Goal: Book appointment/travel/reservation

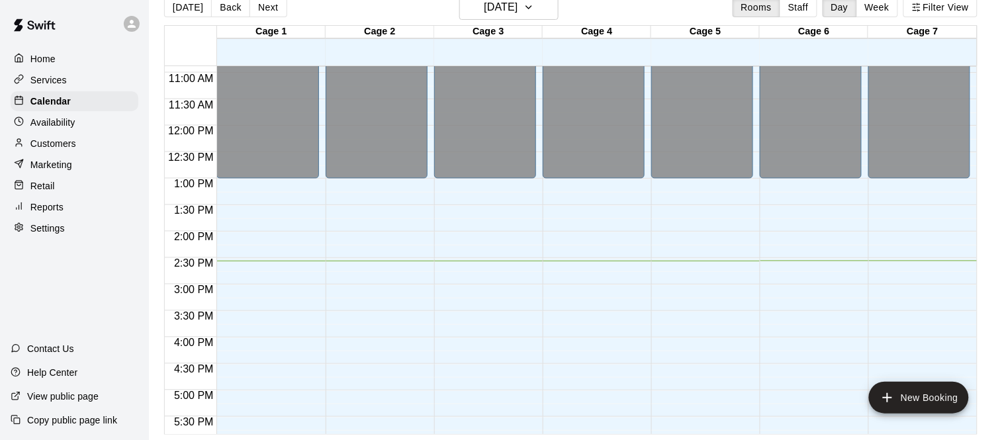
scroll to position [13, 0]
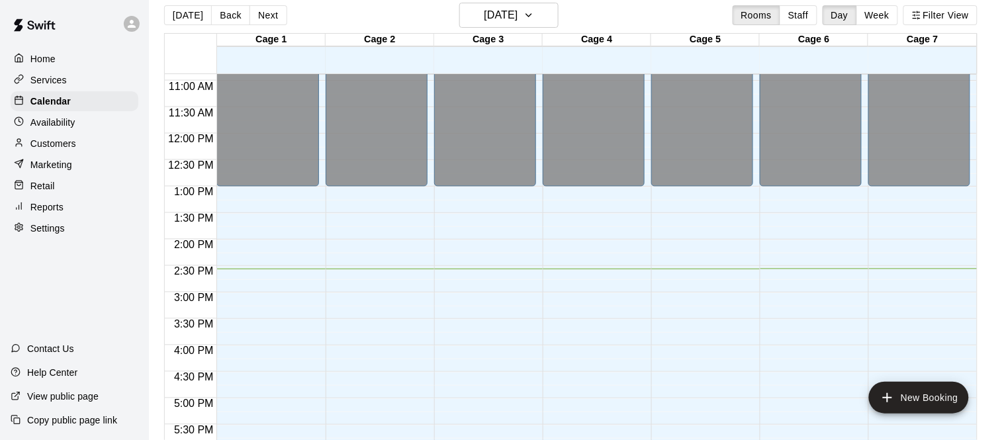
click at [54, 72] on div "Services" at bounding box center [75, 80] width 128 height 20
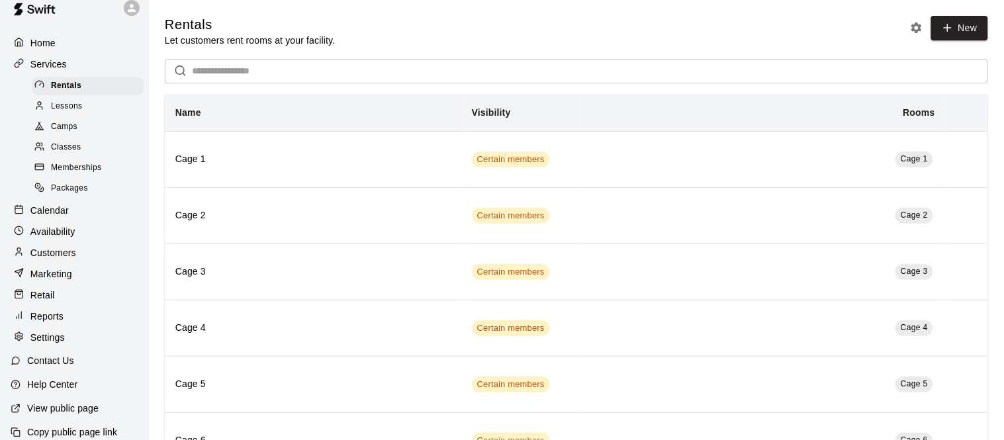
scroll to position [17, 0]
click at [60, 287] on div "Retail" at bounding box center [75, 295] width 128 height 20
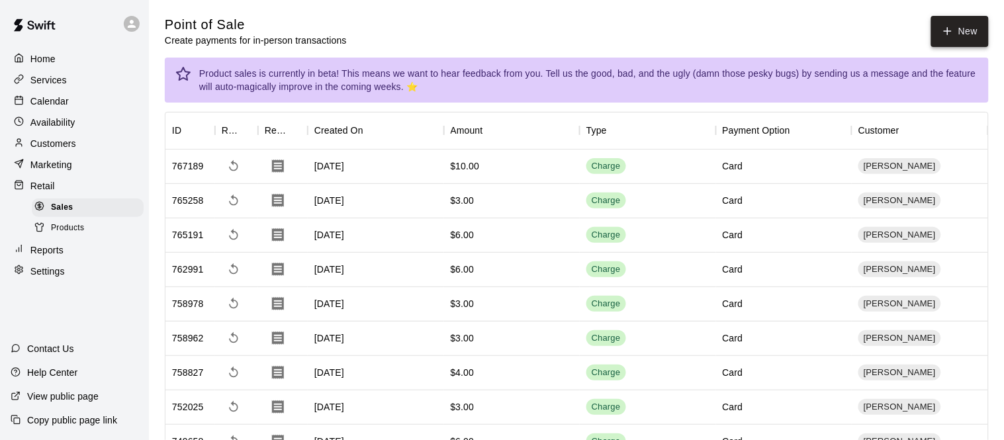
click at [964, 30] on button "New" at bounding box center [959, 31] width 57 height 31
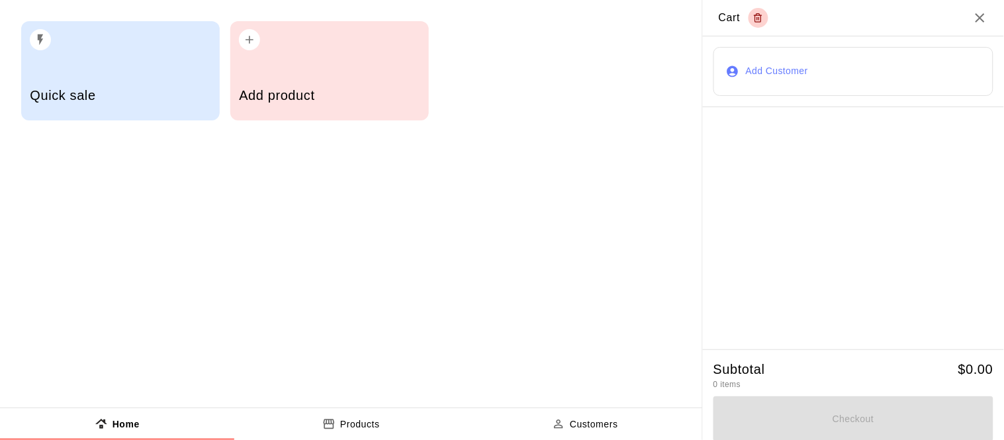
click at [790, 80] on button "Add Customer" at bounding box center [854, 71] width 280 height 49
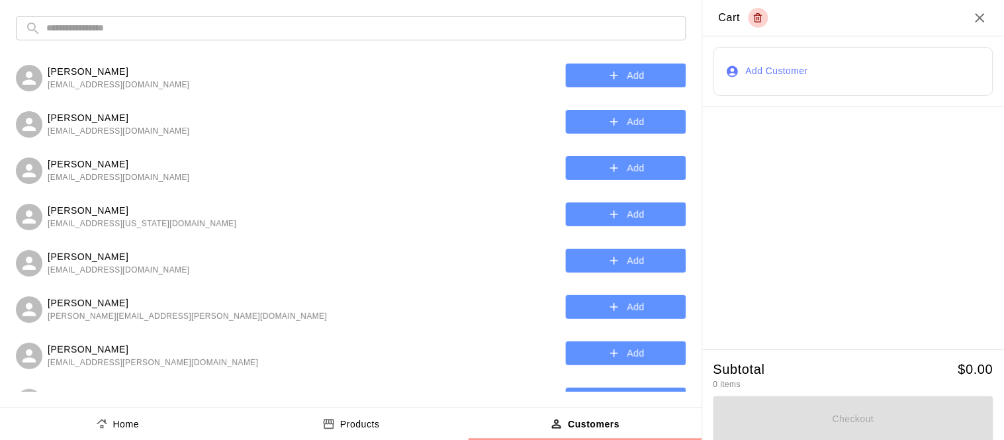
click at [979, 22] on icon "Close" at bounding box center [980, 18] width 16 height 16
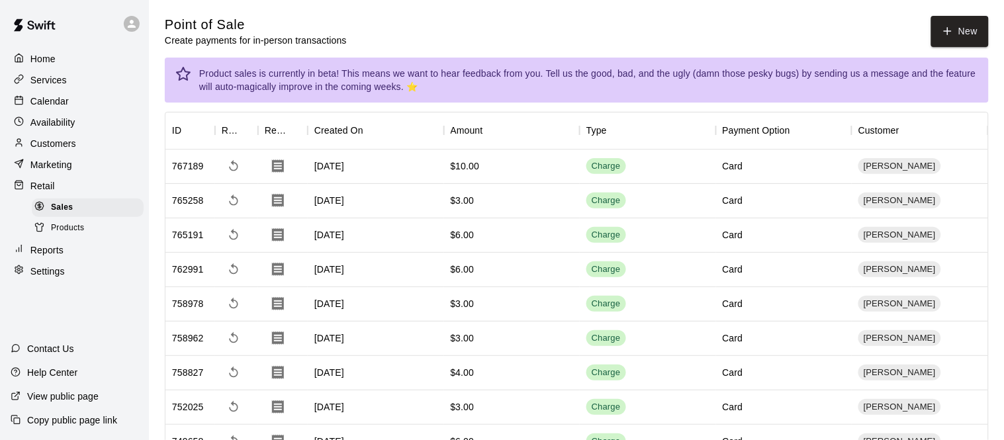
click at [56, 145] on p "Customers" at bounding box center [53, 143] width 46 height 13
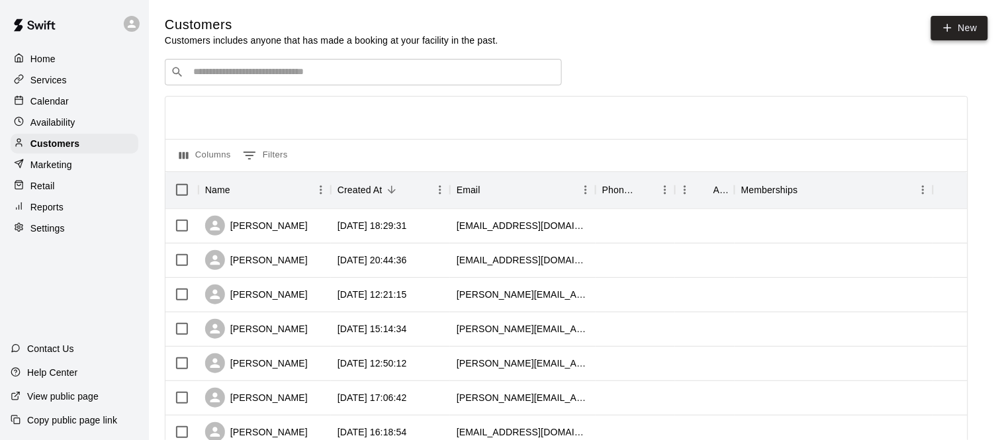
click at [937, 26] on link "New" at bounding box center [959, 28] width 57 height 24
select select "**"
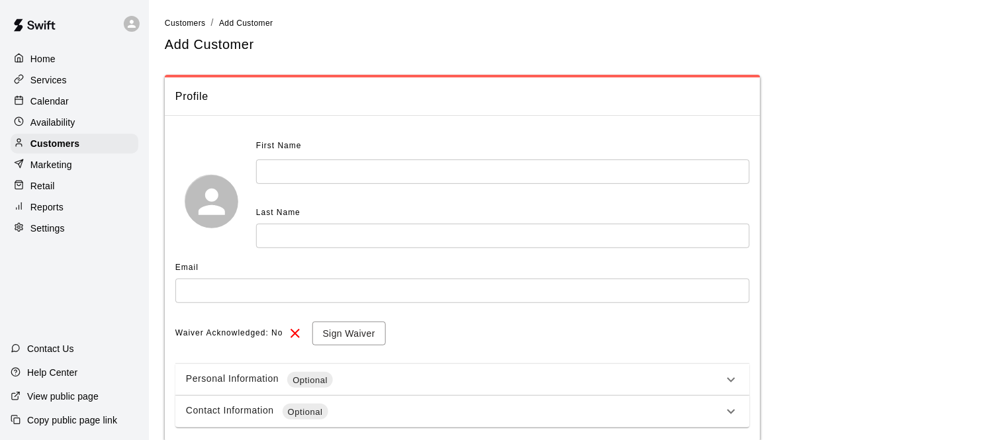
click at [340, 180] on input "text" at bounding box center [503, 172] width 494 height 24
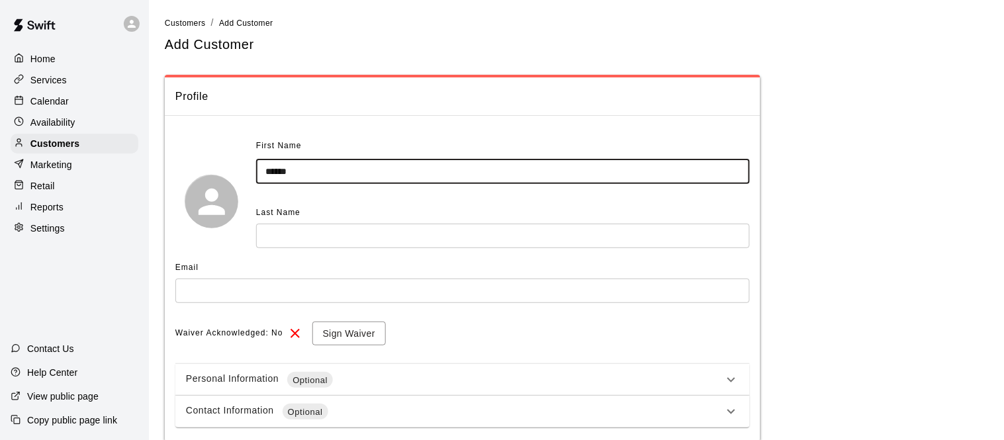
type input "******"
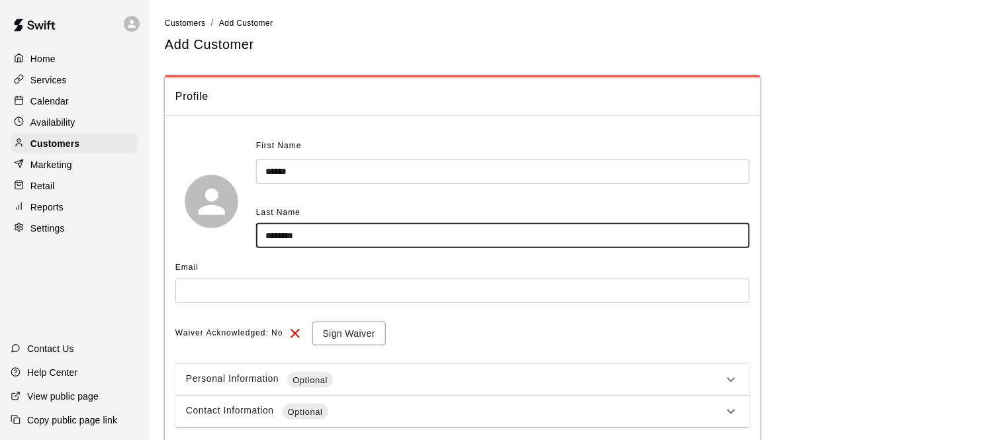
type input "********"
click at [252, 293] on input "text" at bounding box center [462, 291] width 575 height 24
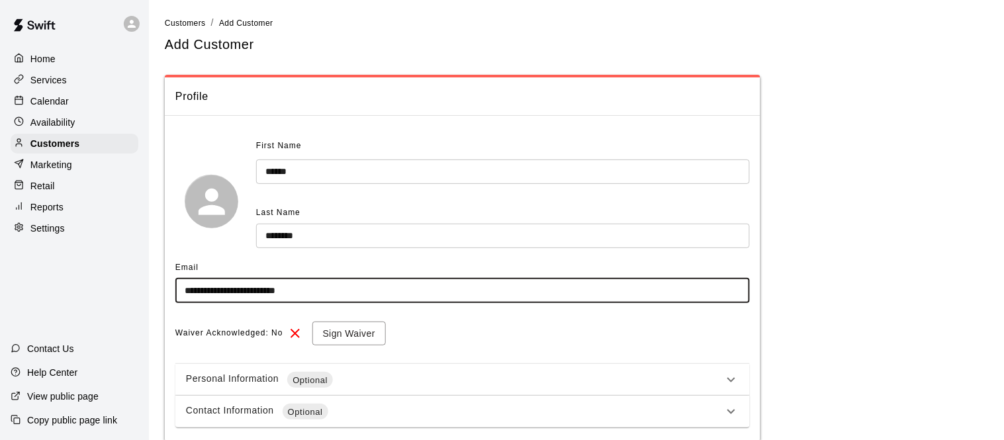
type input "**********"
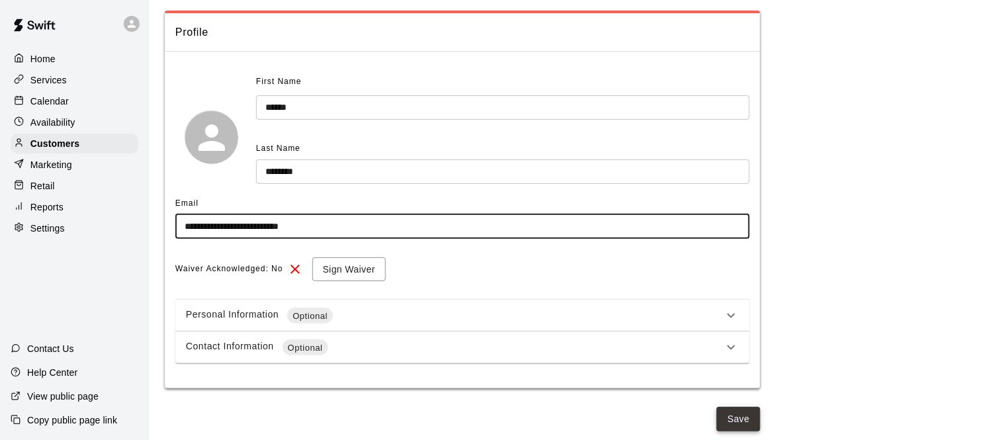
click at [747, 419] on button "Save" at bounding box center [739, 419] width 44 height 24
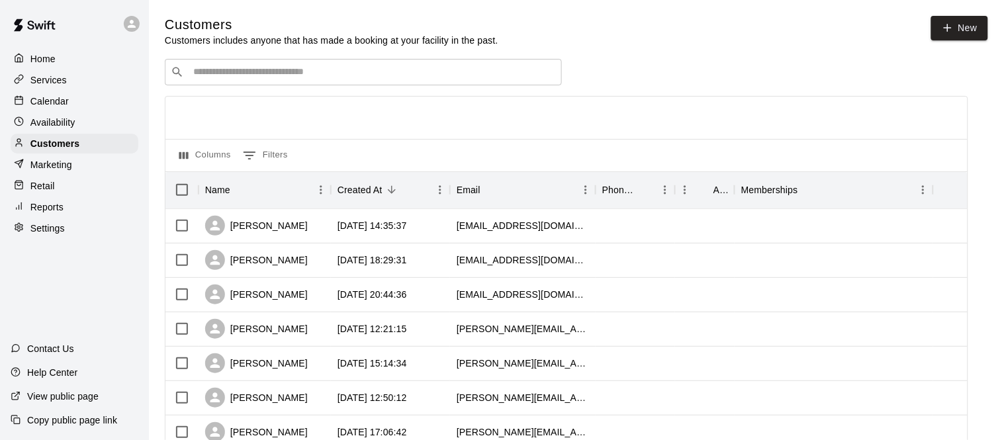
click at [70, 182] on div "Retail" at bounding box center [75, 186] width 128 height 20
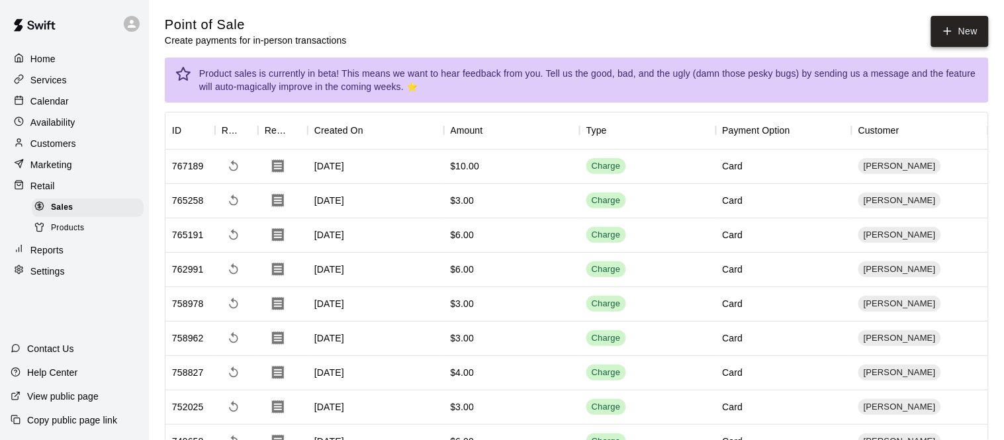
click at [969, 21] on button "New" at bounding box center [959, 31] width 57 height 31
click at [980, 19] on icon "Close" at bounding box center [980, 17] width 9 height 9
click at [981, 21] on icon "Close" at bounding box center [980, 18] width 16 height 16
click at [67, 144] on div "Quick sale Add product" at bounding box center [351, 204] width 702 height 408
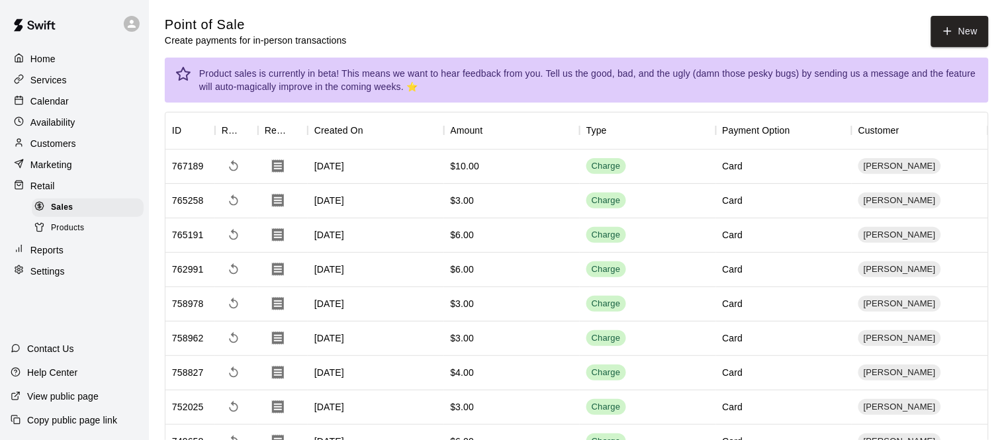
click at [67, 144] on p "Customers" at bounding box center [53, 143] width 46 height 13
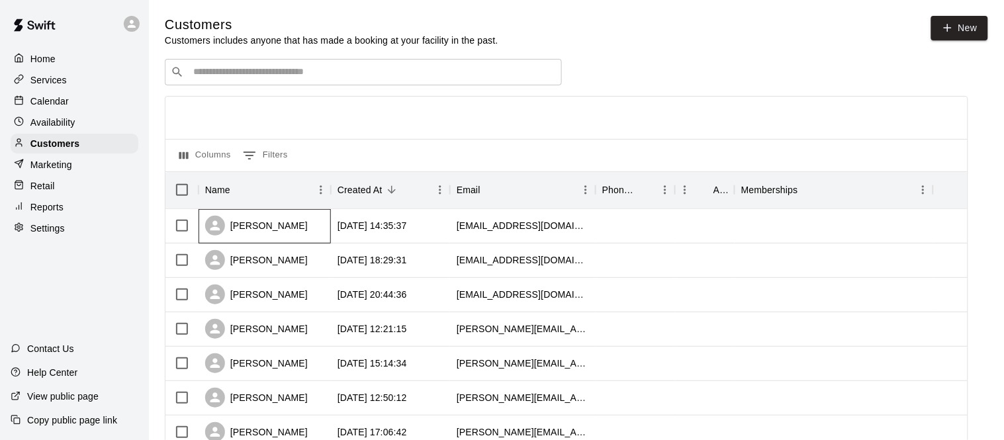
click at [287, 225] on div "Santos maldando" at bounding box center [256, 226] width 103 height 20
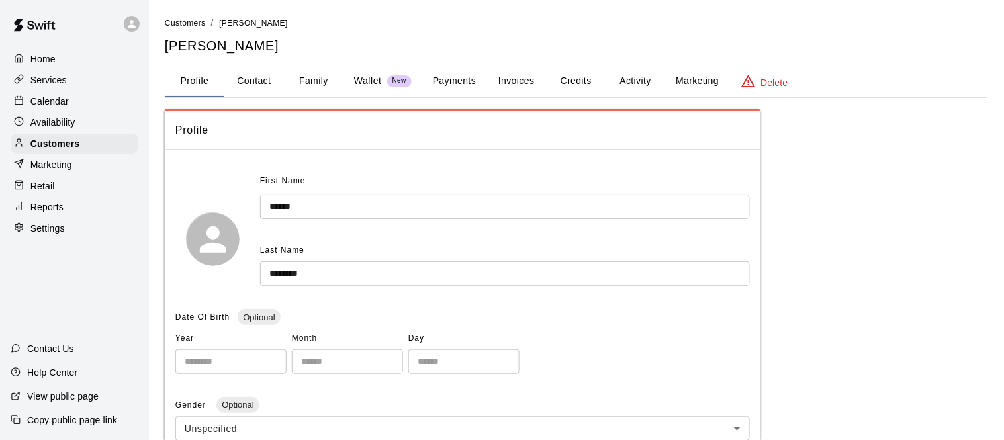
click at [461, 81] on button "Payments" at bounding box center [454, 82] width 64 height 32
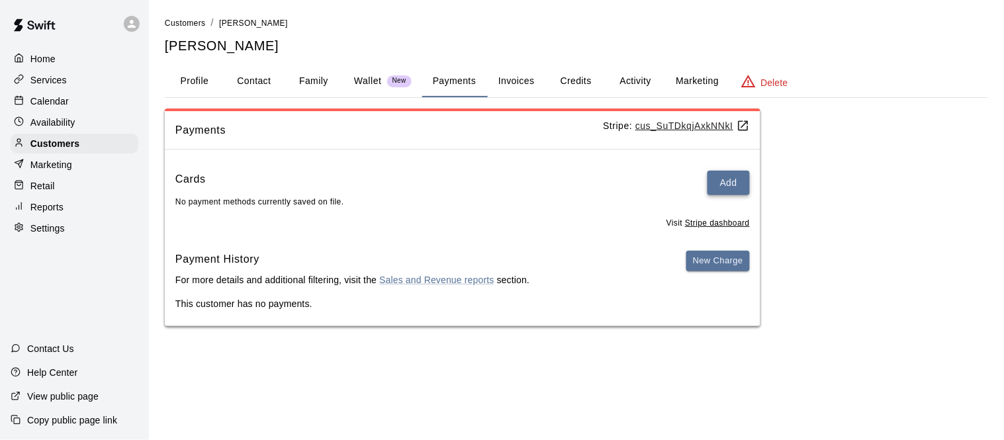
click at [725, 185] on button "Add" at bounding box center [729, 183] width 42 height 24
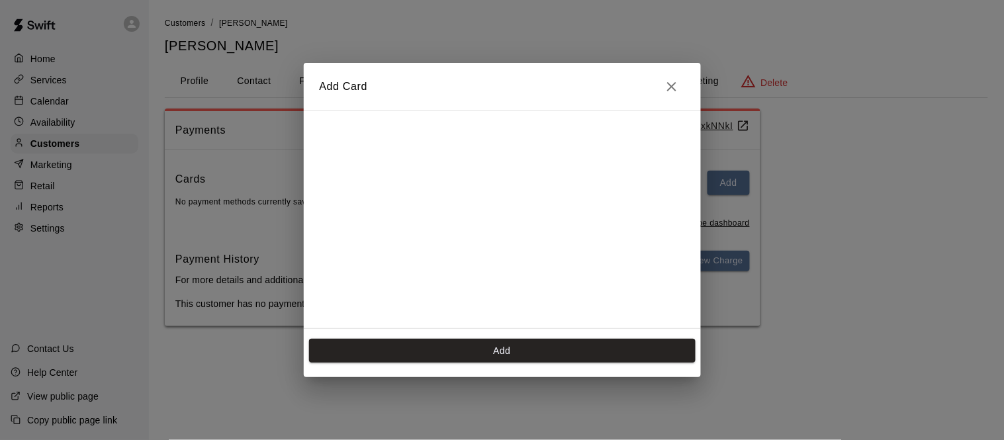
scroll to position [237, 0]
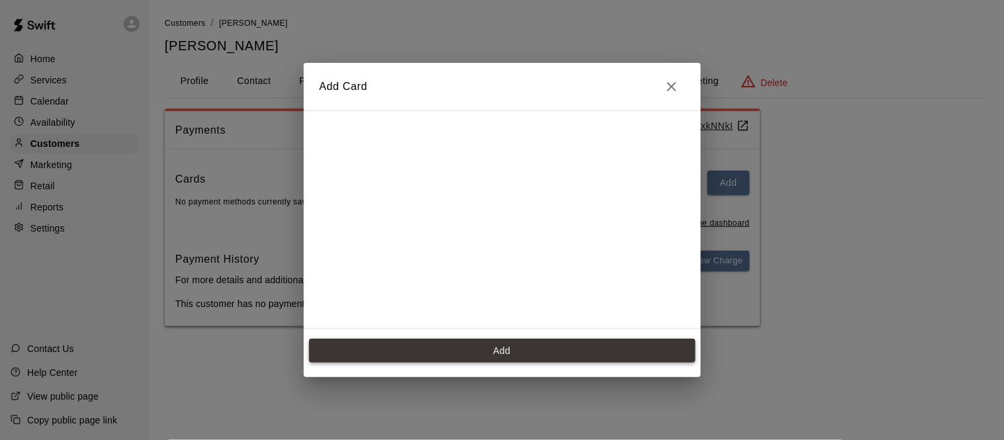
click at [440, 345] on button "Add" at bounding box center [502, 351] width 387 height 24
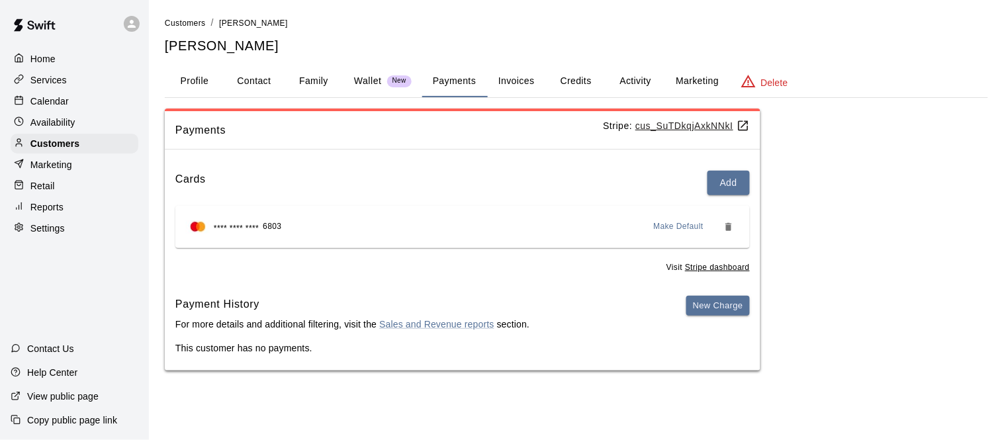
click at [68, 193] on div "Retail" at bounding box center [75, 186] width 128 height 20
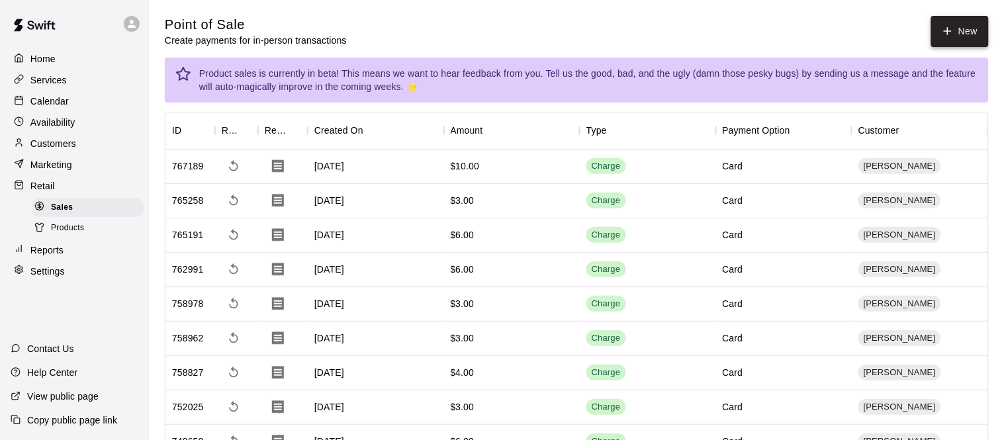
click at [976, 25] on button "New" at bounding box center [959, 31] width 57 height 31
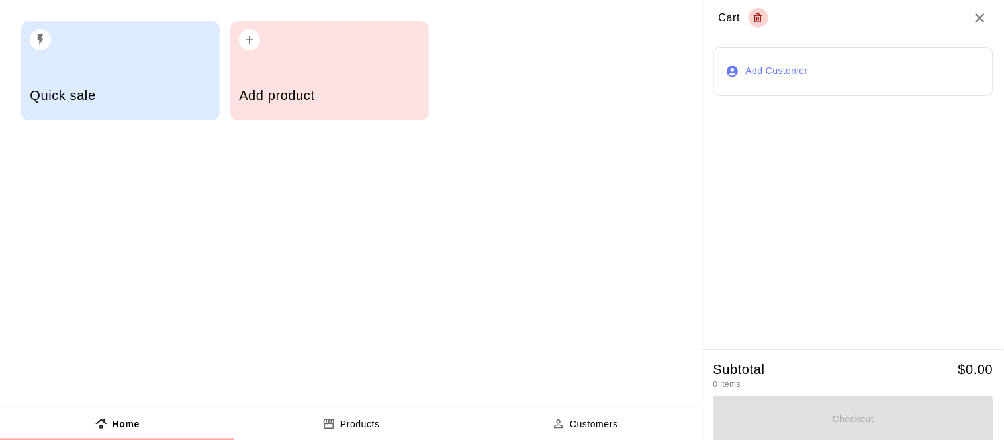
click at [314, 54] on div "Add product" at bounding box center [329, 70] width 199 height 99
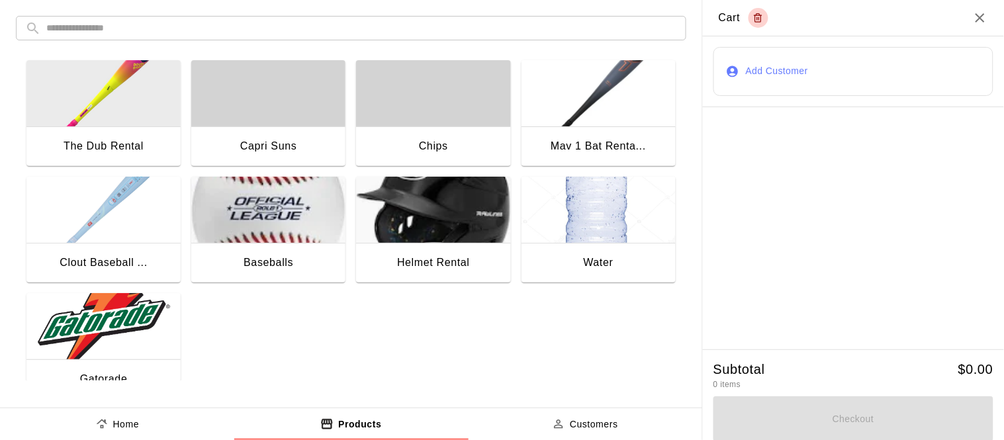
click at [797, 67] on button "Add Customer" at bounding box center [854, 71] width 280 height 49
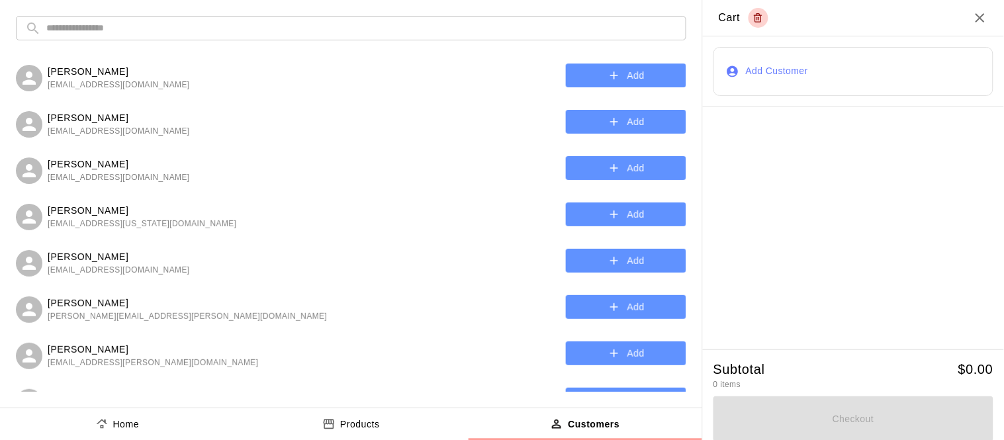
click at [198, 27] on input "text" at bounding box center [361, 28] width 631 height 24
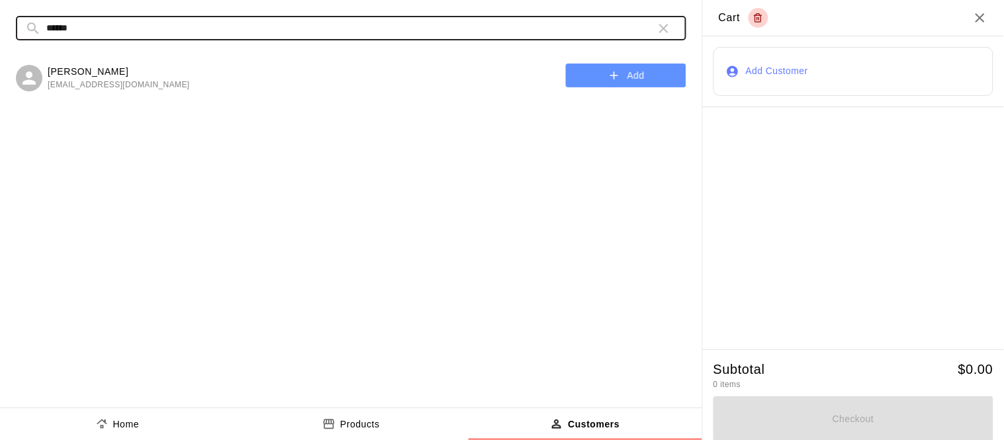
type input "******"
click at [659, 81] on button "Add" at bounding box center [626, 76] width 120 height 24
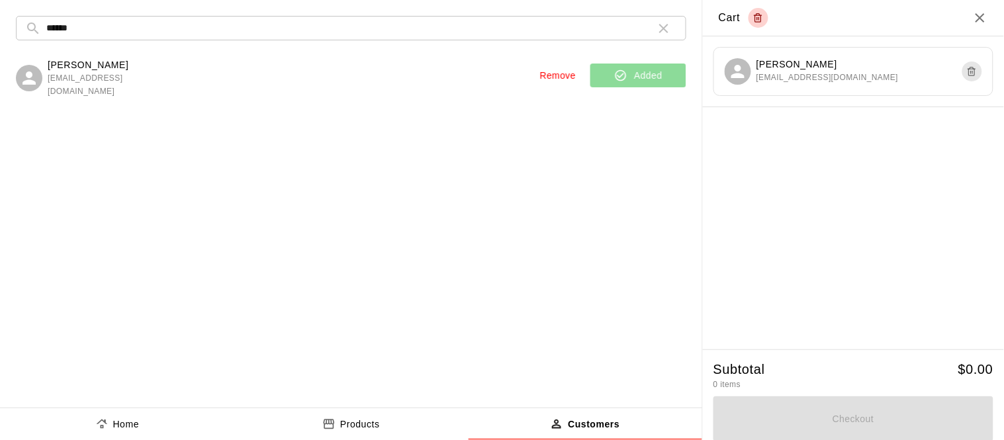
scroll to position [1, 0]
click at [363, 416] on p "Products" at bounding box center [360, 423] width 40 height 14
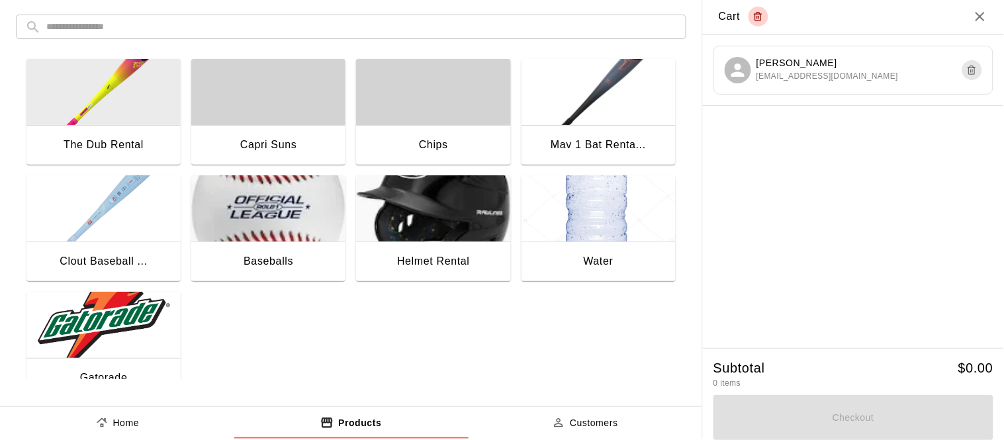
click at [96, 299] on img "button" at bounding box center [103, 325] width 154 height 66
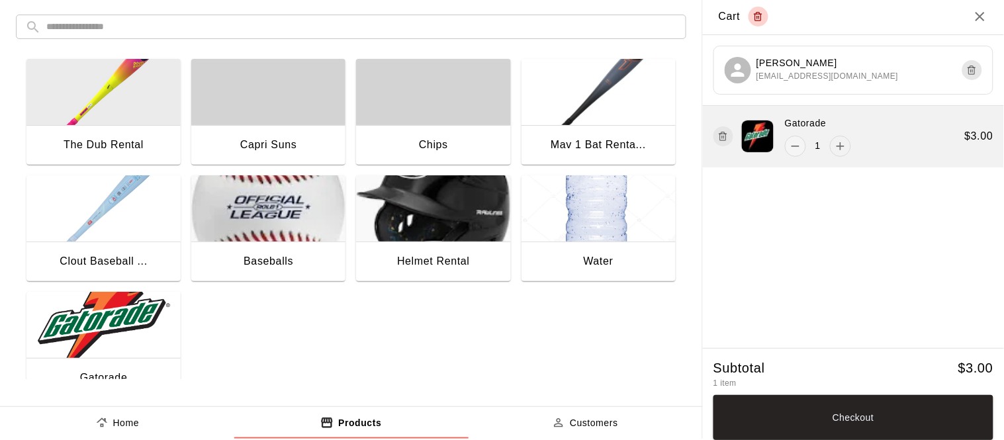
click at [840, 146] on icon "add" at bounding box center [841, 146] width 8 height 8
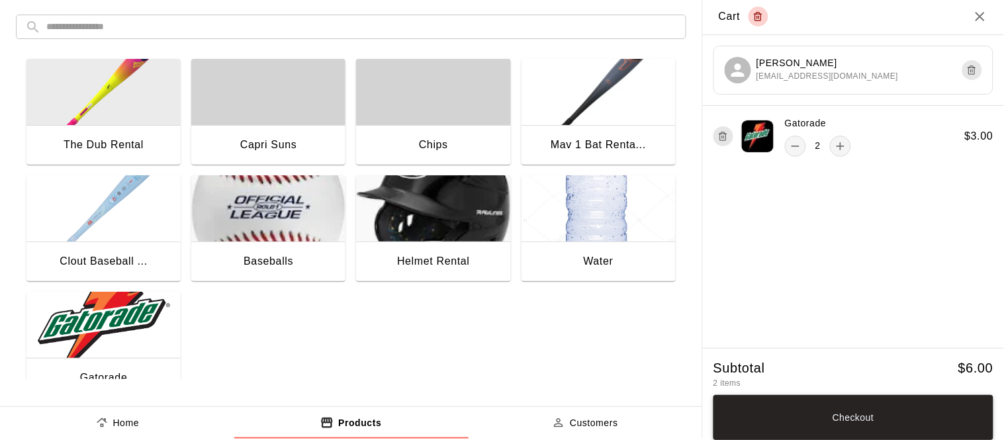
click at [814, 413] on button "Checkout" at bounding box center [854, 417] width 280 height 45
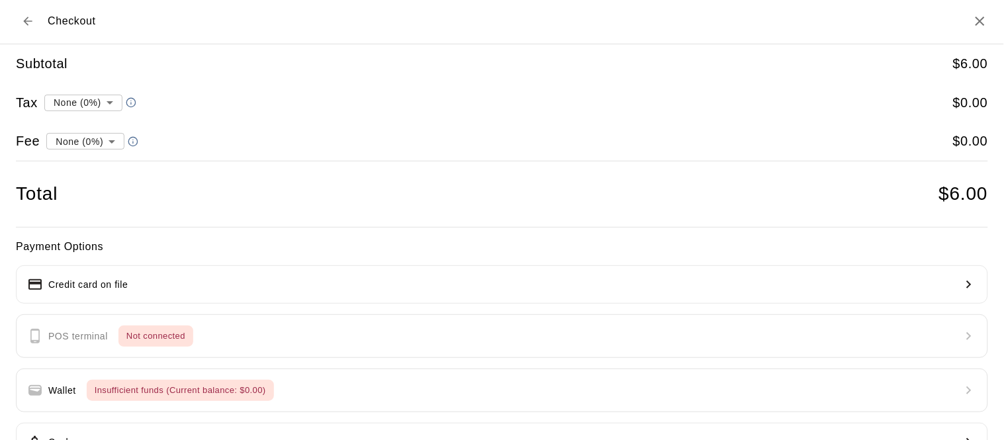
scroll to position [95, 0]
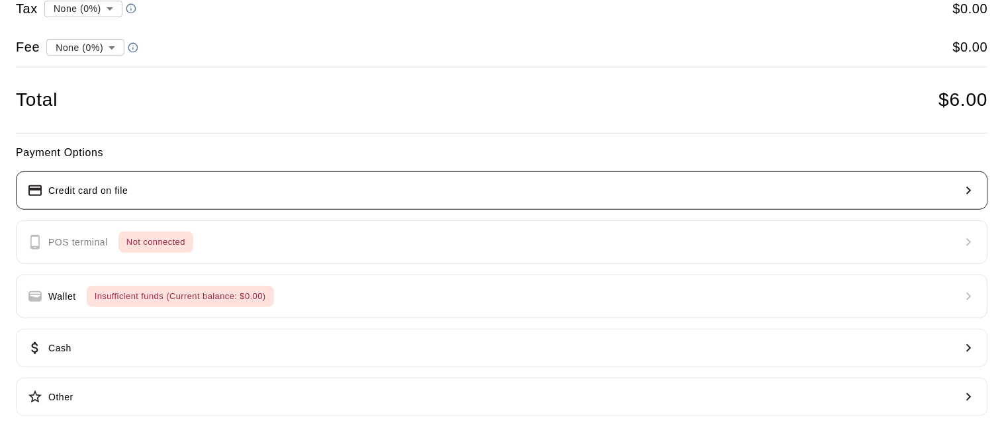
click at [302, 199] on button "Credit card on file" at bounding box center [502, 190] width 972 height 38
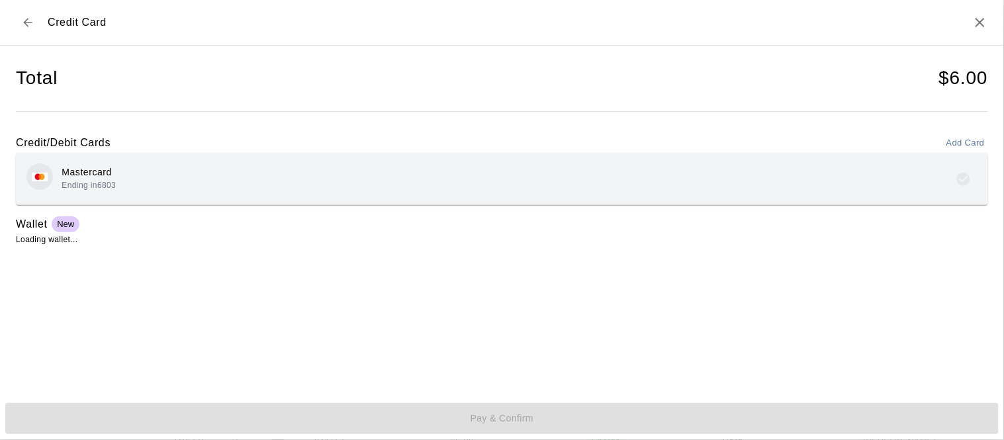
click at [129, 183] on div "Mastercard Ending in 6803" at bounding box center [501, 179] width 951 height 31
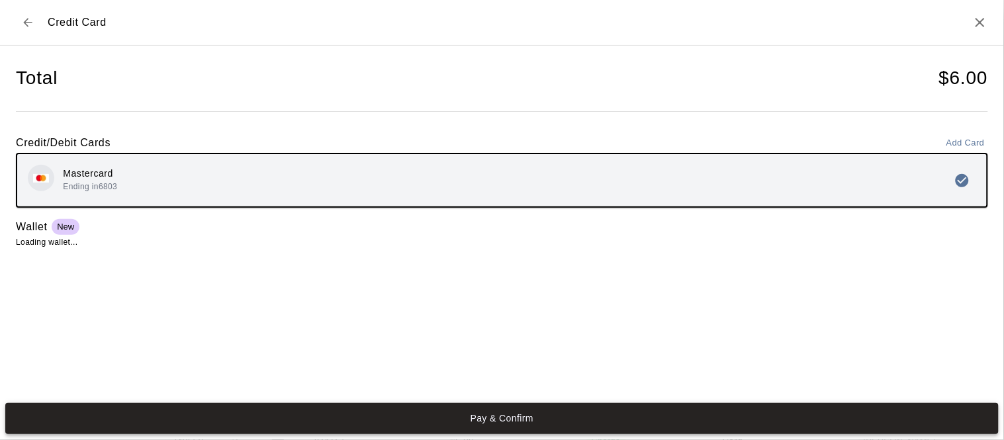
click at [439, 420] on button "Pay & Confirm" at bounding box center [502, 418] width 994 height 31
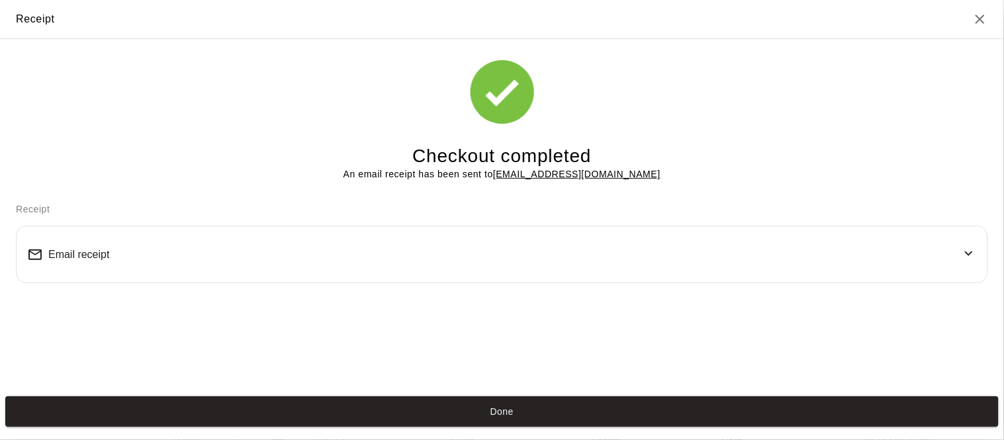
click at [439, 420] on button "Done" at bounding box center [502, 412] width 994 height 31
click at [520, 402] on button "Done" at bounding box center [502, 412] width 994 height 31
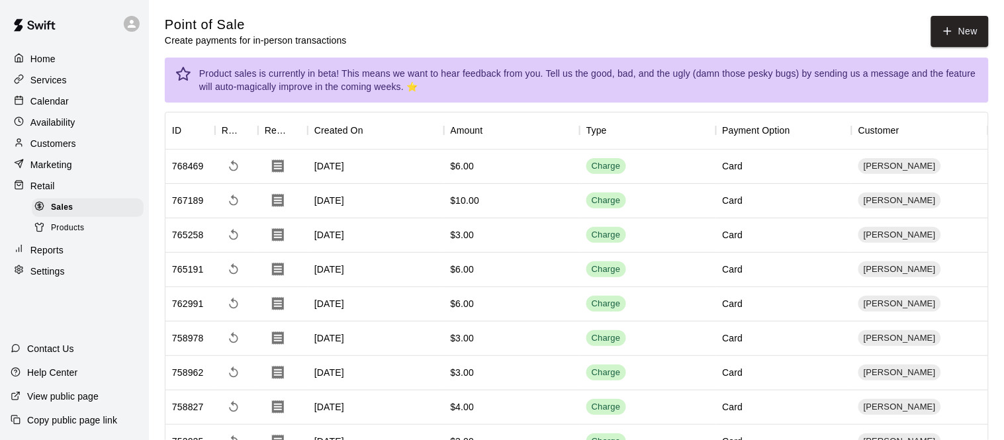
click at [77, 95] on div "Calendar" at bounding box center [75, 101] width 128 height 20
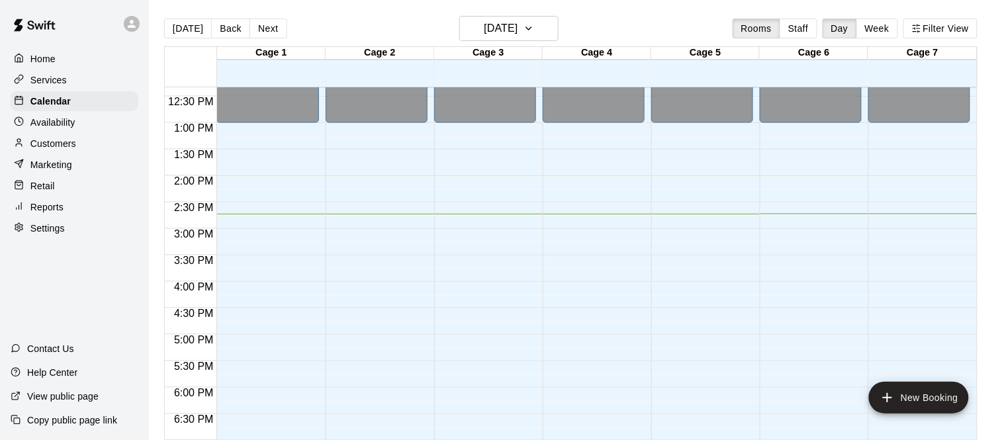
scroll to position [654, 0]
click at [64, 187] on div "Retail" at bounding box center [75, 186] width 128 height 20
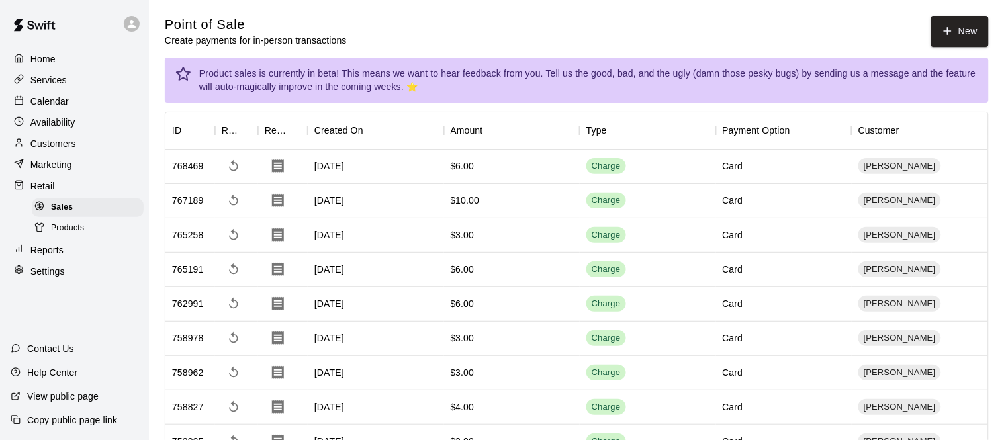
click at [63, 230] on span "Products" at bounding box center [68, 228] width 34 height 13
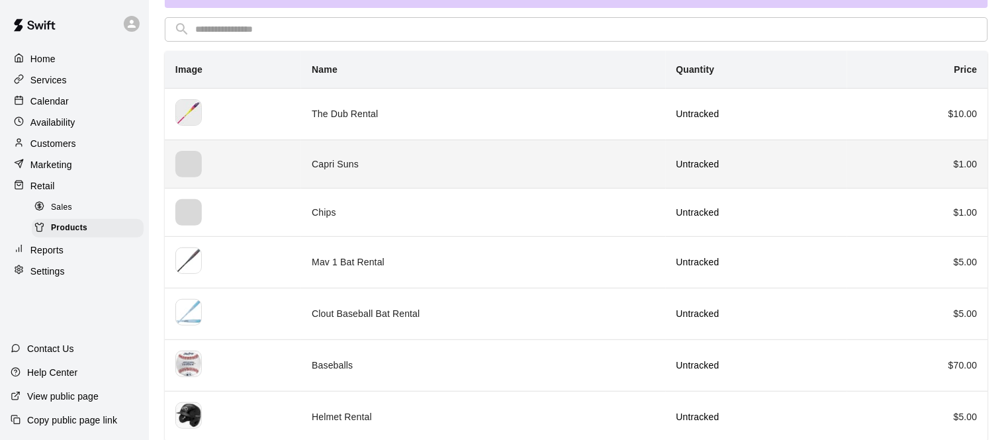
scroll to position [208, 0]
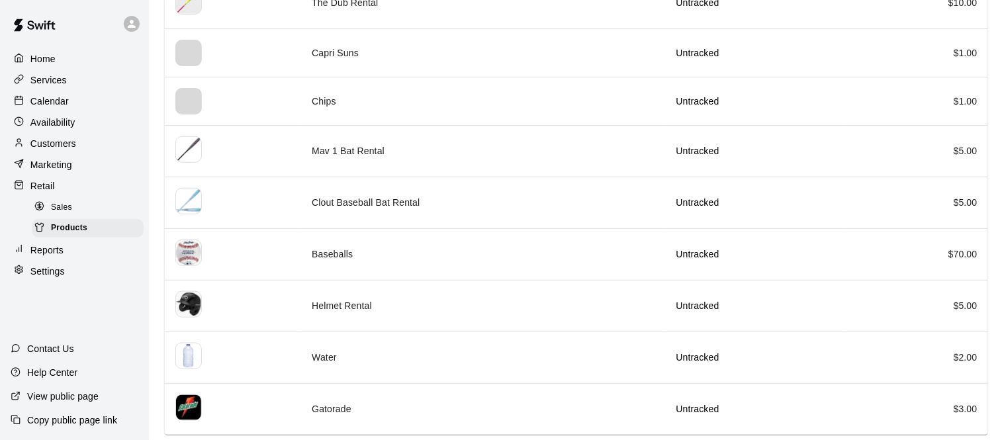
click at [36, 106] on p "Calendar" at bounding box center [49, 101] width 38 height 13
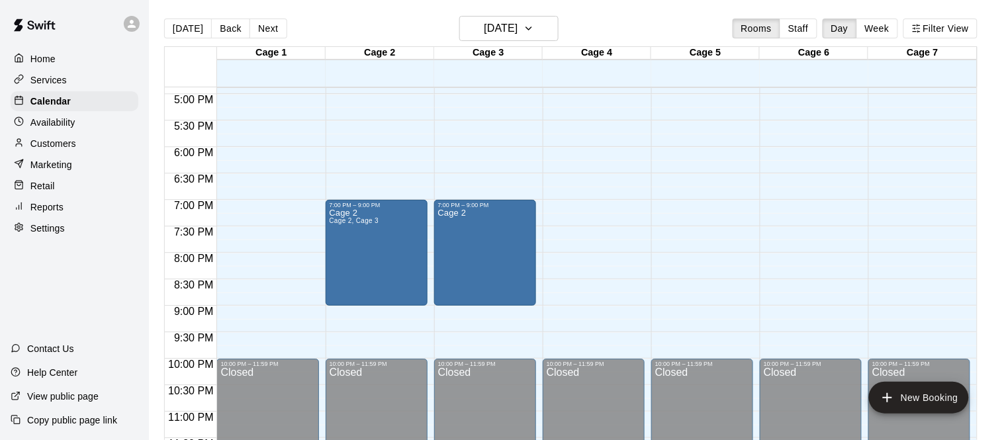
scroll to position [894, 0]
click at [52, 188] on p "Retail" at bounding box center [42, 185] width 24 height 13
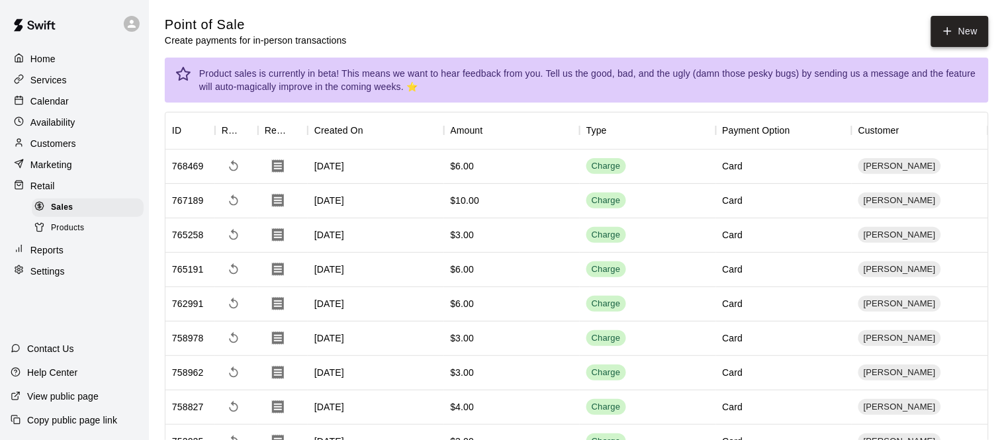
click at [953, 38] on button "New" at bounding box center [959, 31] width 57 height 31
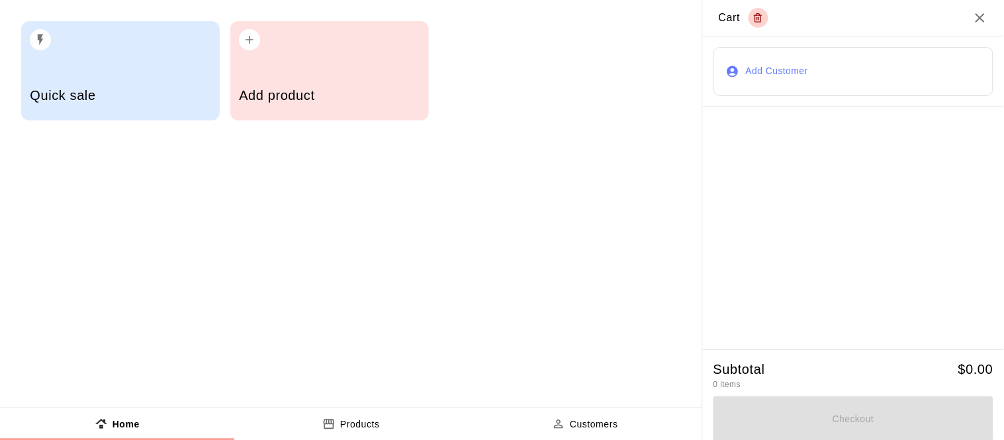
click at [318, 82] on div "Add product" at bounding box center [329, 96] width 181 height 47
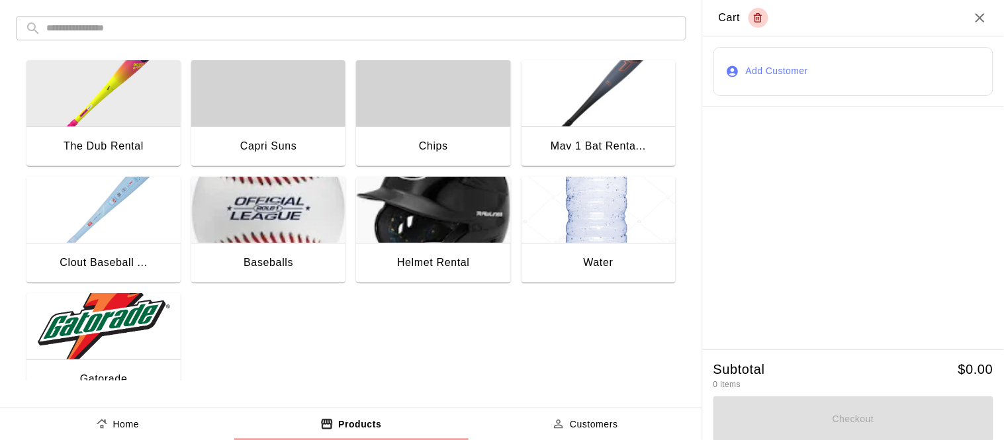
click at [132, 311] on img "button" at bounding box center [103, 326] width 154 height 66
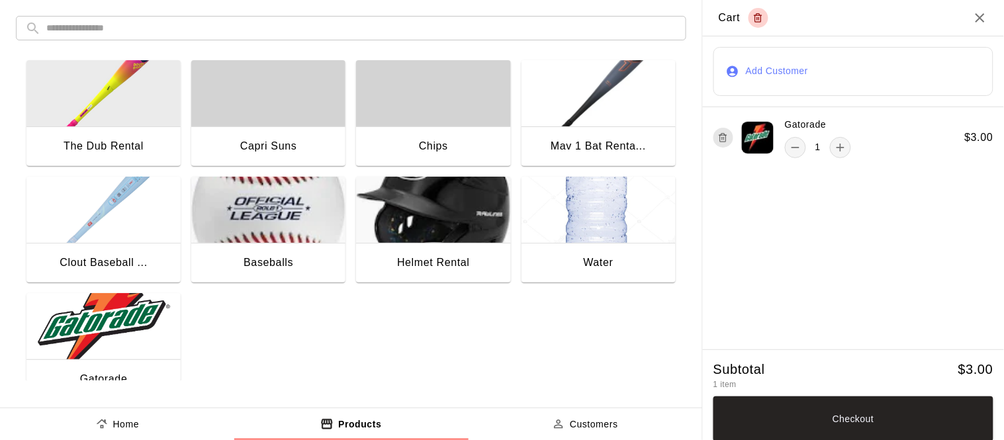
click at [755, 70] on button "Add Customer" at bounding box center [854, 71] width 280 height 49
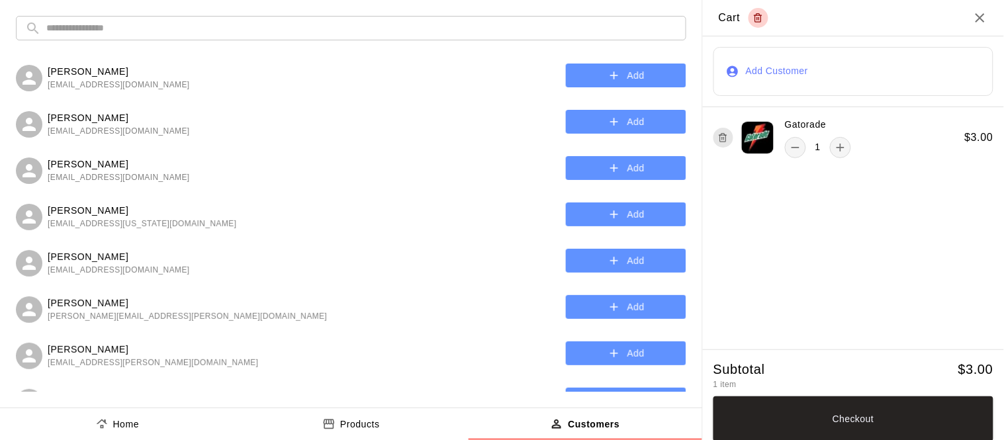
click at [479, 33] on input "text" at bounding box center [361, 28] width 631 height 24
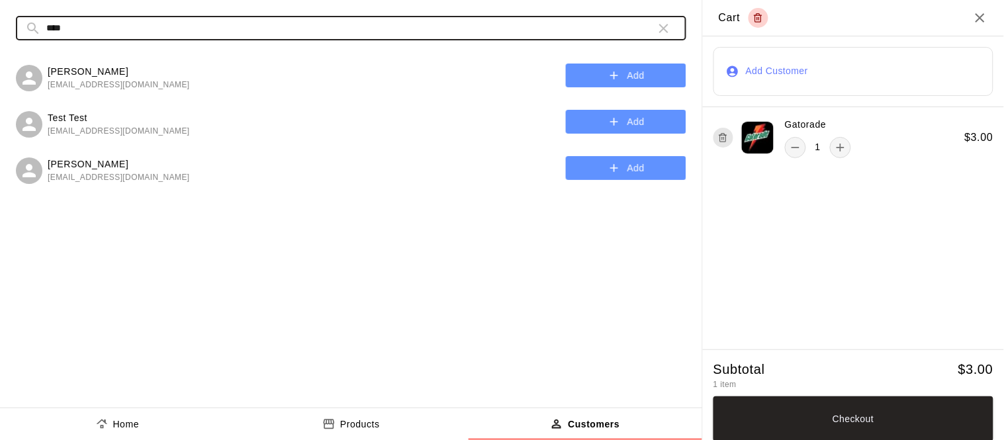
type input "****"
click at [646, 74] on button "Add" at bounding box center [626, 76] width 120 height 24
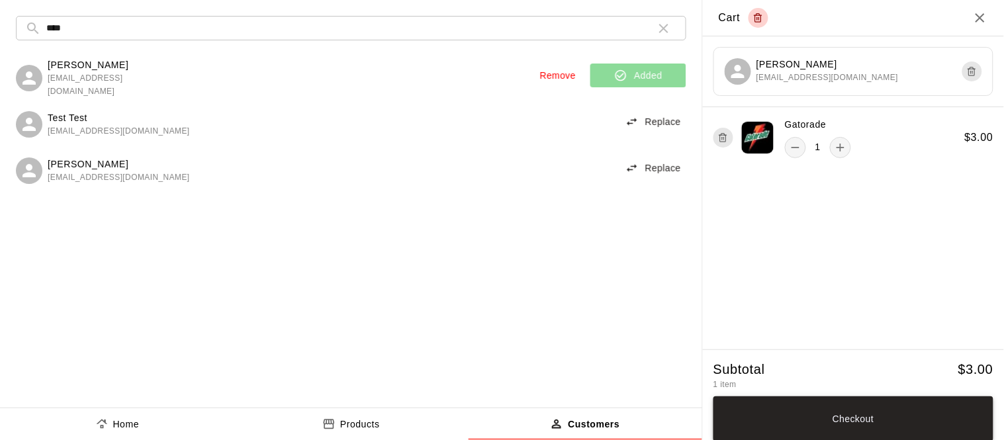
click at [833, 404] on button "Checkout" at bounding box center [854, 419] width 280 height 45
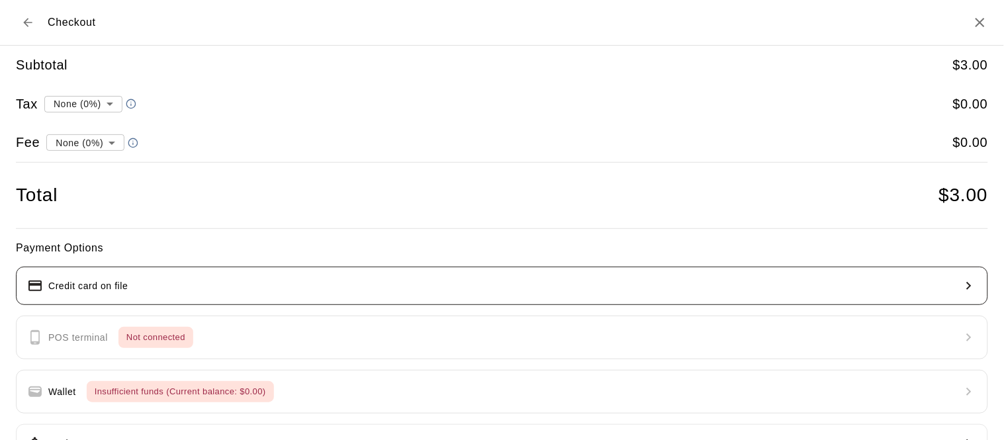
click at [260, 287] on button "Credit card on file" at bounding box center [502, 286] width 972 height 38
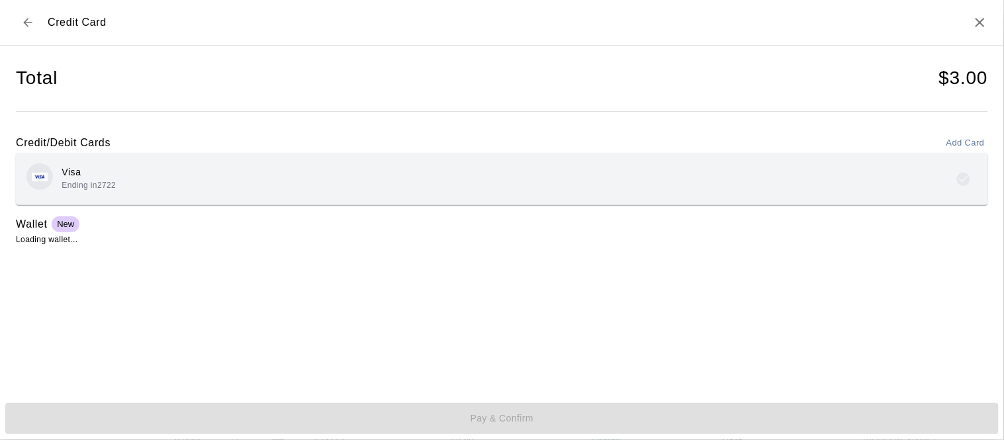
click at [232, 169] on div "Visa Ending in 2722" at bounding box center [501, 179] width 951 height 31
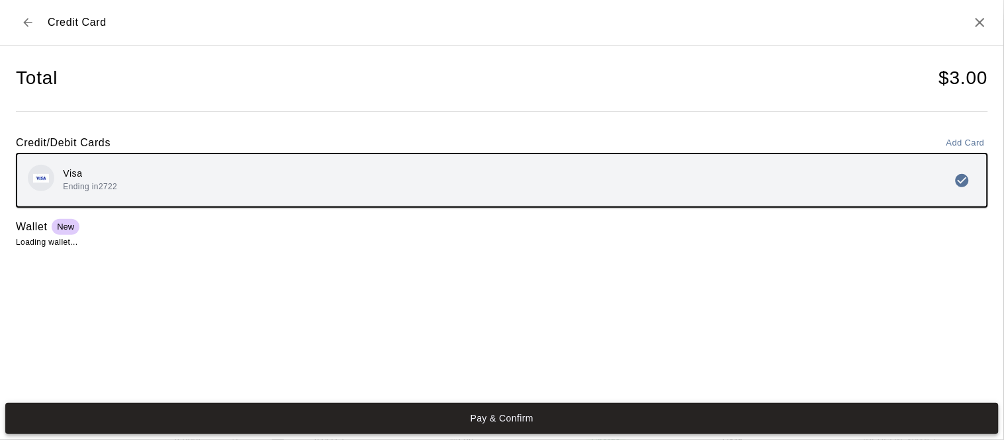
click at [381, 407] on button "Pay & Confirm" at bounding box center [502, 418] width 994 height 31
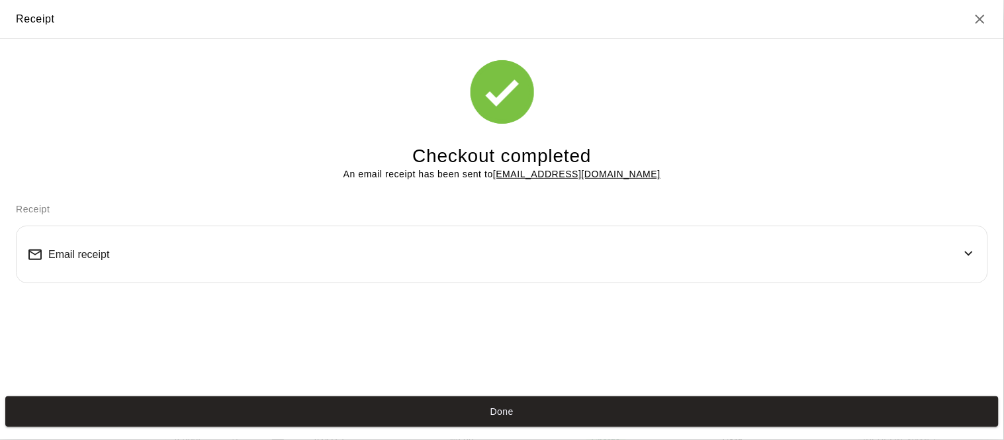
click at [381, 407] on button "Done" at bounding box center [502, 412] width 994 height 31
click at [521, 414] on button "Done" at bounding box center [502, 412] width 994 height 31
click at [471, 406] on button "Done" at bounding box center [502, 412] width 994 height 31
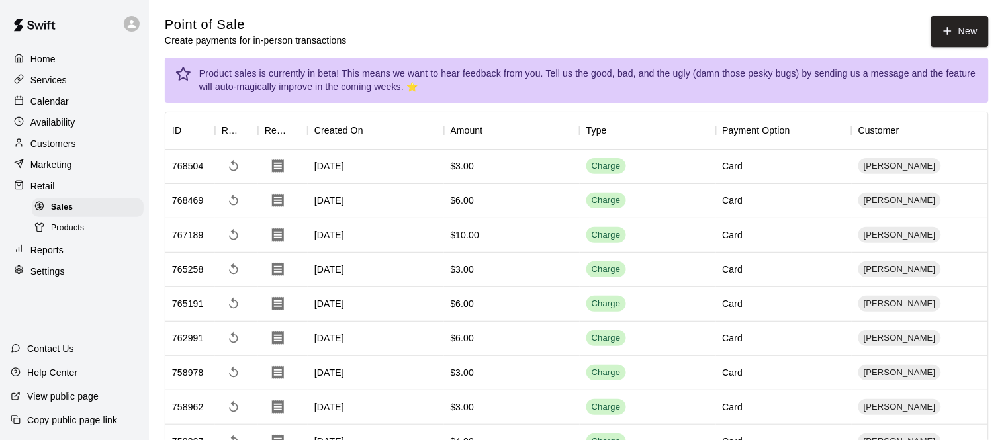
click at [63, 138] on p "Customers" at bounding box center [53, 143] width 46 height 13
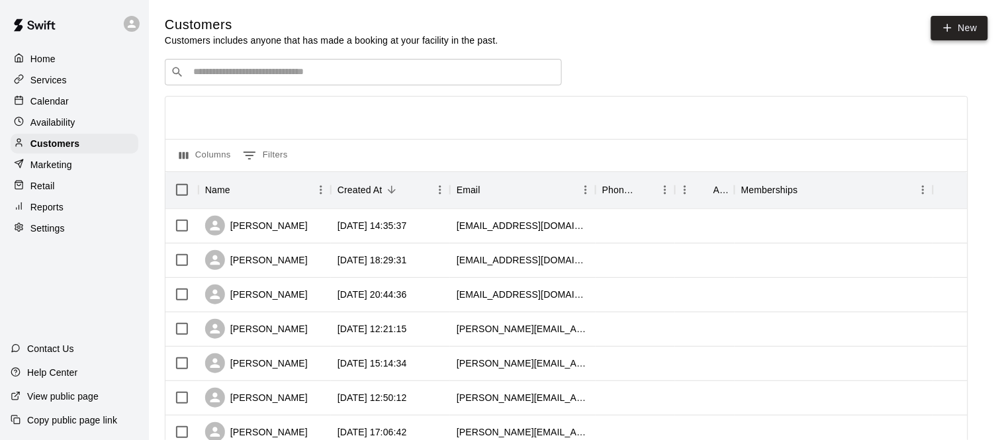
click at [962, 21] on link "New" at bounding box center [959, 28] width 57 height 24
select select "**"
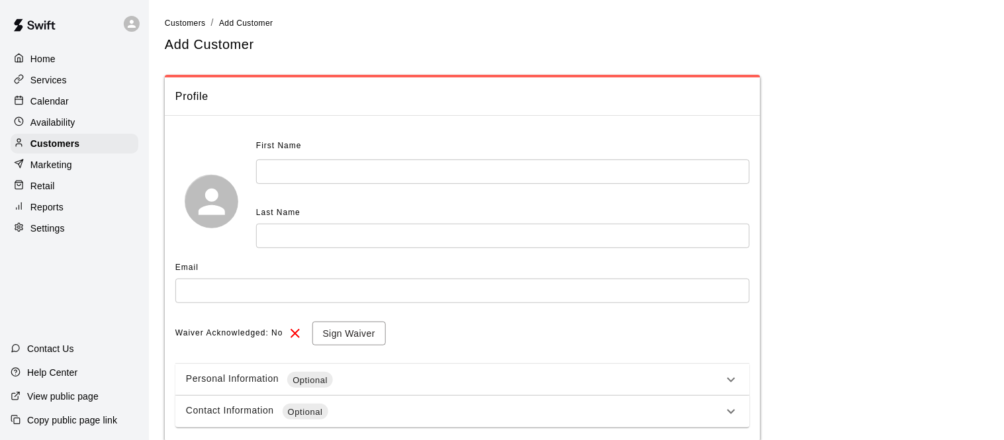
click at [365, 173] on input "text" at bounding box center [503, 172] width 494 height 24
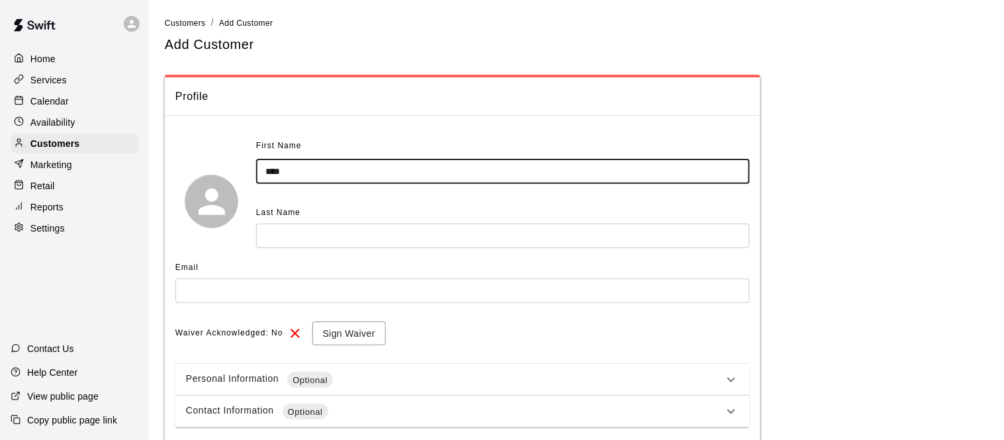
type input "****"
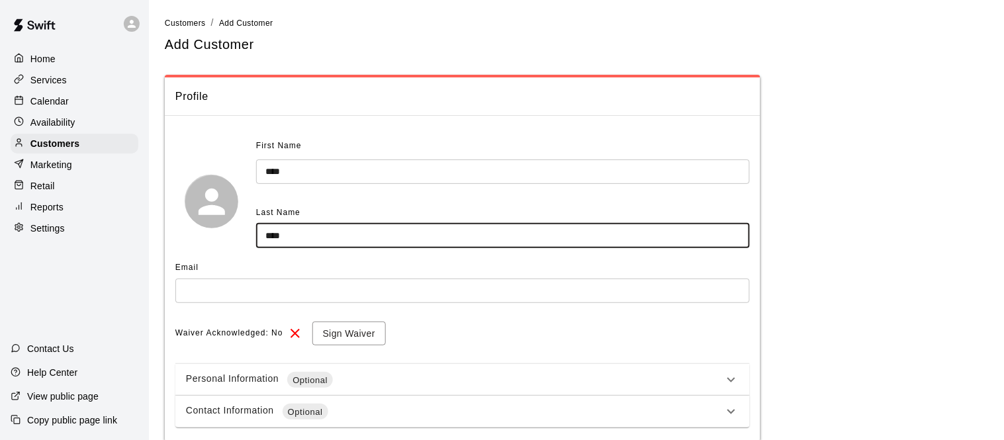
type input "****"
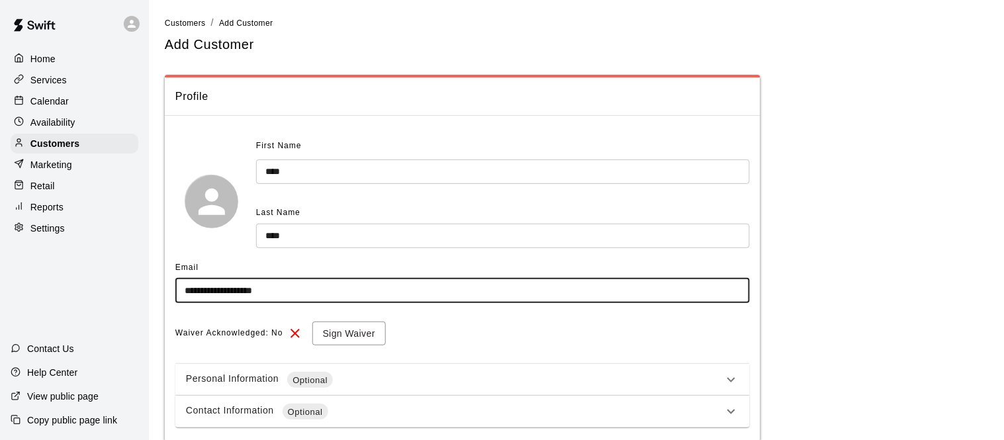
type input "**********"
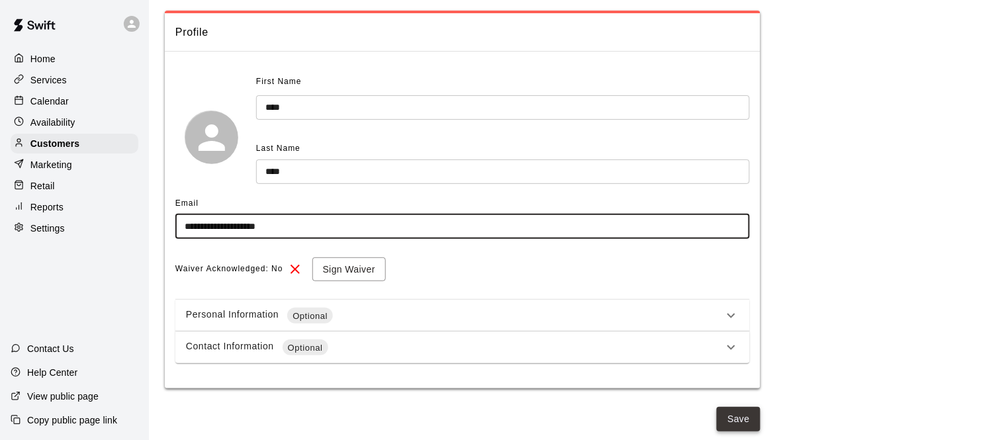
click at [747, 428] on button "Save" at bounding box center [739, 419] width 44 height 24
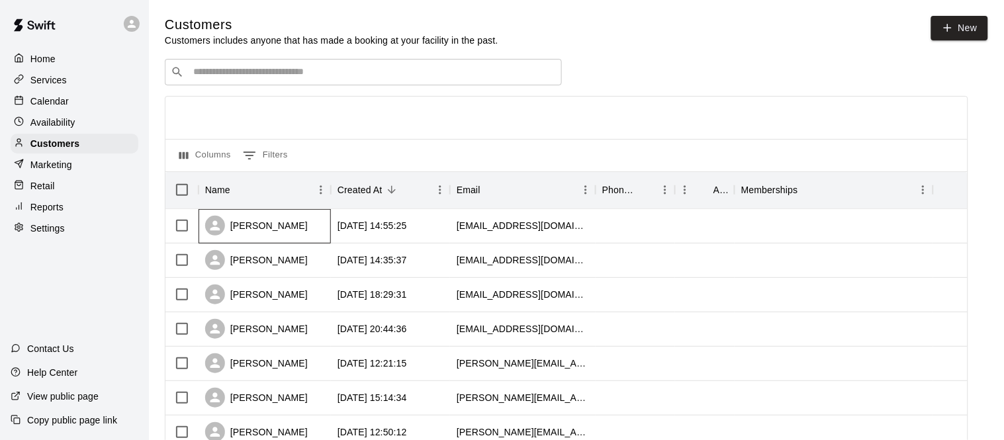
click at [249, 226] on div "Noah Soto" at bounding box center [256, 226] width 103 height 20
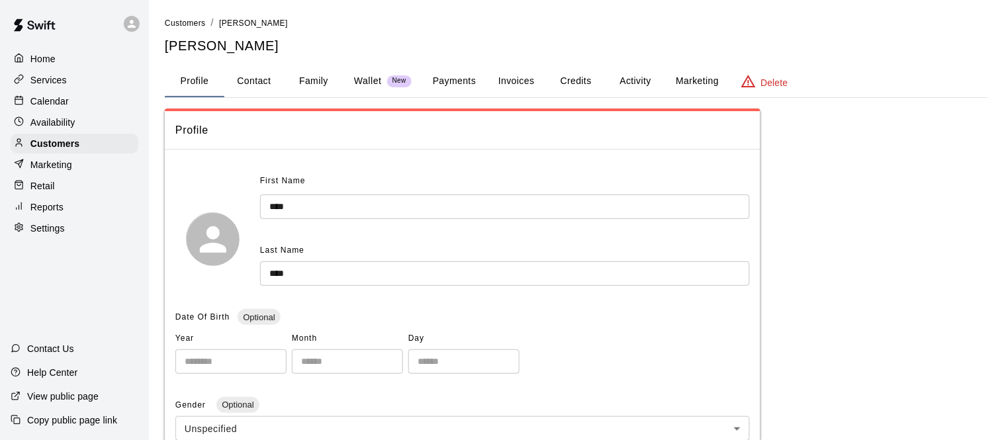
click at [456, 81] on button "Payments" at bounding box center [454, 82] width 64 height 32
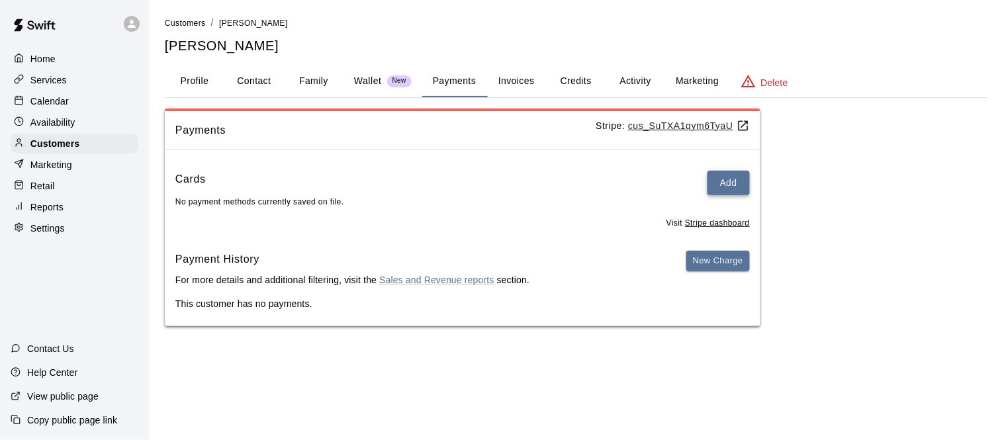
click at [733, 192] on button "Add" at bounding box center [729, 183] width 42 height 24
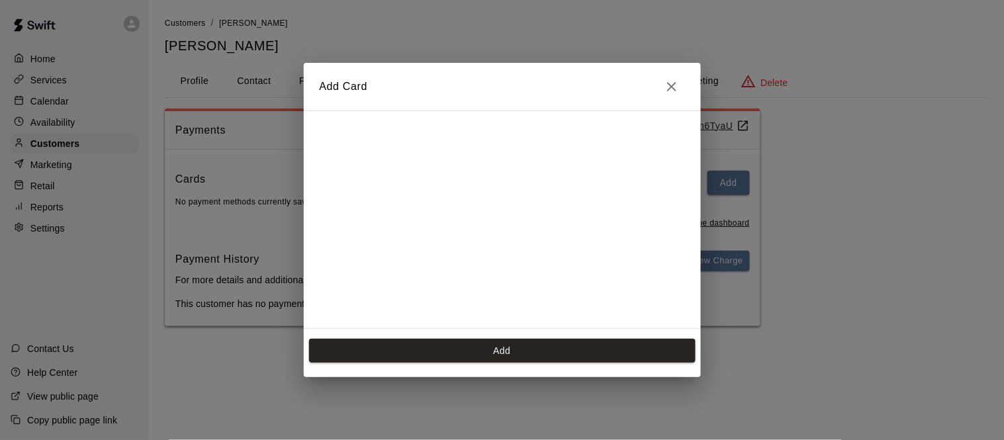
scroll to position [237, 0]
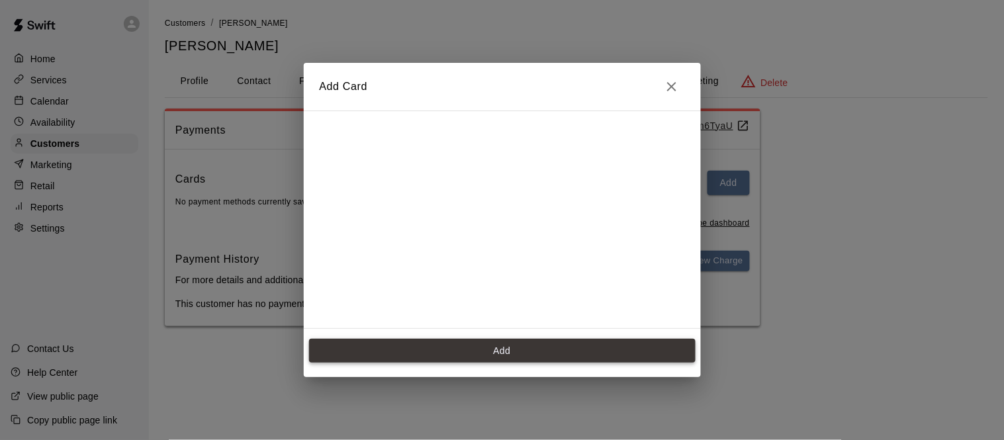
click at [421, 348] on button "Add" at bounding box center [502, 351] width 387 height 24
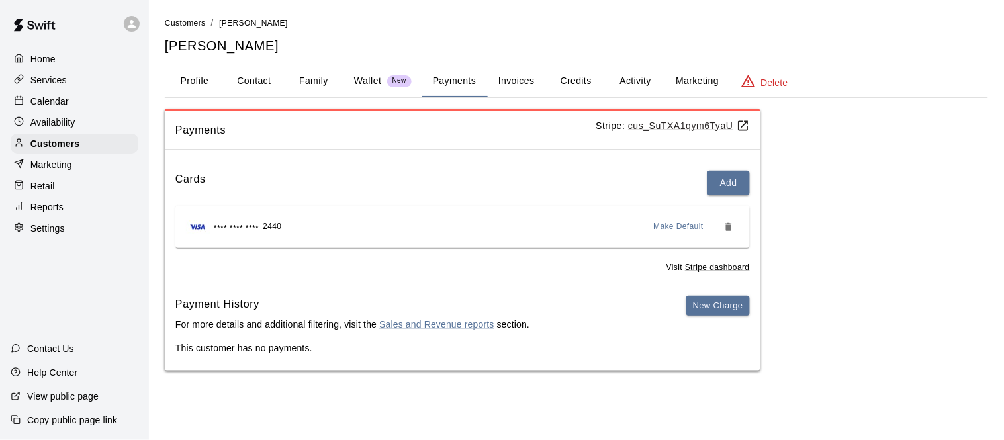
click at [74, 183] on div "Retail" at bounding box center [75, 186] width 128 height 20
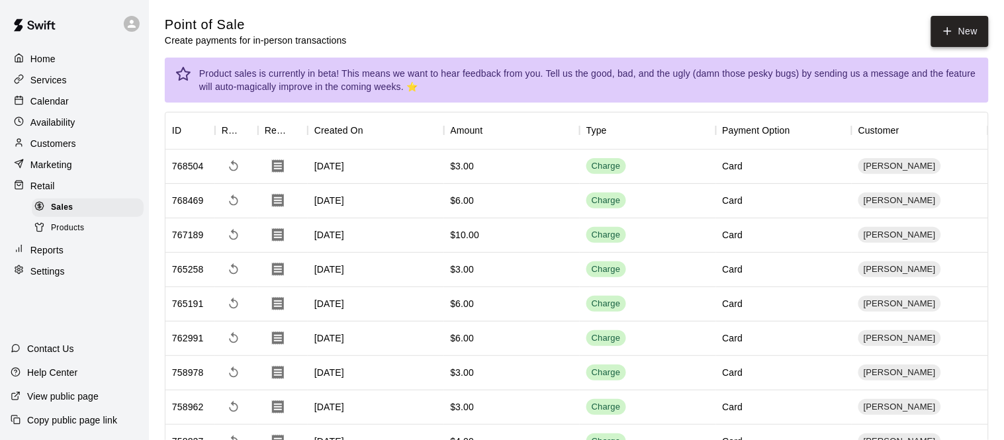
click at [960, 38] on button "New" at bounding box center [959, 31] width 57 height 31
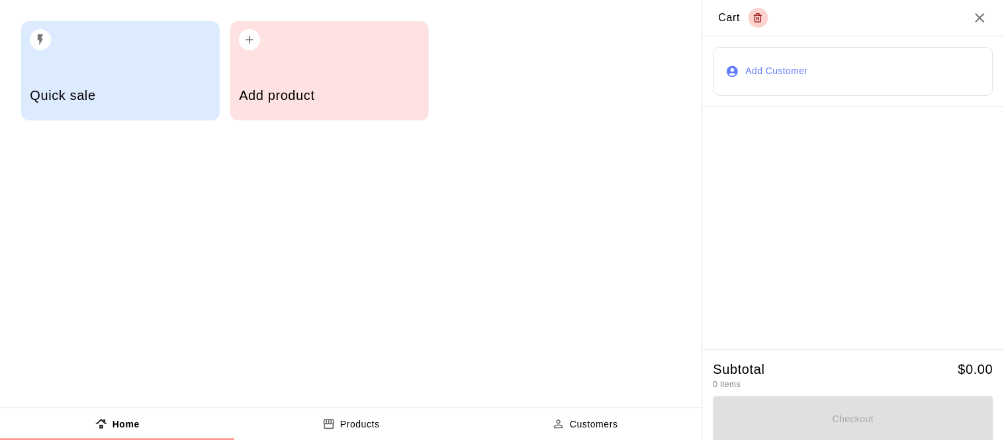
click at [792, 67] on button "Add Customer" at bounding box center [854, 71] width 280 height 49
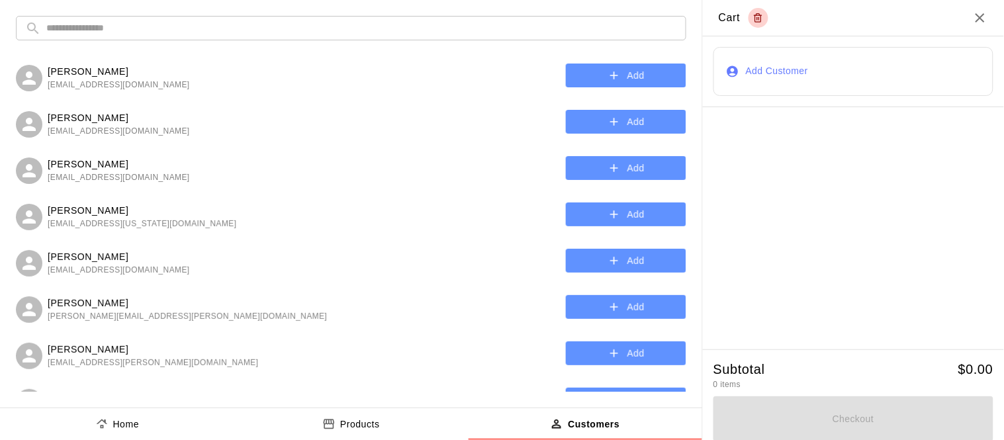
click at [373, 28] on input "text" at bounding box center [361, 28] width 631 height 24
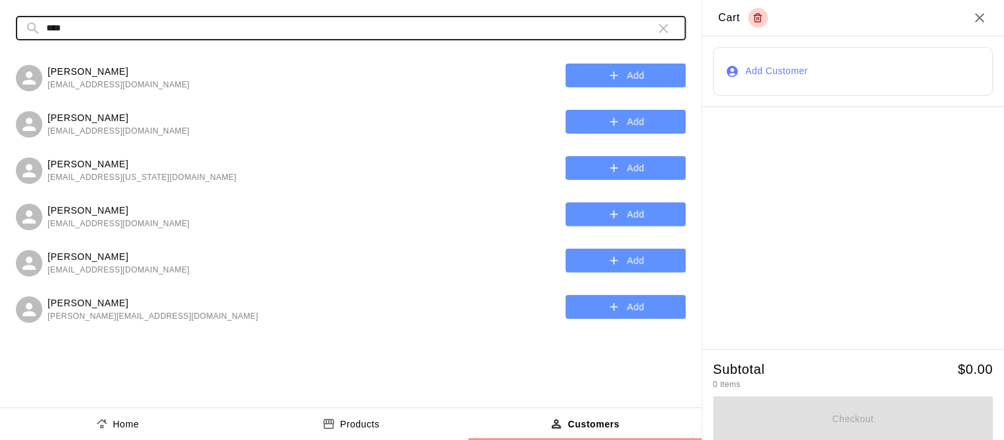
type input "****"
click at [594, 120] on button "Add" at bounding box center [626, 122] width 120 height 24
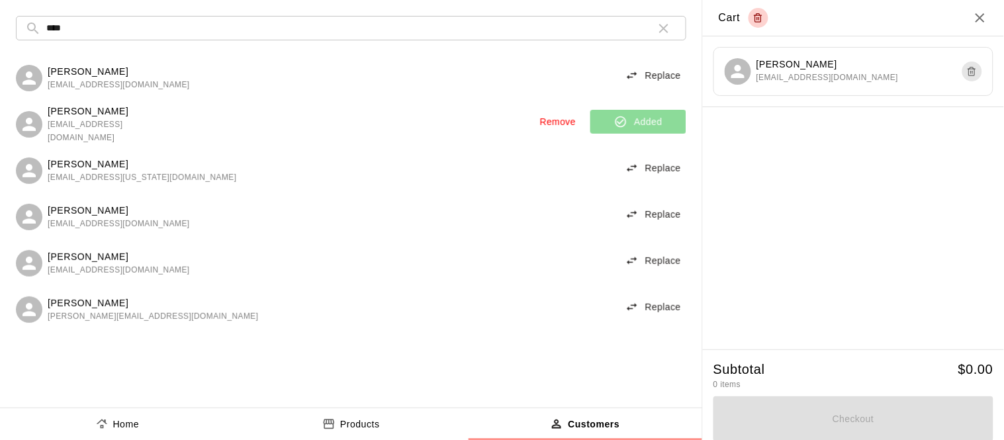
scroll to position [1, 0]
click at [369, 420] on p "Products" at bounding box center [360, 423] width 40 height 14
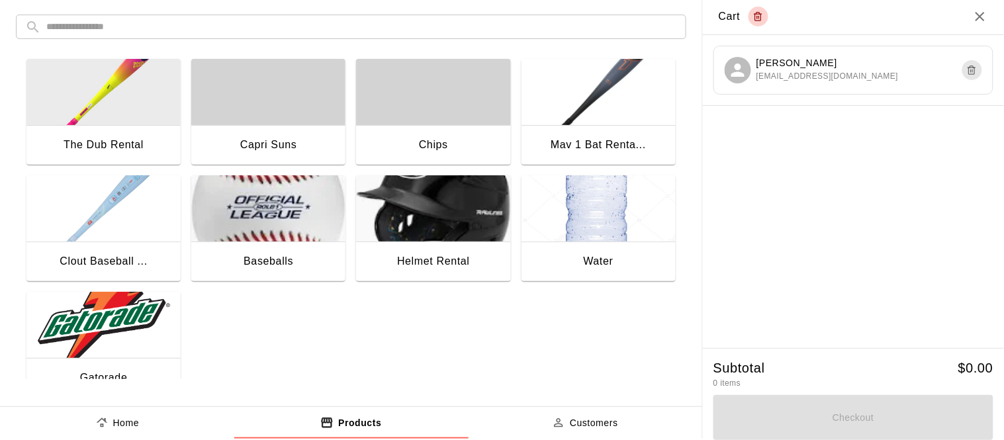
click at [144, 340] on img "button" at bounding box center [103, 325] width 154 height 66
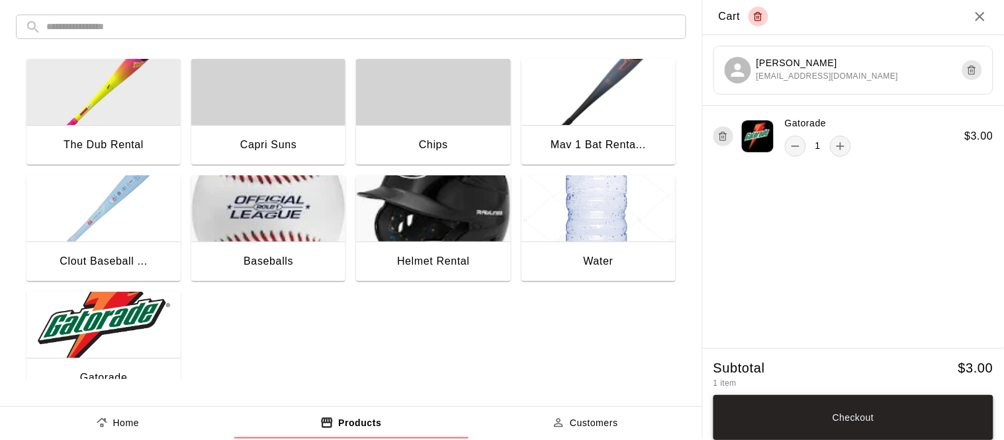
click at [800, 417] on button "Checkout" at bounding box center [854, 417] width 280 height 45
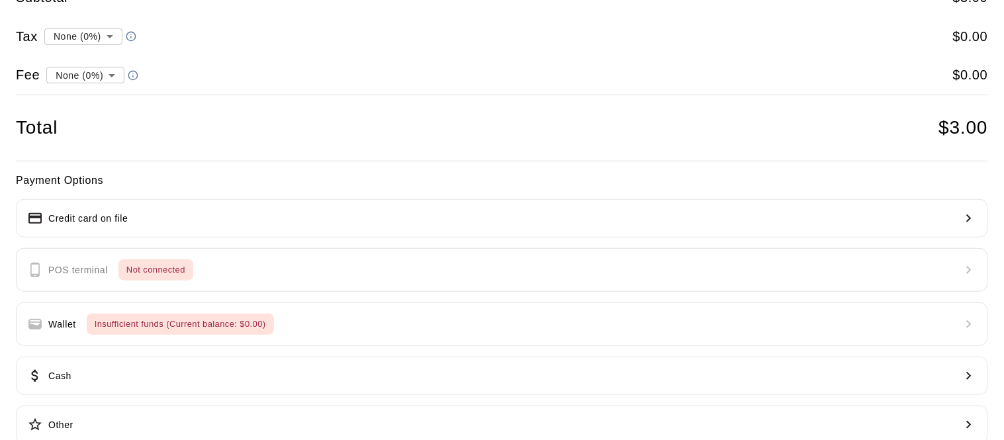
scroll to position [64, 0]
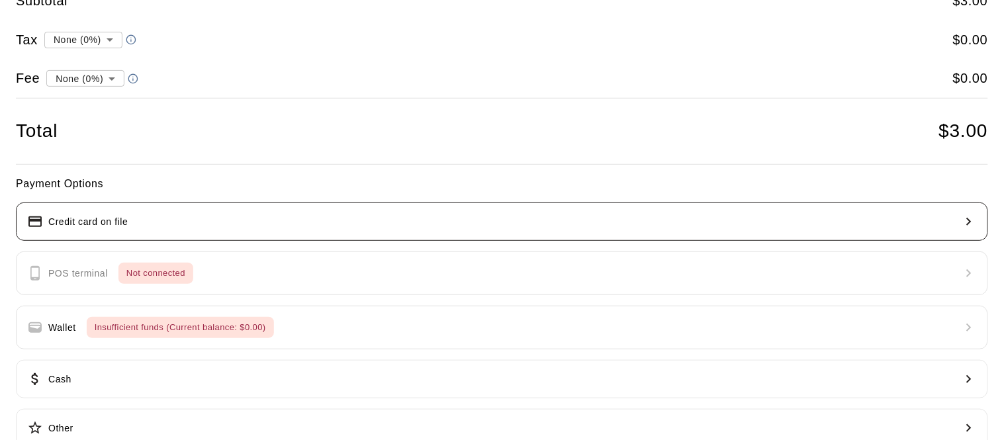
click at [246, 212] on button "Credit card on file" at bounding box center [502, 222] width 972 height 38
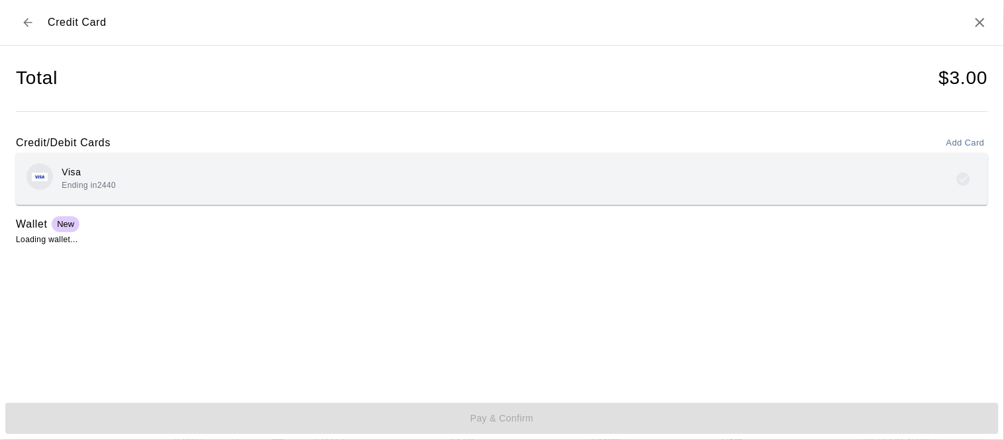
click at [123, 175] on div "Visa Ending in 2440" at bounding box center [501, 179] width 951 height 31
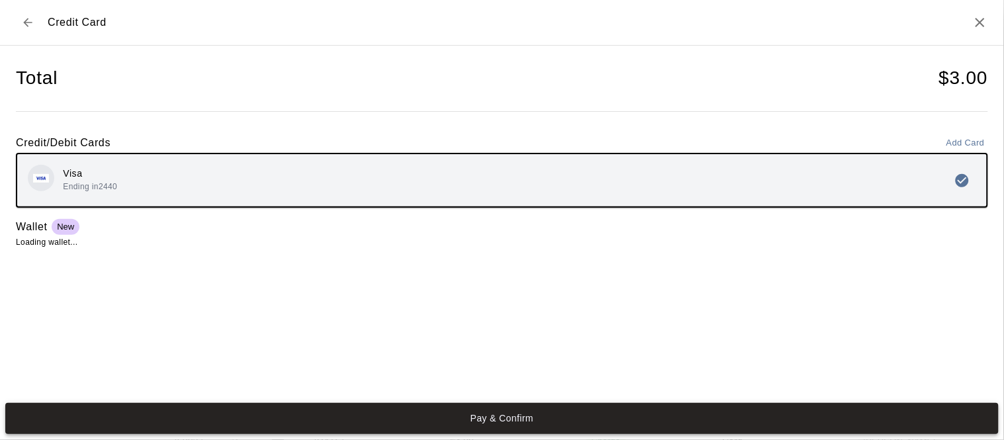
click at [500, 418] on button "Pay & Confirm" at bounding box center [502, 418] width 994 height 31
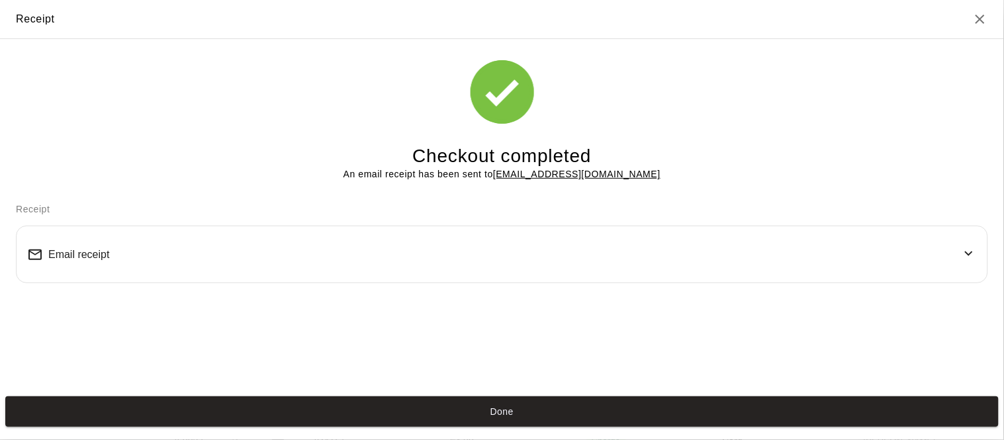
click at [500, 418] on button "Done" at bounding box center [502, 412] width 994 height 31
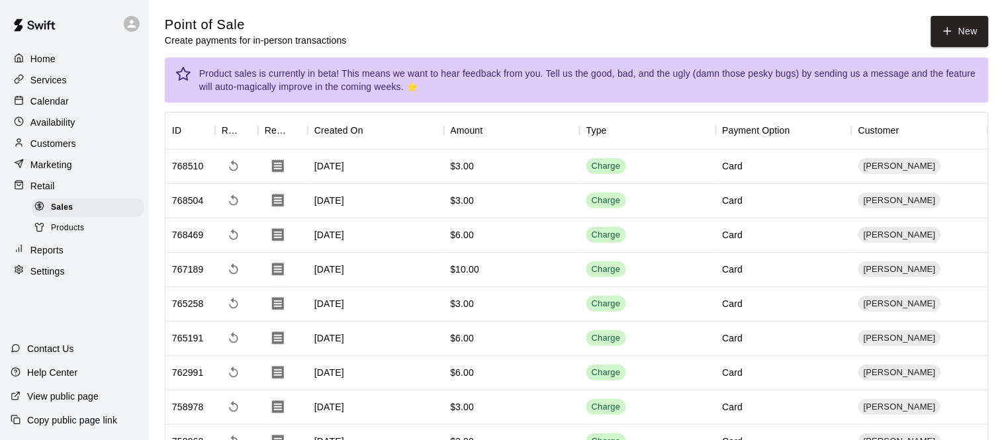
click at [63, 99] on p "Calendar" at bounding box center [49, 101] width 38 height 13
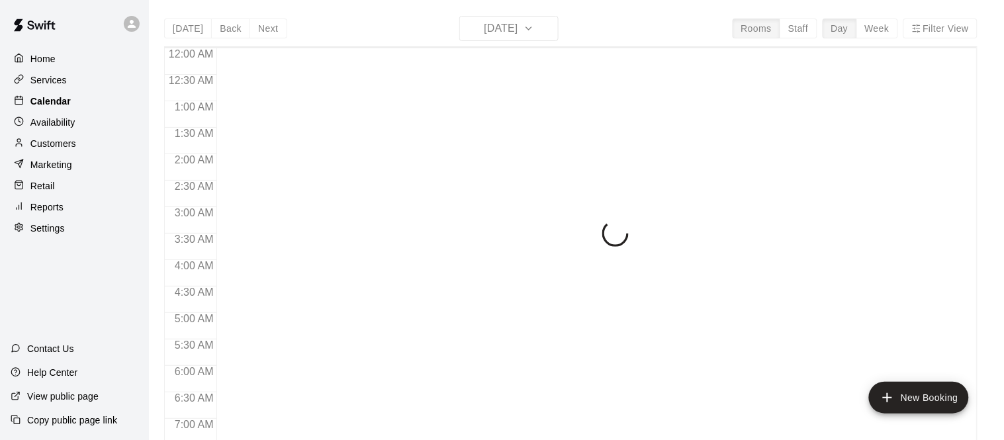
scroll to position [792, 0]
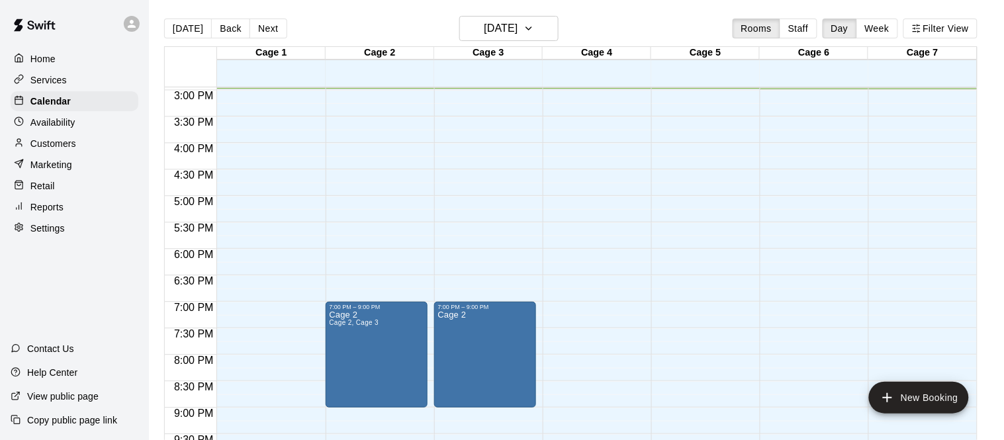
click at [62, 186] on div "Retail" at bounding box center [75, 186] width 128 height 20
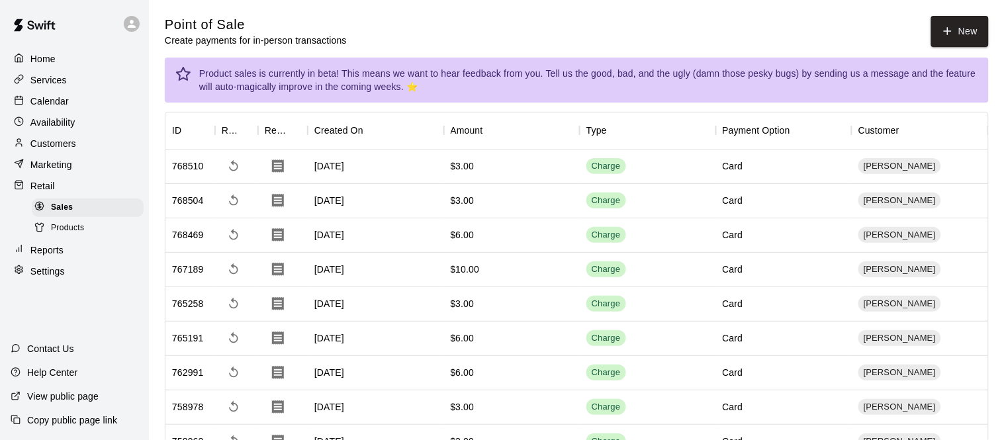
scroll to position [29, 0]
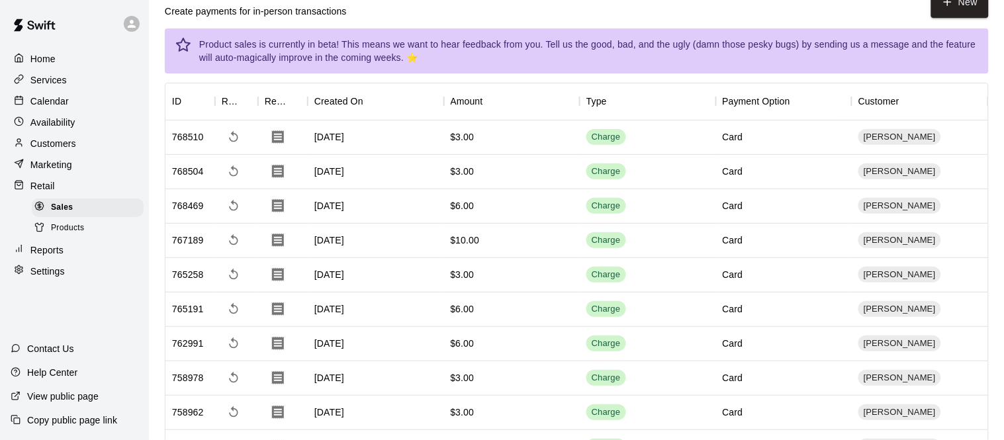
click at [62, 80] on p "Services" at bounding box center [48, 79] width 36 height 13
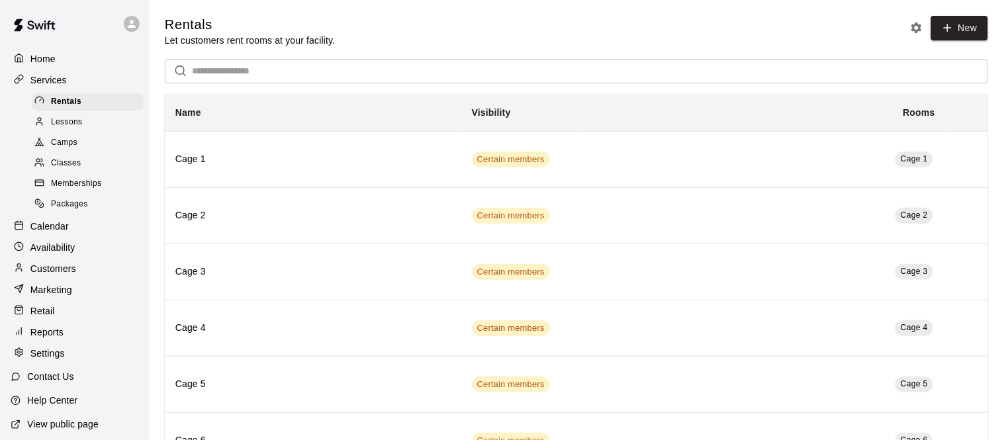
click at [85, 185] on span "Memberships" at bounding box center [76, 183] width 50 height 13
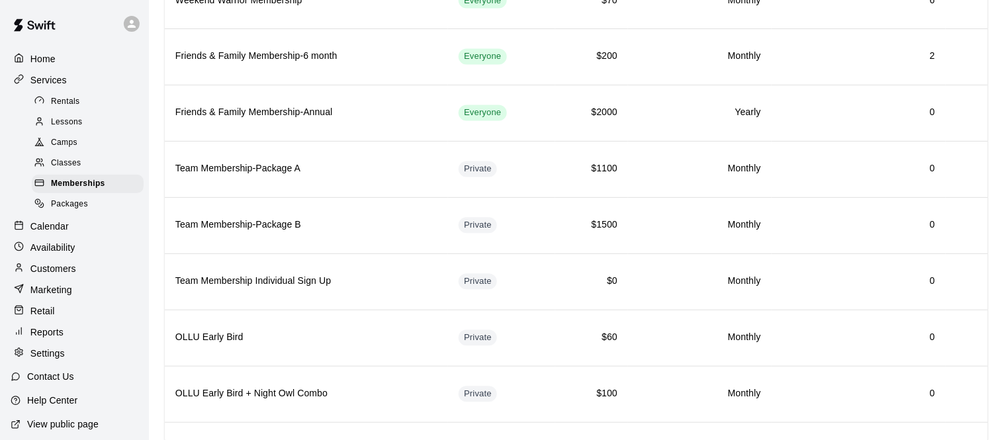
scroll to position [747, 0]
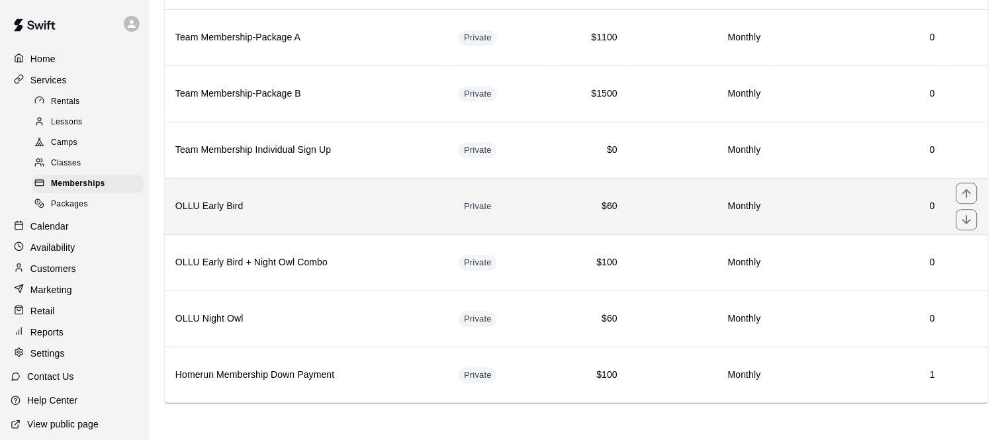
click at [262, 210] on h6 "OLLU Early Bird" at bounding box center [306, 206] width 262 height 15
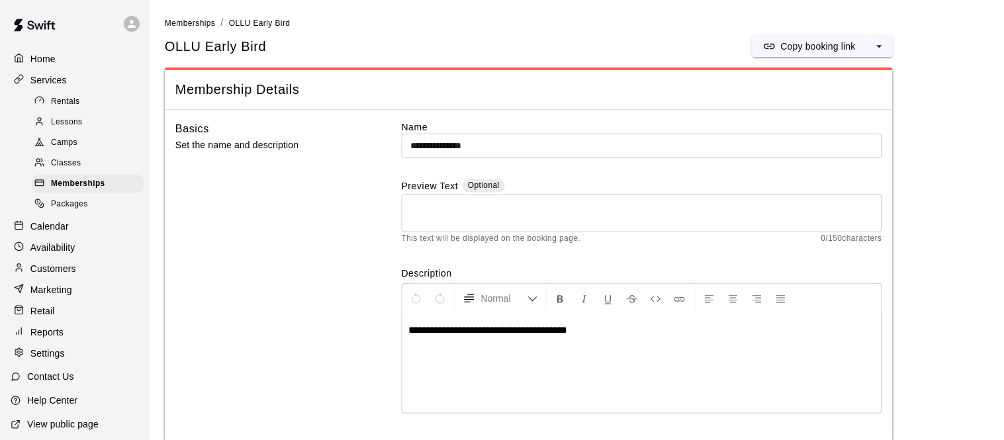
click at [461, 144] on input "**********" at bounding box center [642, 146] width 481 height 24
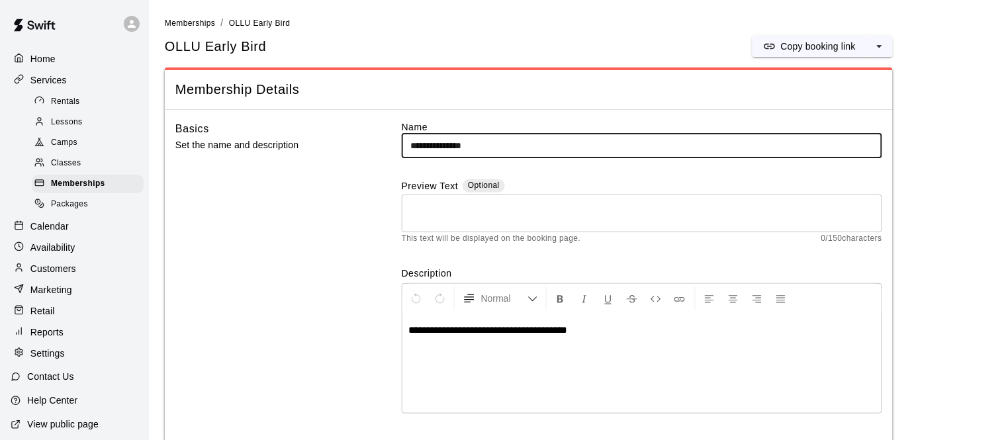
click at [461, 144] on input "**********" at bounding box center [642, 146] width 481 height 24
type input "*****"
click at [70, 225] on div "Calendar" at bounding box center [75, 226] width 128 height 20
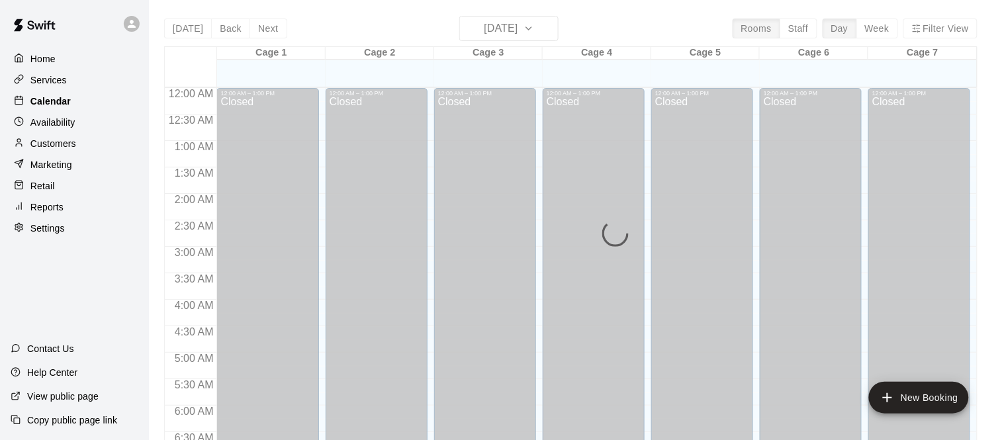
scroll to position [793, 0]
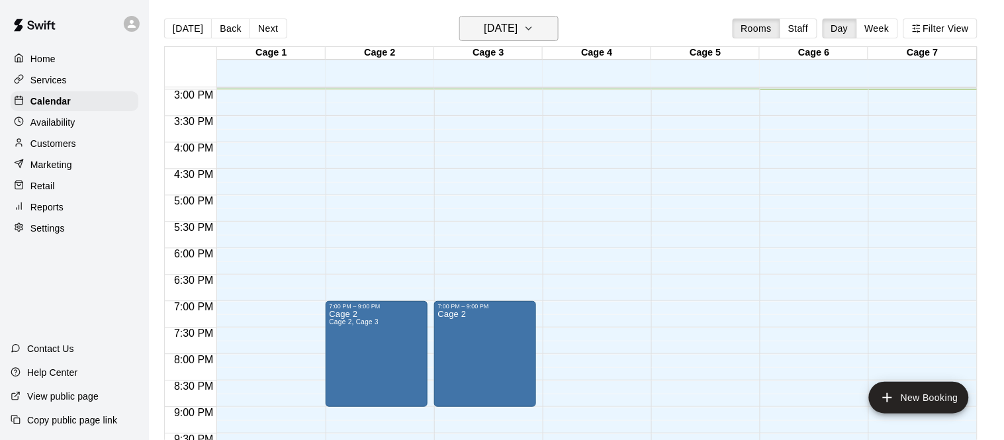
click at [508, 26] on h6 "Thursday Aug 21" at bounding box center [501, 28] width 34 height 19
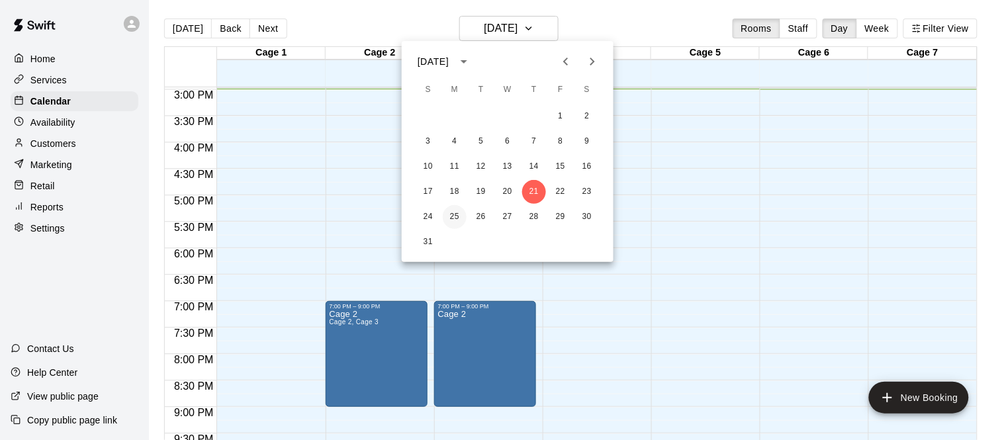
click at [455, 217] on button "25" at bounding box center [455, 217] width 24 height 24
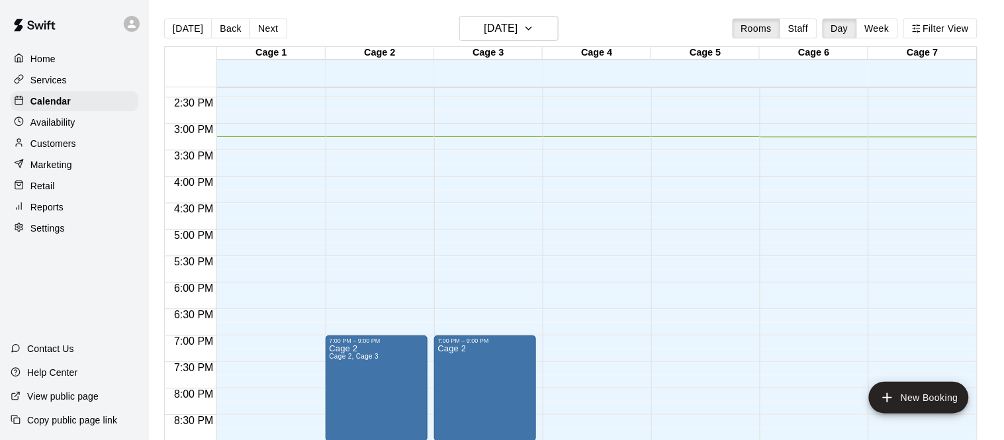
scroll to position [757, 0]
click at [60, 143] on p "Customers" at bounding box center [53, 143] width 46 height 13
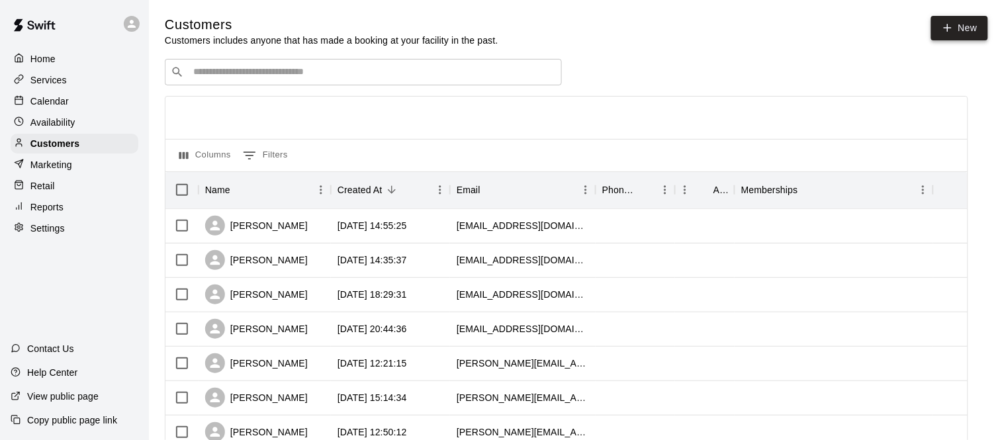
click at [976, 29] on link "New" at bounding box center [959, 28] width 57 height 24
select select "**"
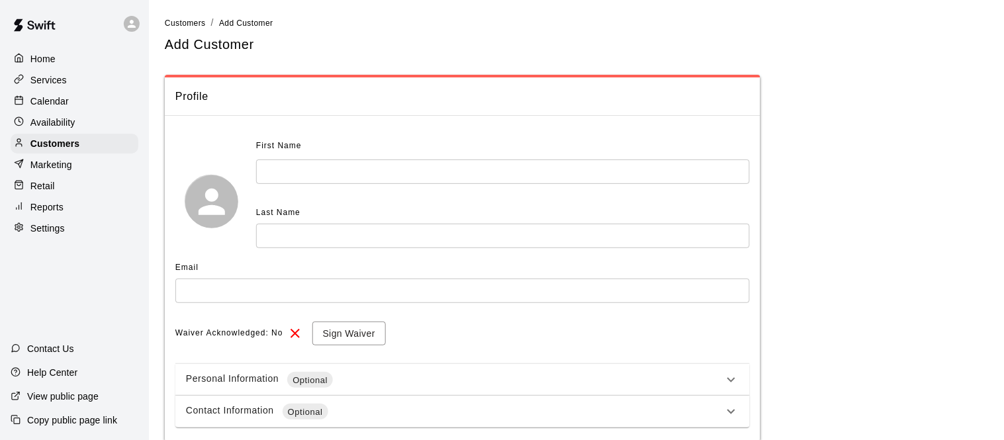
click at [293, 181] on input "text" at bounding box center [503, 172] width 494 height 24
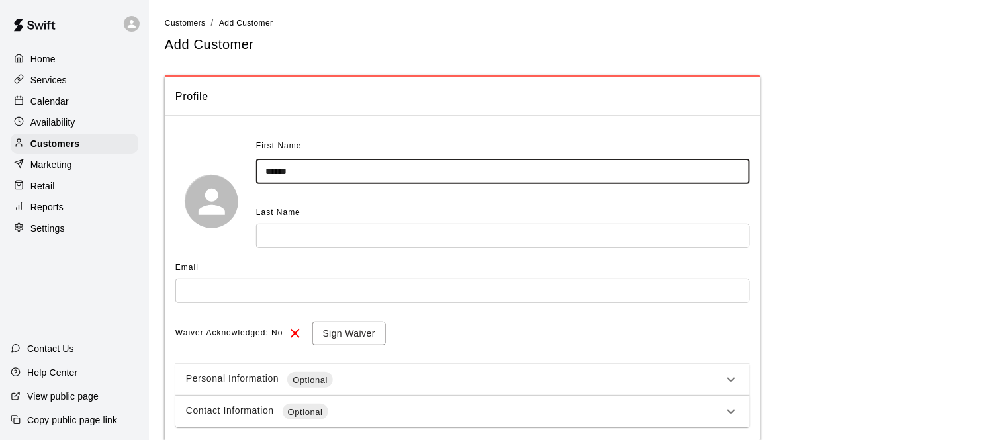
type input "******"
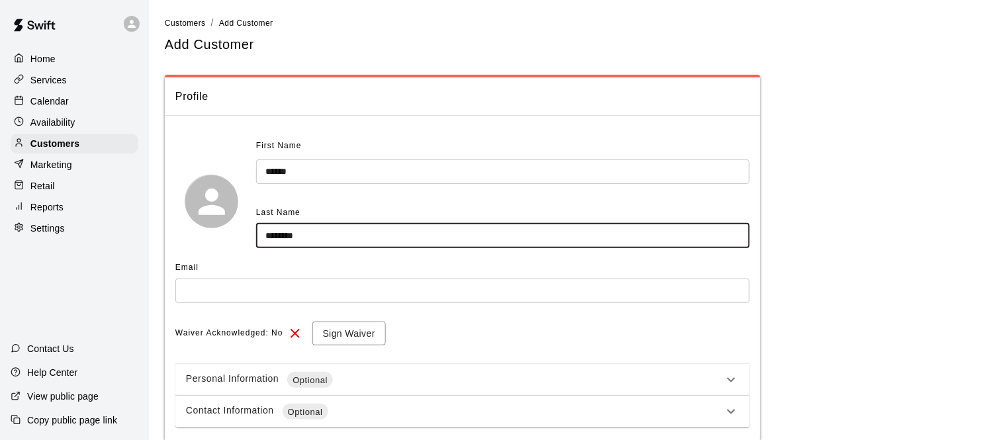
type input "********"
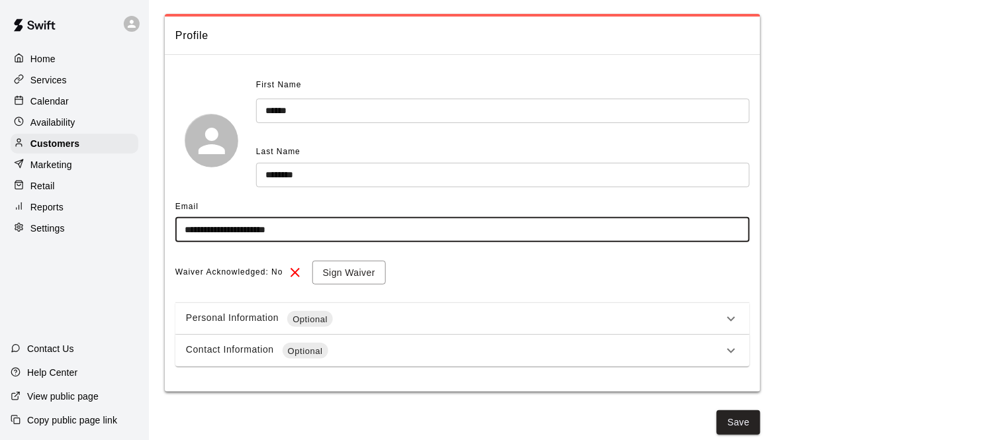
scroll to position [64, 0]
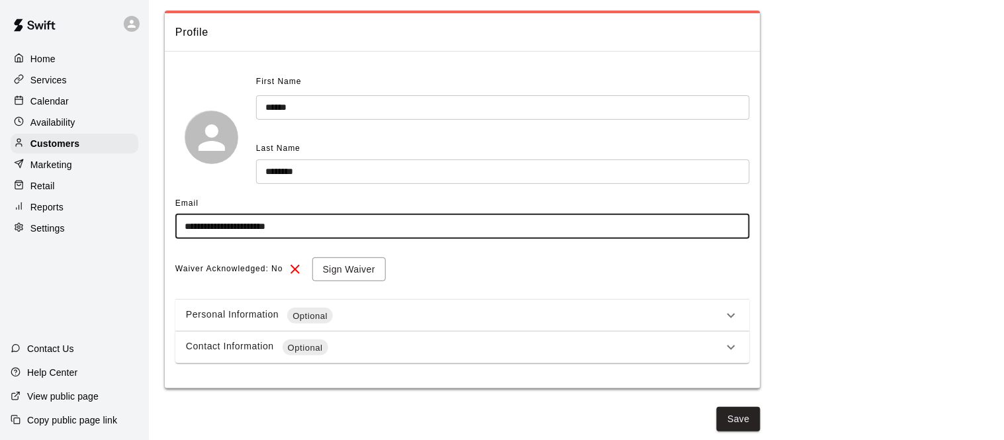
click at [257, 229] on input "**********" at bounding box center [462, 226] width 575 height 24
type input "**********"
click at [755, 419] on button "Save" at bounding box center [739, 419] width 44 height 24
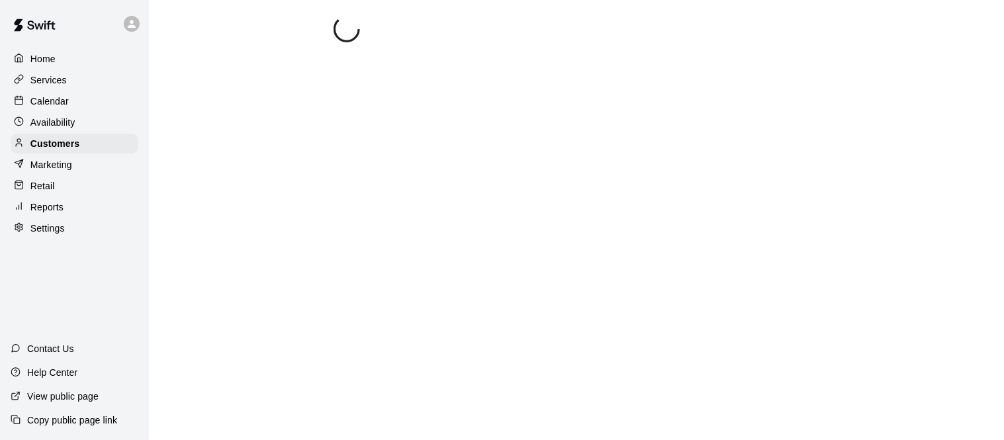
select select "**"
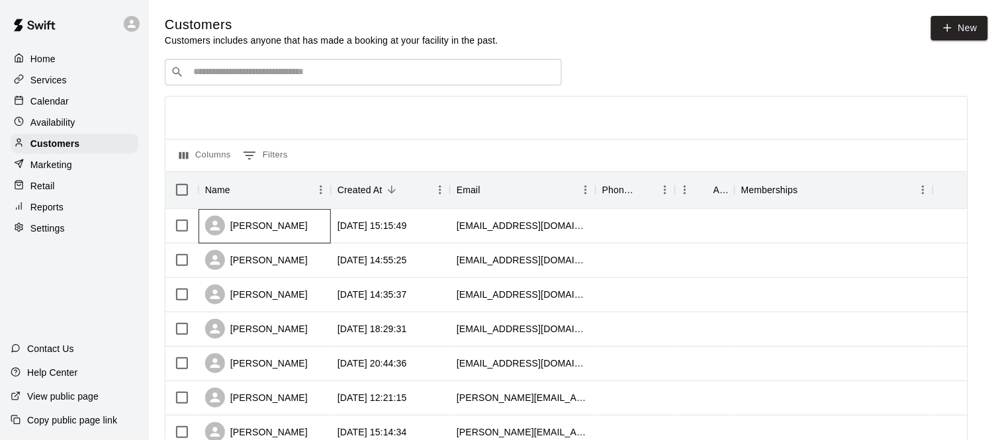
click at [282, 223] on div "Maddox Prentice" at bounding box center [256, 226] width 103 height 20
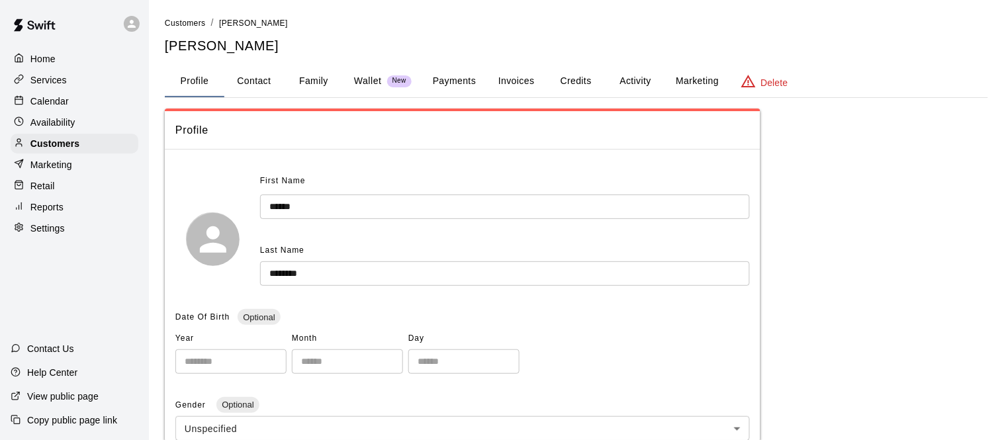
click at [457, 84] on button "Payments" at bounding box center [454, 82] width 64 height 32
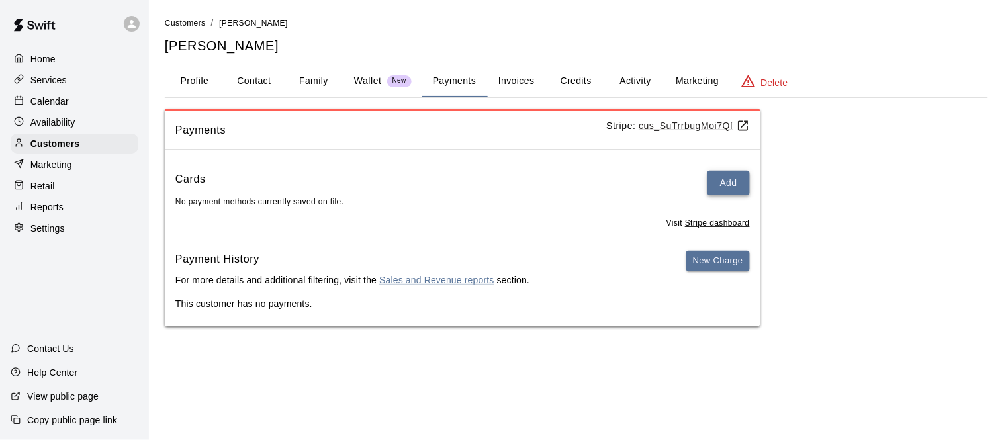
click at [727, 175] on button "Add" at bounding box center [729, 183] width 42 height 24
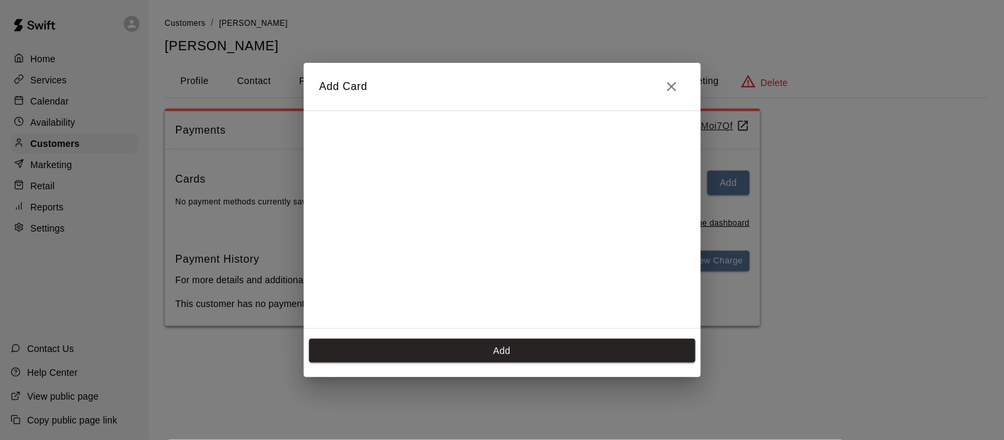
scroll to position [237, 0]
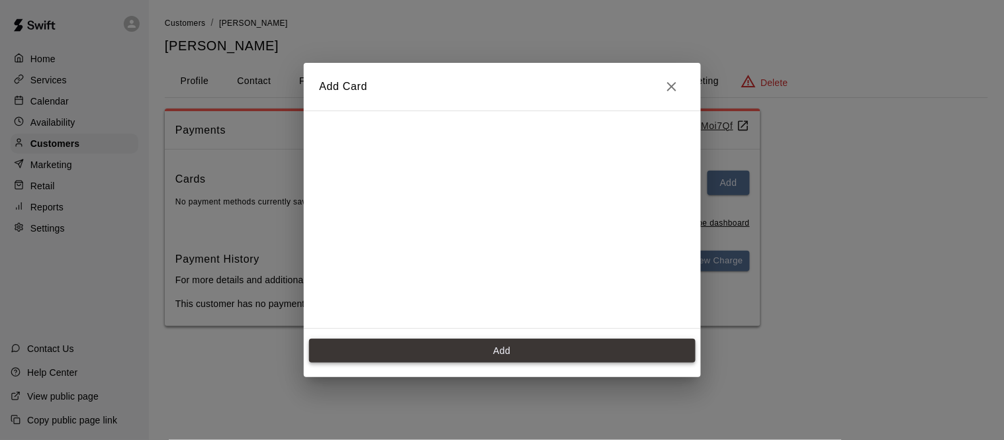
click at [529, 347] on button "Add" at bounding box center [502, 351] width 387 height 24
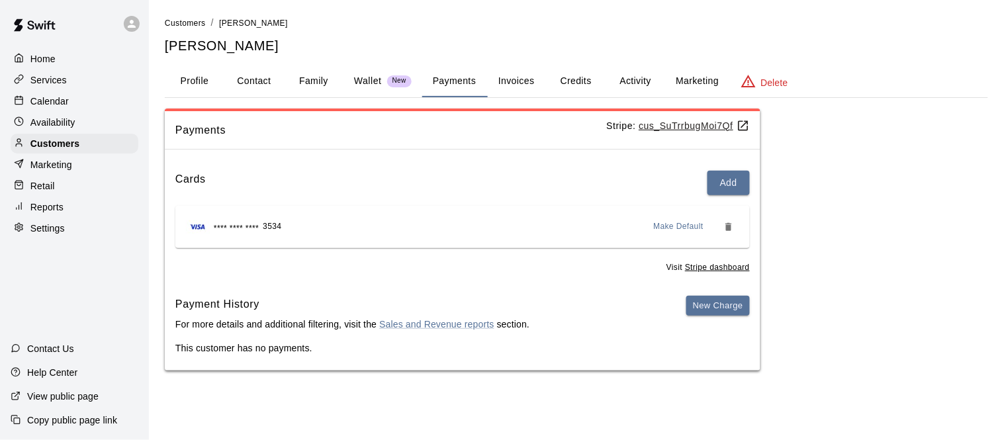
click at [63, 177] on div "Retail" at bounding box center [75, 186] width 128 height 20
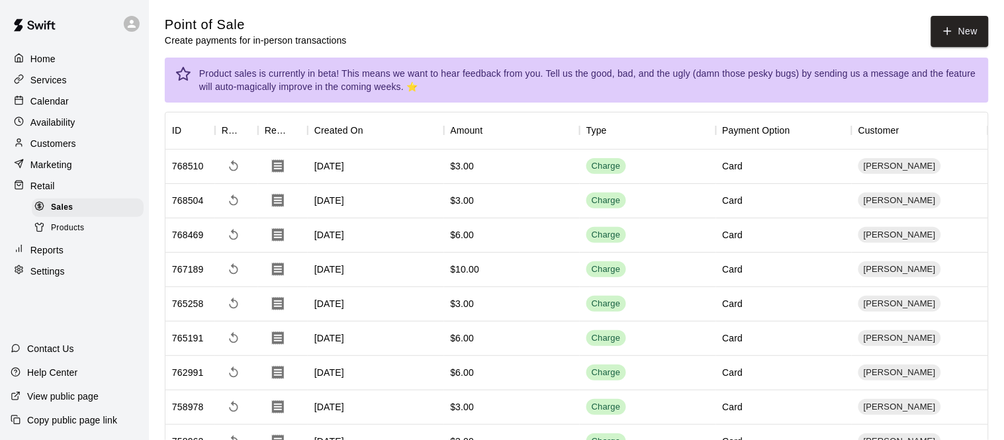
click at [64, 148] on p "Customers" at bounding box center [53, 143] width 46 height 13
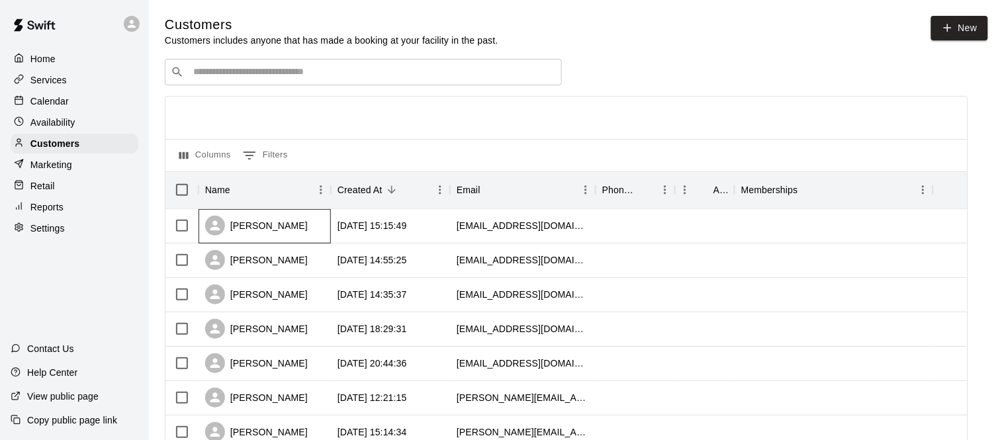
click at [285, 232] on div "Maddox Prentice" at bounding box center [256, 226] width 103 height 20
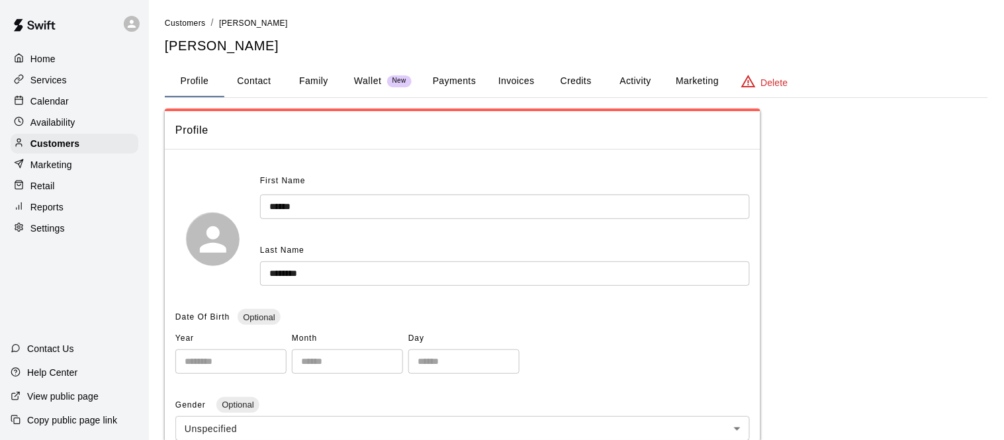
click at [60, 181] on div "Retail" at bounding box center [75, 186] width 128 height 20
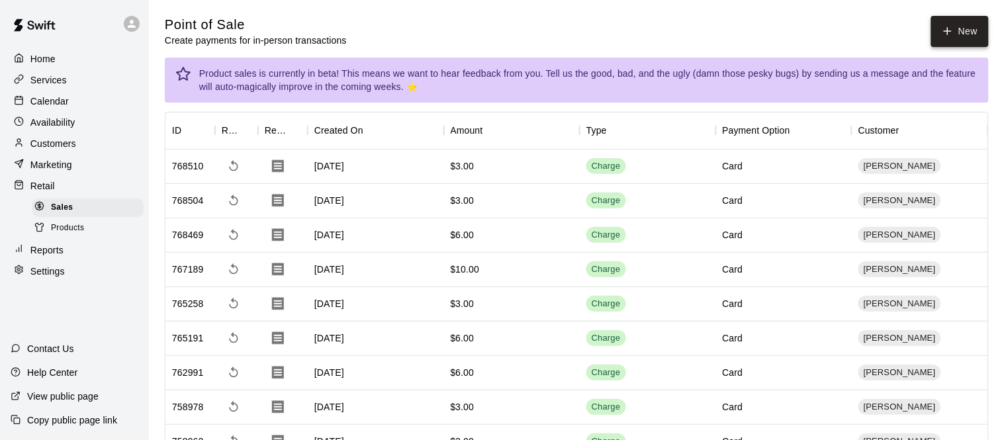
click at [968, 21] on button "New" at bounding box center [959, 31] width 57 height 31
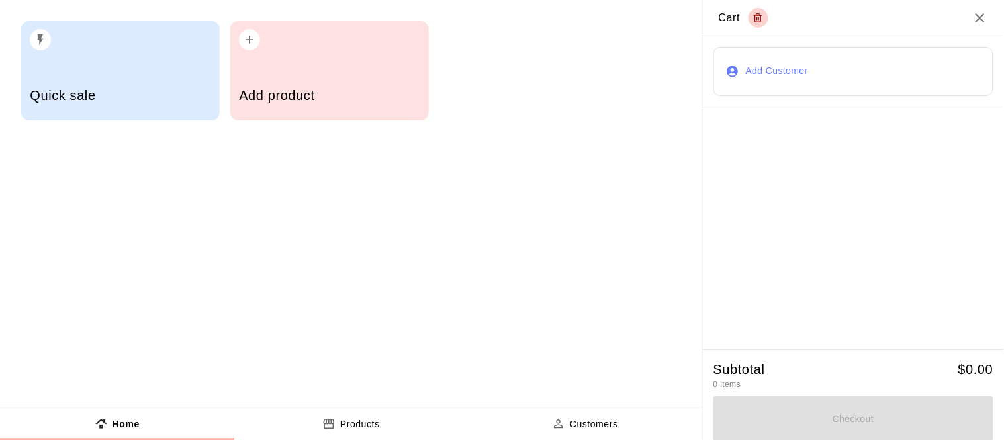
click at [317, 81] on div "Add product" at bounding box center [329, 96] width 181 height 47
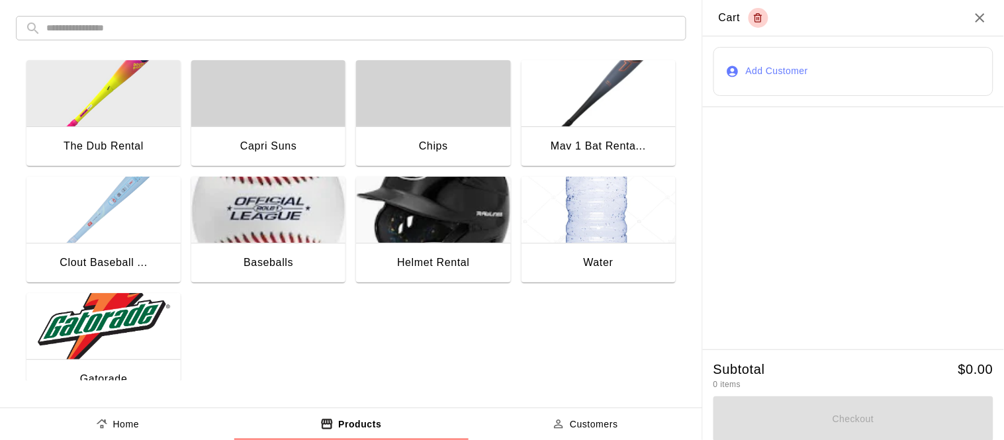
click at [154, 334] on img "button" at bounding box center [103, 326] width 154 height 66
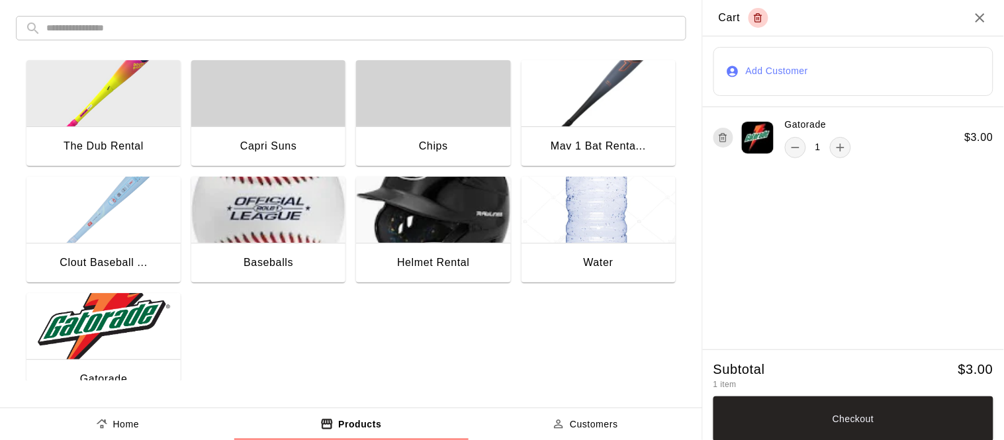
click at [785, 79] on button "Add Customer" at bounding box center [854, 71] width 280 height 49
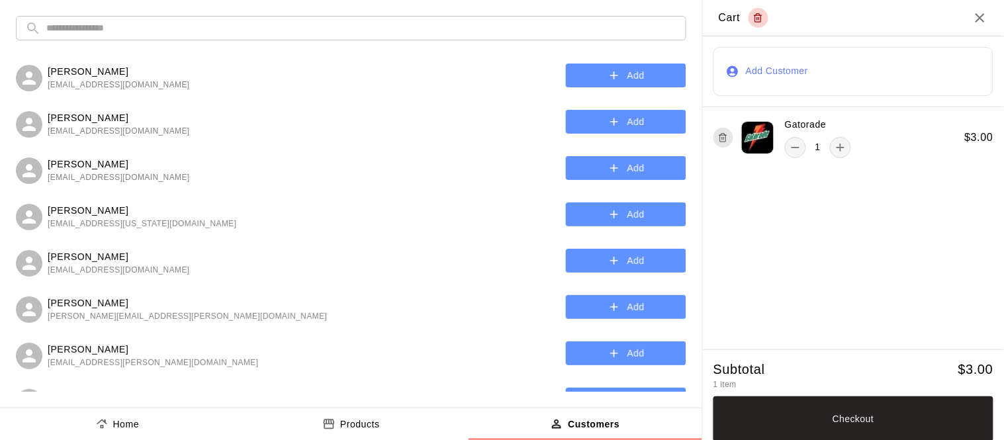
click at [281, 39] on input "text" at bounding box center [361, 28] width 631 height 24
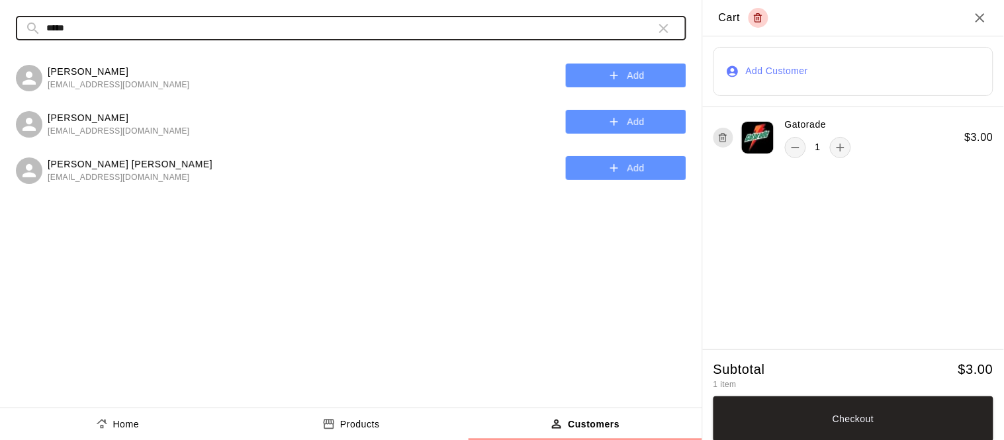
type input "*****"
click at [597, 73] on button "Add" at bounding box center [626, 76] width 120 height 24
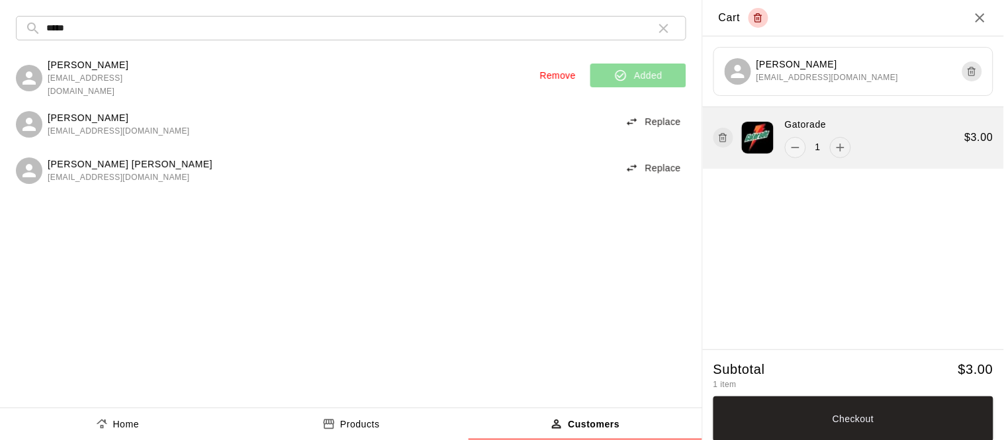
click at [841, 142] on icon "add" at bounding box center [840, 147] width 13 height 13
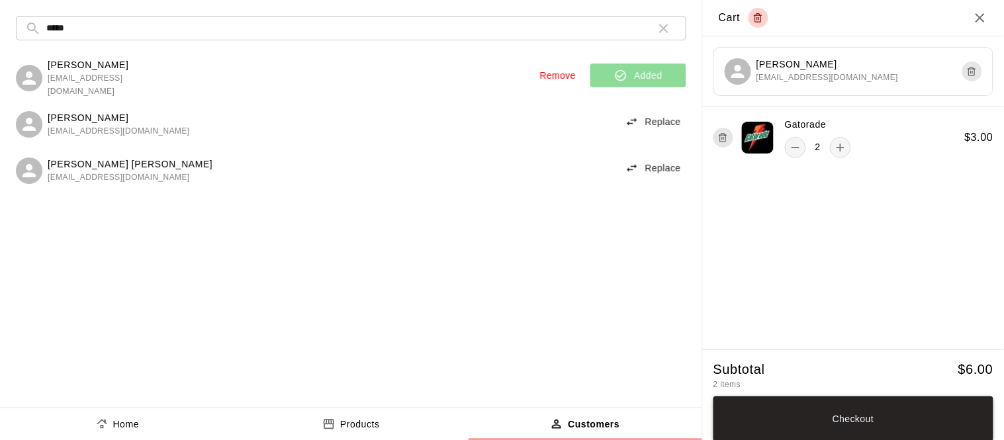
click at [808, 421] on button "Checkout" at bounding box center [854, 419] width 280 height 45
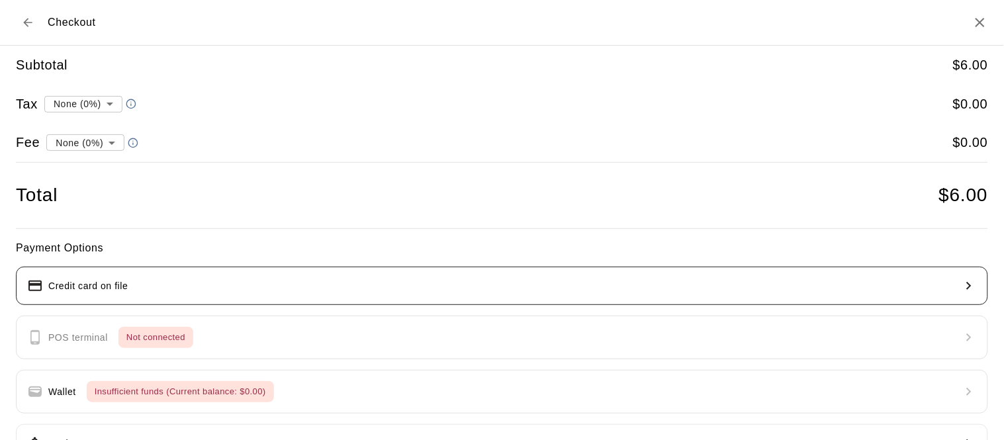
click at [133, 271] on button "Credit card on file" at bounding box center [502, 286] width 972 height 38
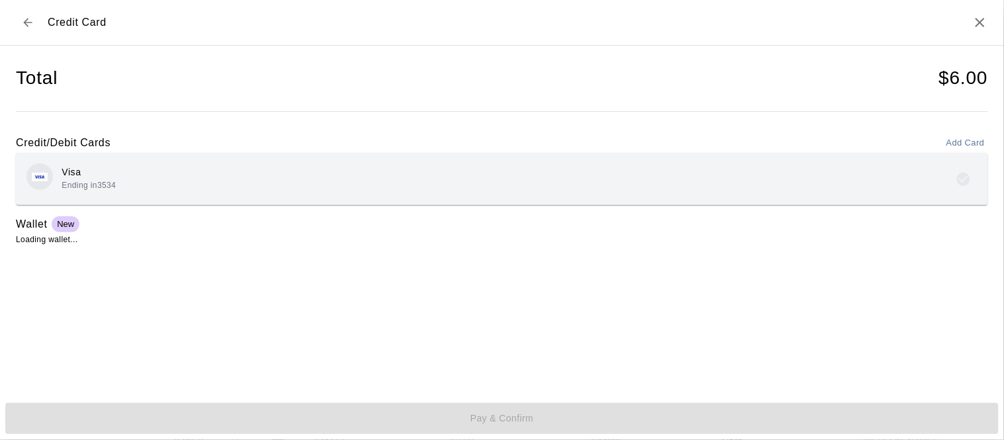
click at [120, 183] on div "Visa Ending in 3534" at bounding box center [501, 179] width 951 height 31
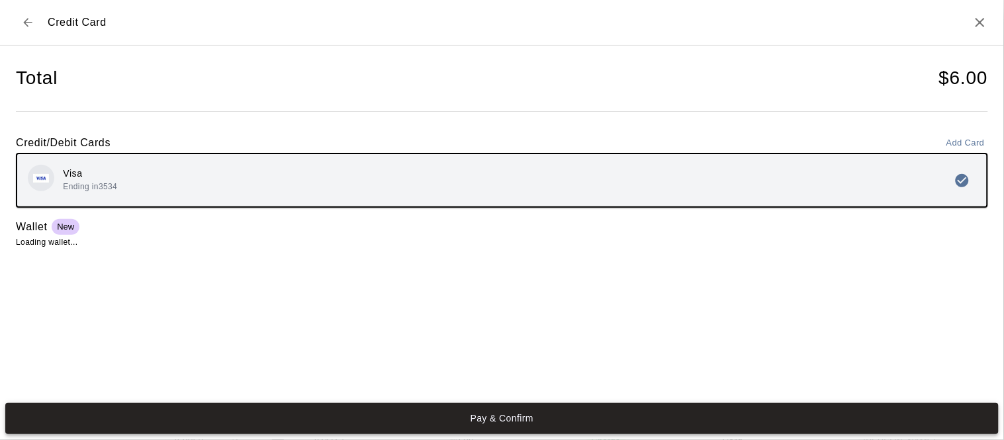
click at [344, 429] on button "Pay & Confirm" at bounding box center [502, 418] width 994 height 31
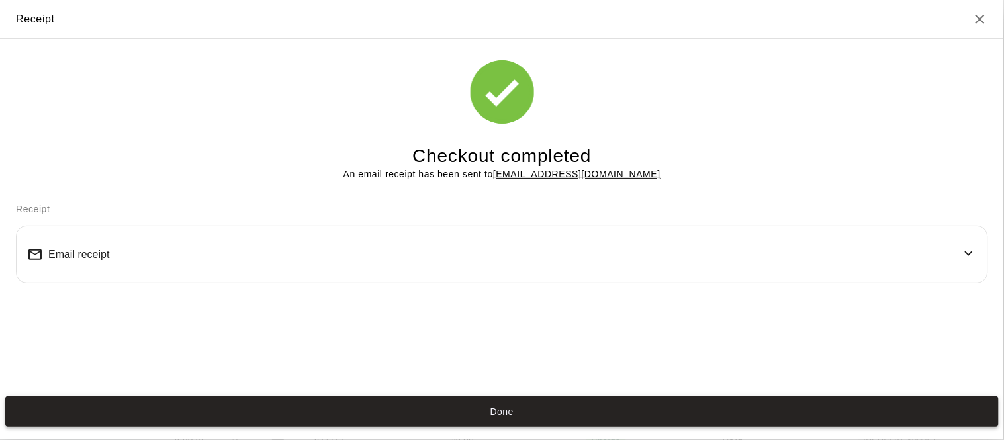
click at [381, 417] on button "Done" at bounding box center [502, 412] width 994 height 31
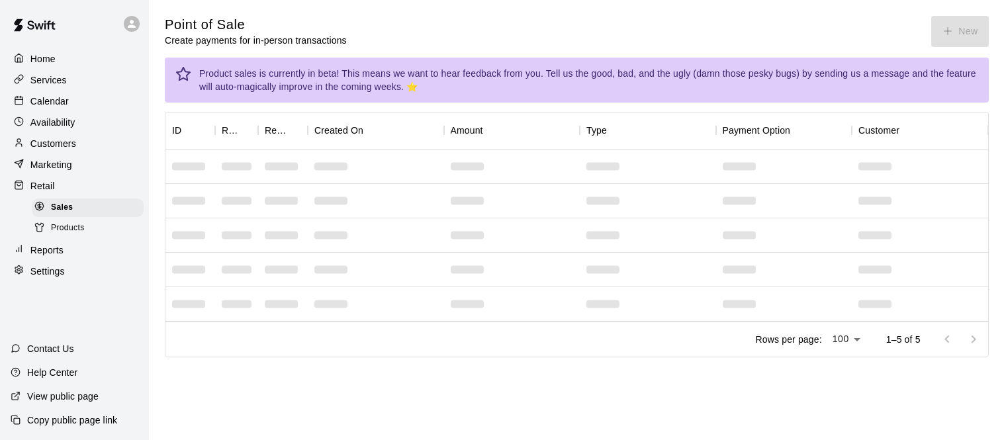
click at [60, 104] on p "Calendar" at bounding box center [49, 101] width 38 height 13
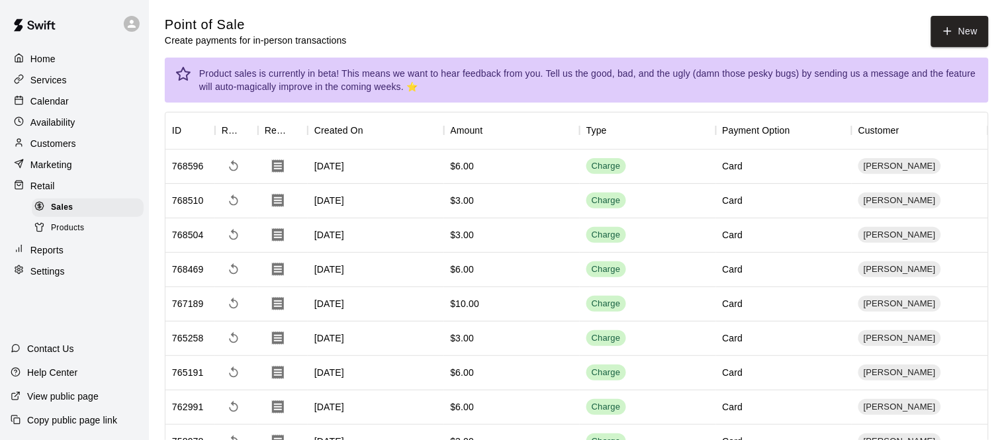
click at [60, 104] on p "Calendar" at bounding box center [49, 101] width 38 height 13
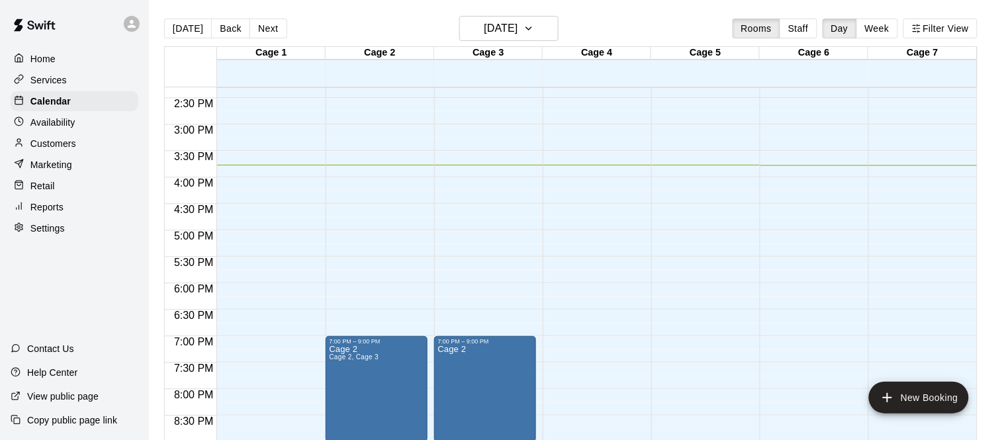
scroll to position [21, 0]
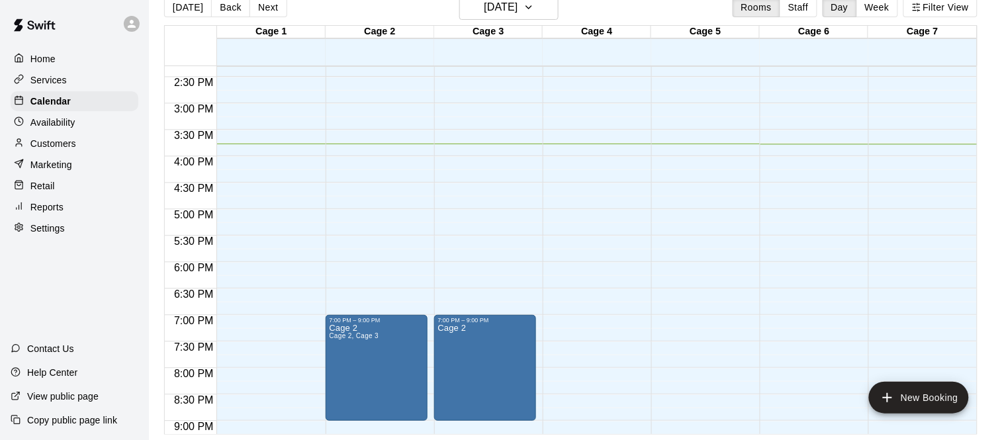
click at [64, 140] on p "Customers" at bounding box center [53, 143] width 46 height 13
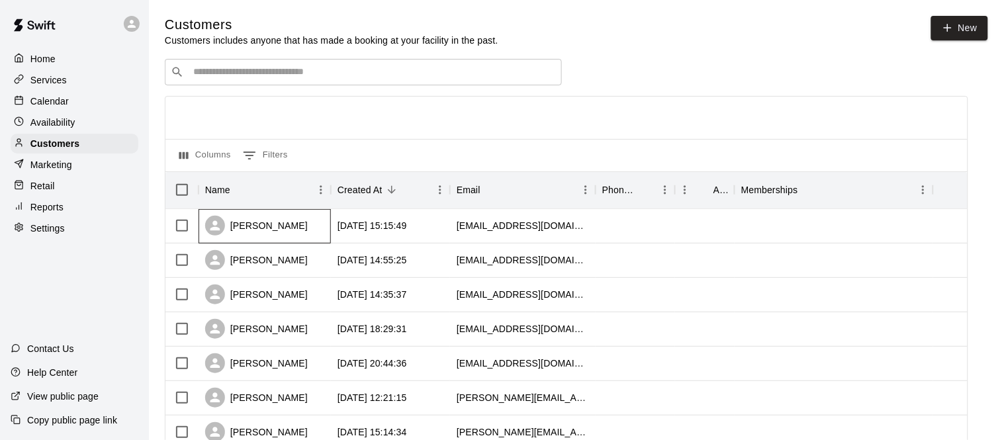
click at [263, 216] on div "[PERSON_NAME]" at bounding box center [256, 226] width 103 height 20
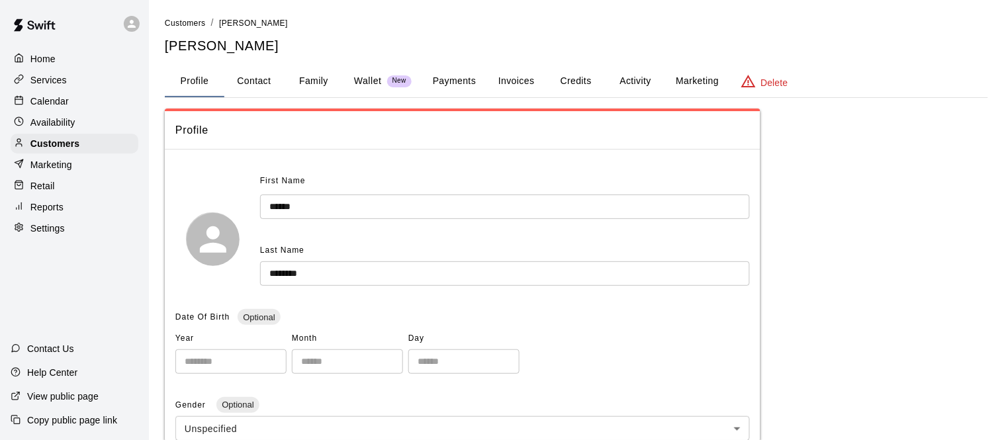
click at [642, 80] on button "Activity" at bounding box center [636, 82] width 60 height 32
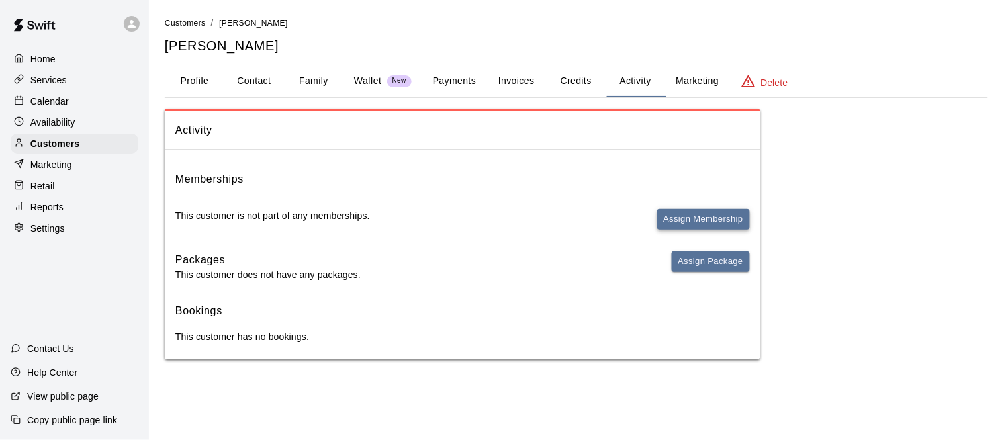
click at [695, 220] on button "Assign Membership" at bounding box center [703, 219] width 93 height 21
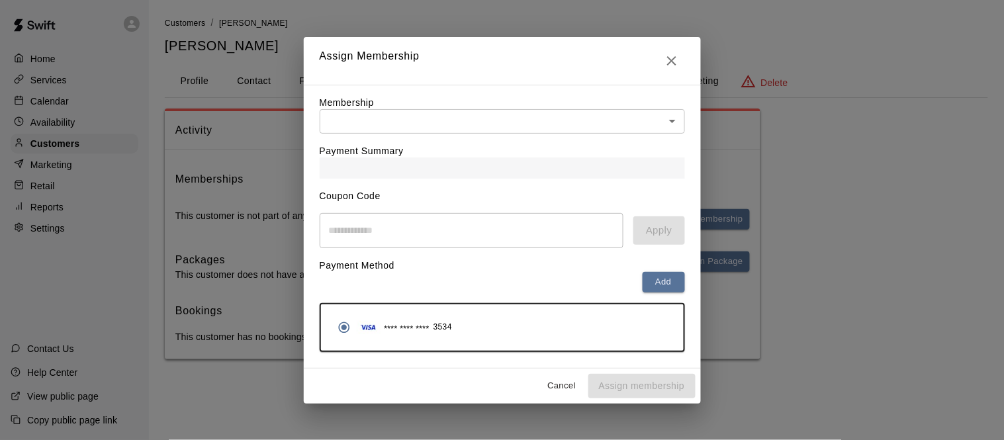
click at [455, 120] on body "Home Services Calendar Availability Customers Marketing Retail Reports Settings…" at bounding box center [502, 193] width 1004 height 386
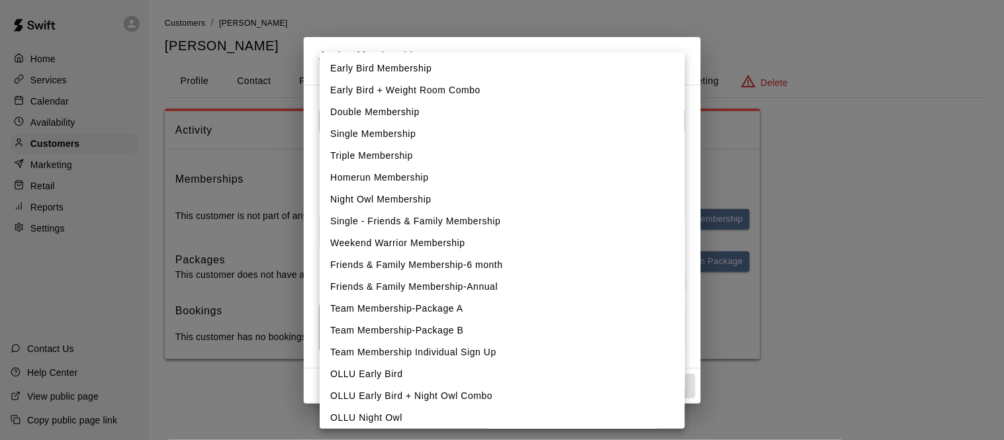
click at [393, 417] on li "OLLU Night Owl" at bounding box center [502, 418] width 365 height 22
type input "**********"
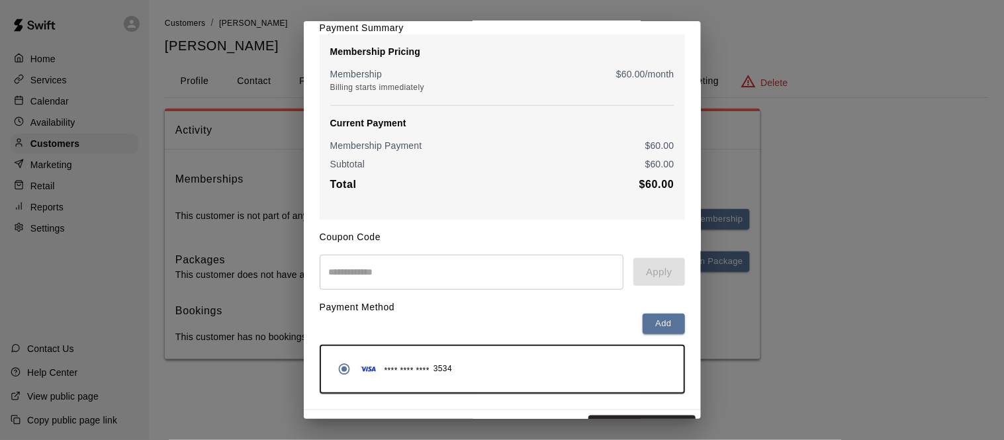
scroll to position [131, 0]
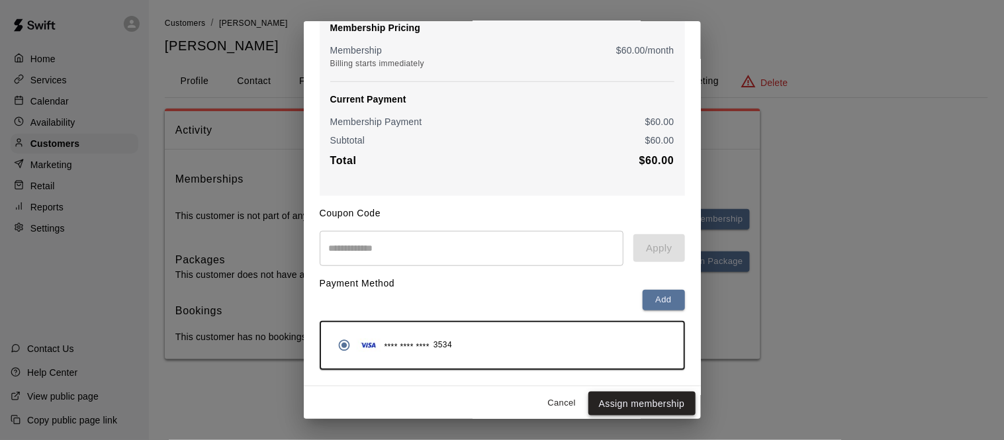
click at [657, 398] on button "Assign membership" at bounding box center [641, 404] width 107 height 24
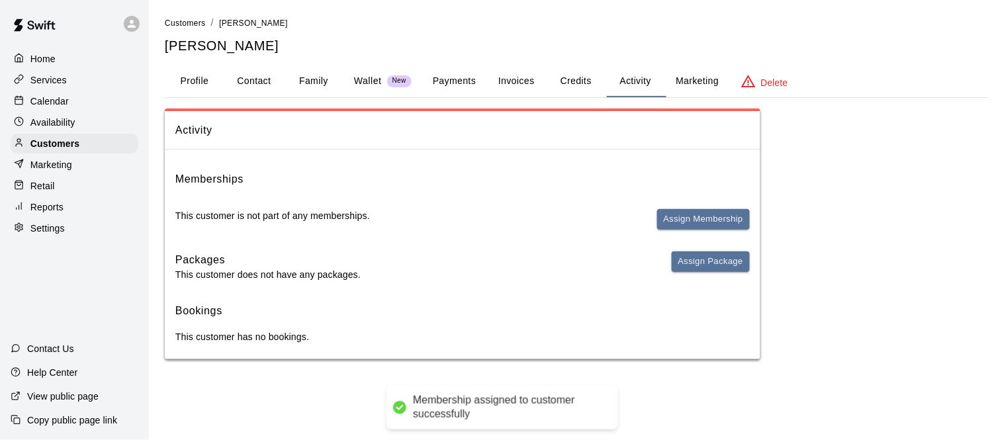
scroll to position [0, 0]
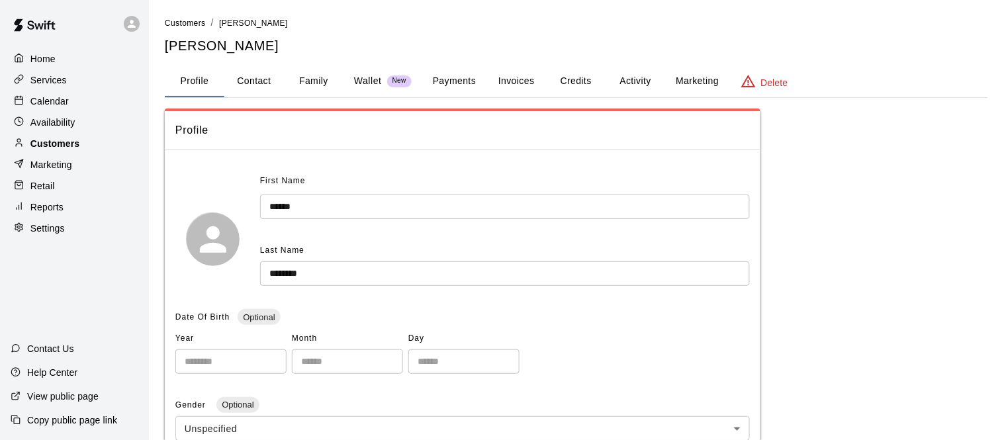
click at [54, 143] on p "Customers" at bounding box center [54, 143] width 49 height 13
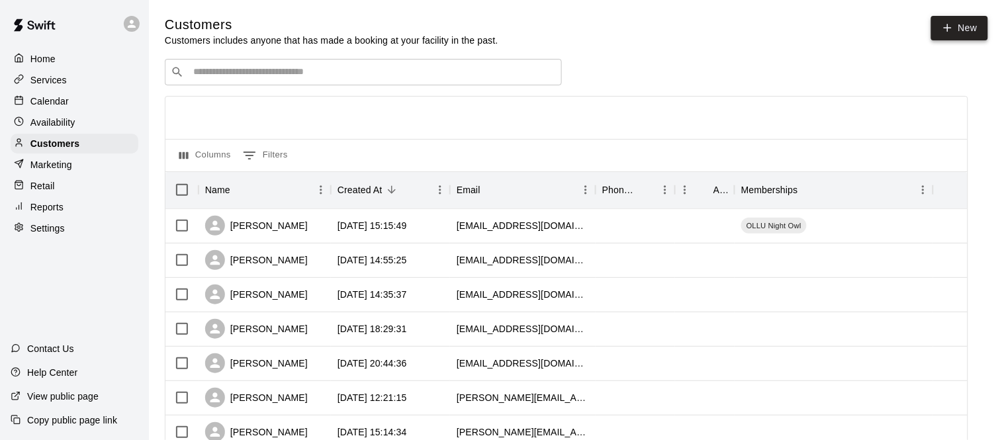
click at [969, 17] on link "New" at bounding box center [959, 28] width 57 height 24
select select "**"
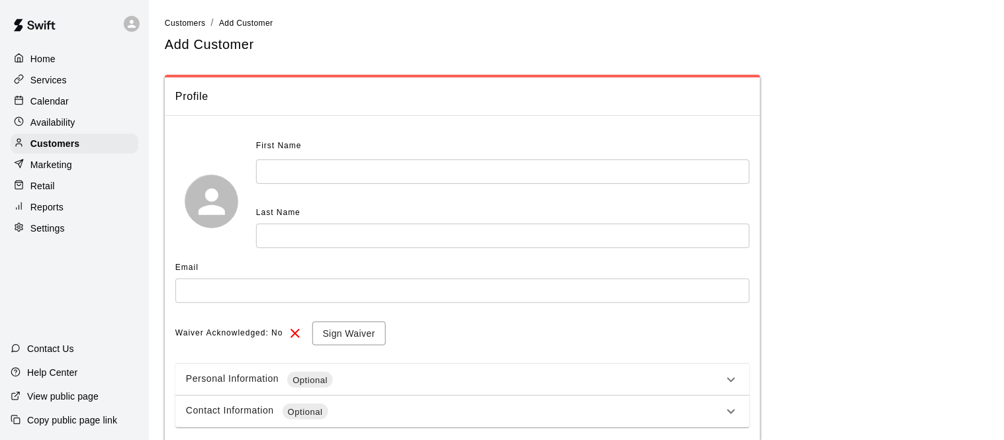
click at [277, 180] on input "text" at bounding box center [503, 172] width 494 height 24
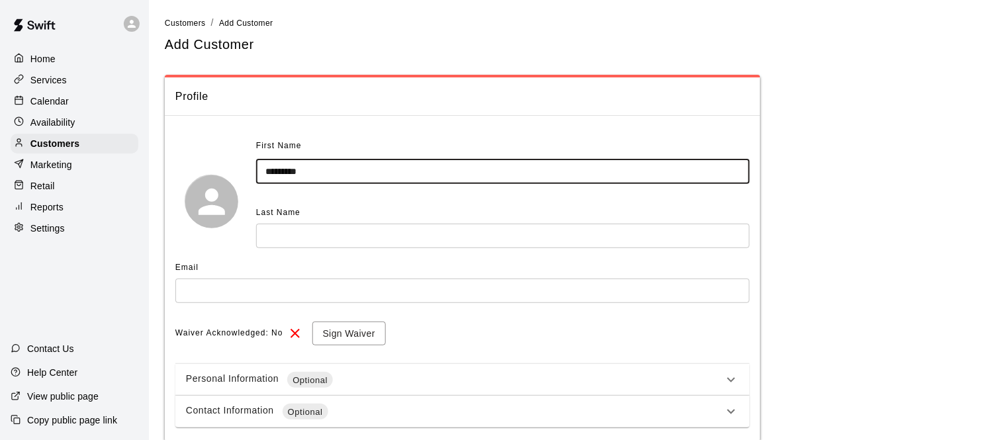
type input "*********"
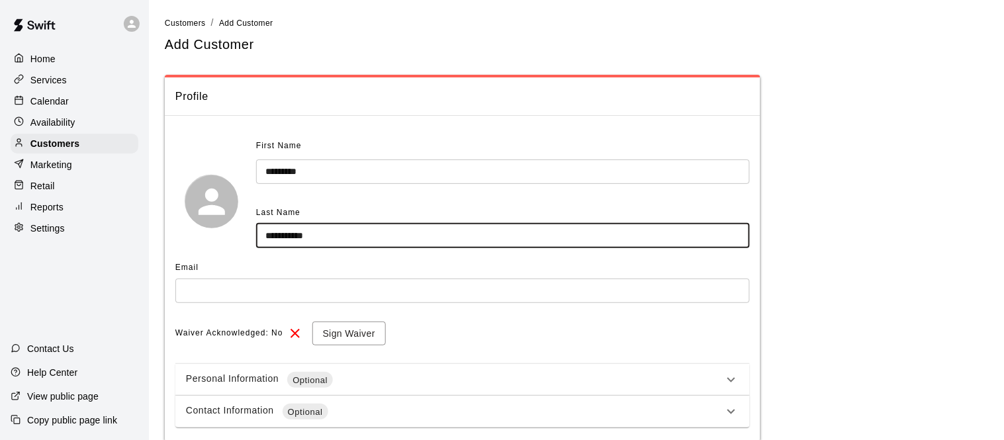
type input "**********"
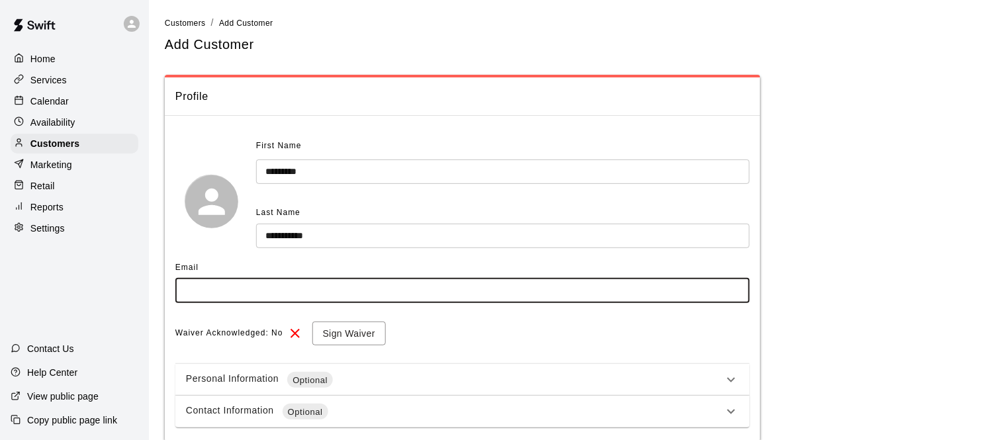
click at [633, 73] on div "**********" at bounding box center [576, 256] width 823 height 480
click at [214, 299] on input "text" at bounding box center [462, 291] width 575 height 24
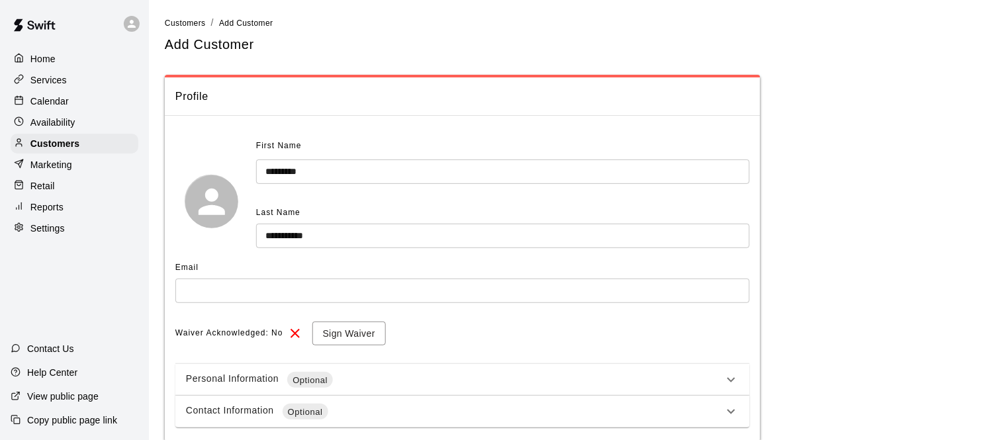
click at [497, 54] on div "**********" at bounding box center [576, 256] width 823 height 480
click at [297, 304] on div "Email ​" at bounding box center [462, 284] width 575 height 55
click at [285, 297] on input "text" at bounding box center [462, 291] width 575 height 24
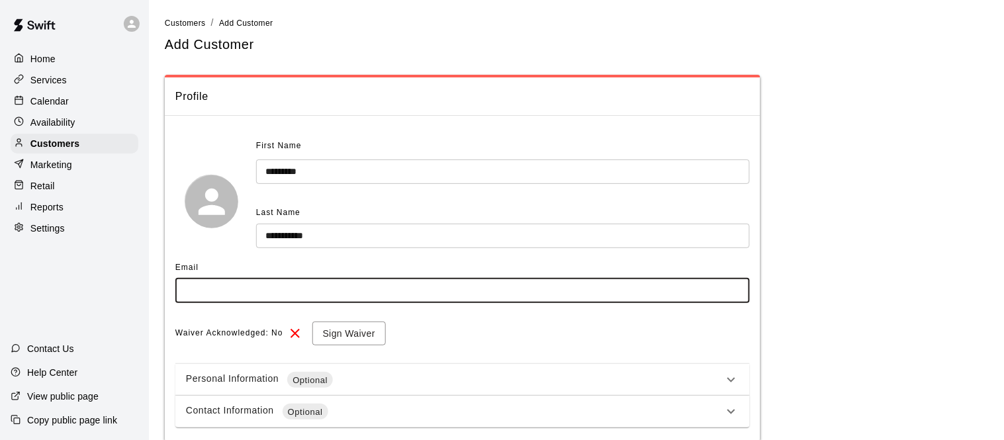
type input "*"
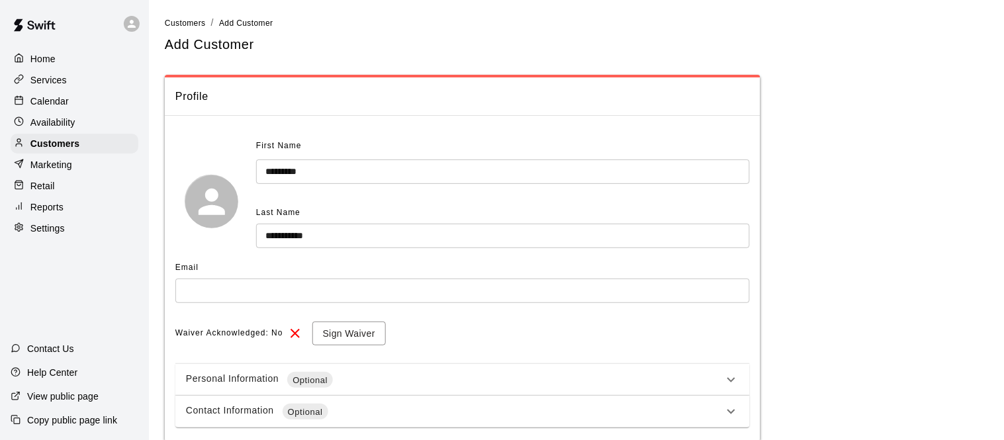
click at [547, 72] on div "**********" at bounding box center [576, 256] width 823 height 480
click at [224, 288] on input "text" at bounding box center [462, 291] width 575 height 24
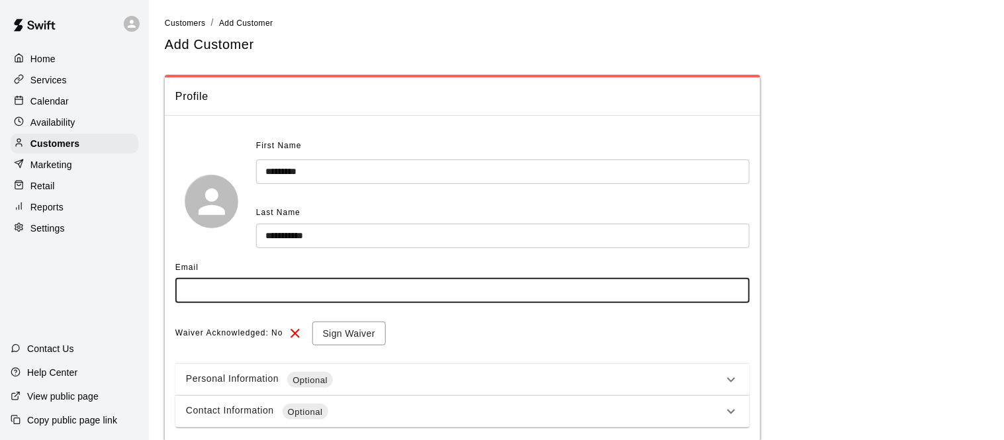
type input "*"
type input "**********"
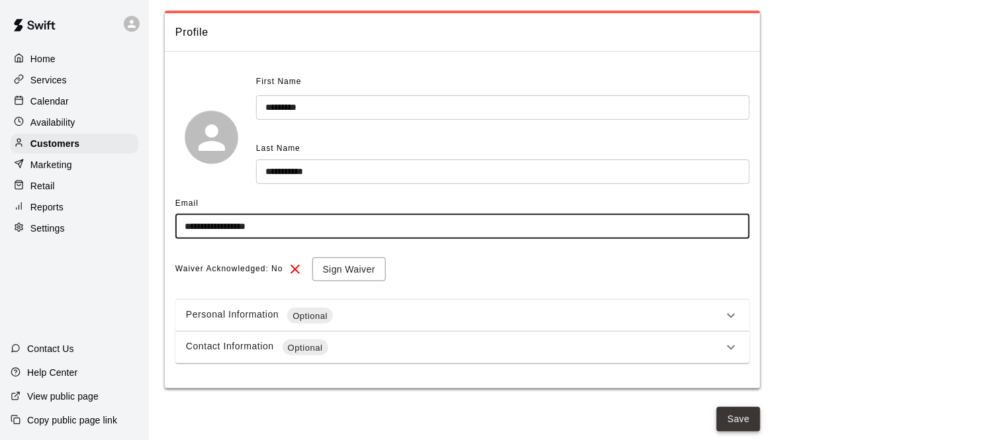
click at [745, 410] on button "Save" at bounding box center [739, 419] width 44 height 24
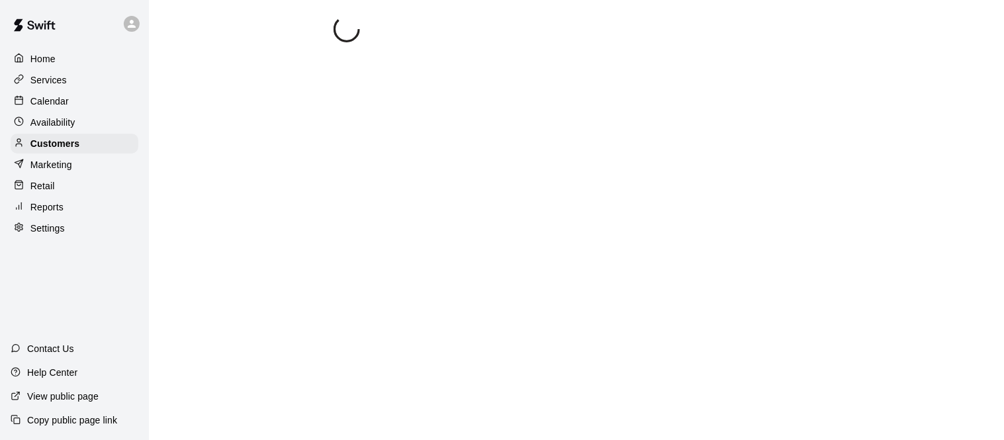
select select "**"
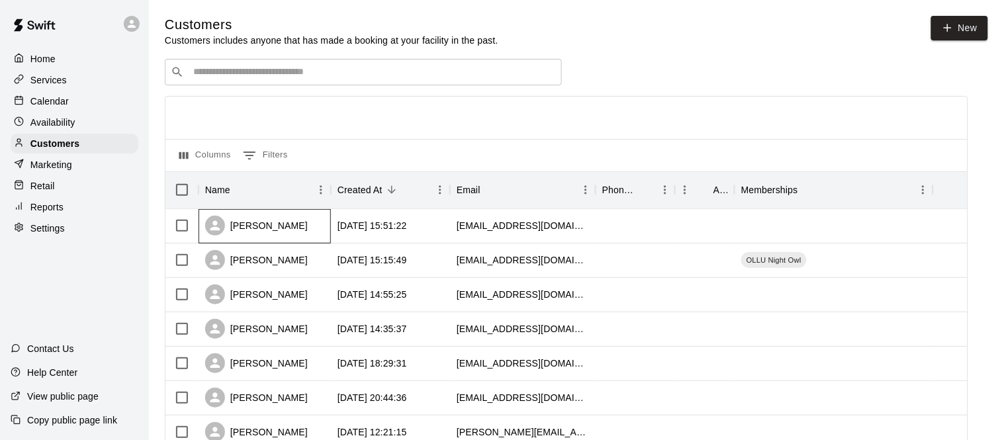
click at [306, 231] on div "Sebastian Plascenncia" at bounding box center [256, 226] width 103 height 20
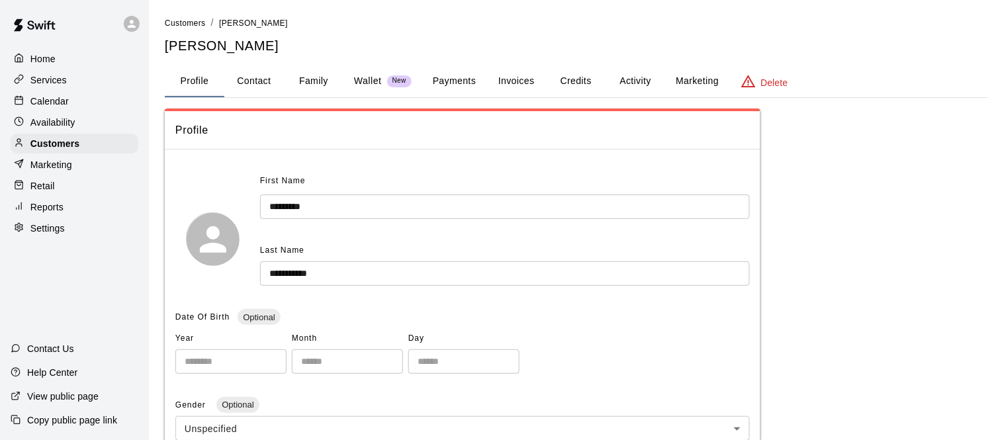
click at [635, 83] on button "Activity" at bounding box center [636, 82] width 60 height 32
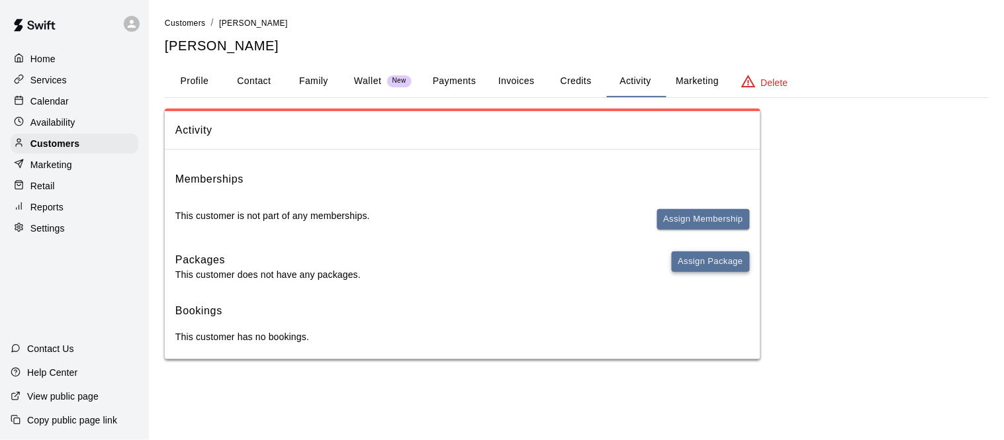
click at [700, 260] on button "Assign Package" at bounding box center [711, 262] width 78 height 21
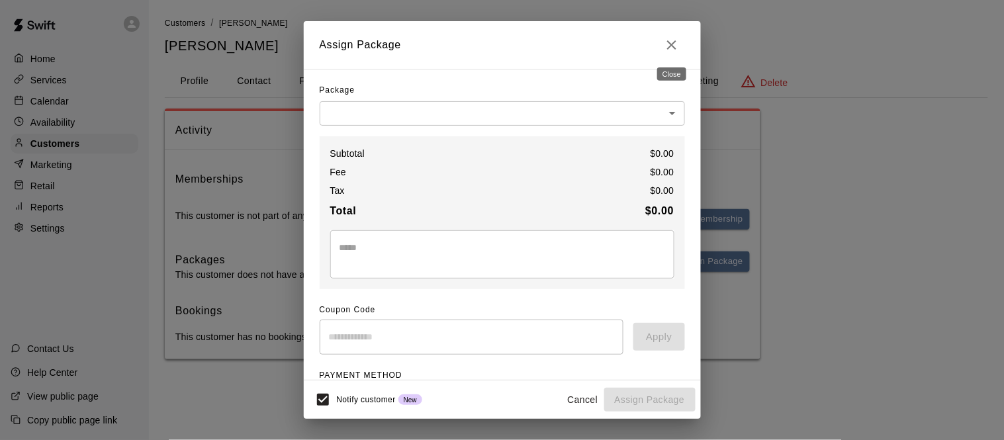
click at [675, 52] on icon "Close" at bounding box center [672, 45] width 16 height 16
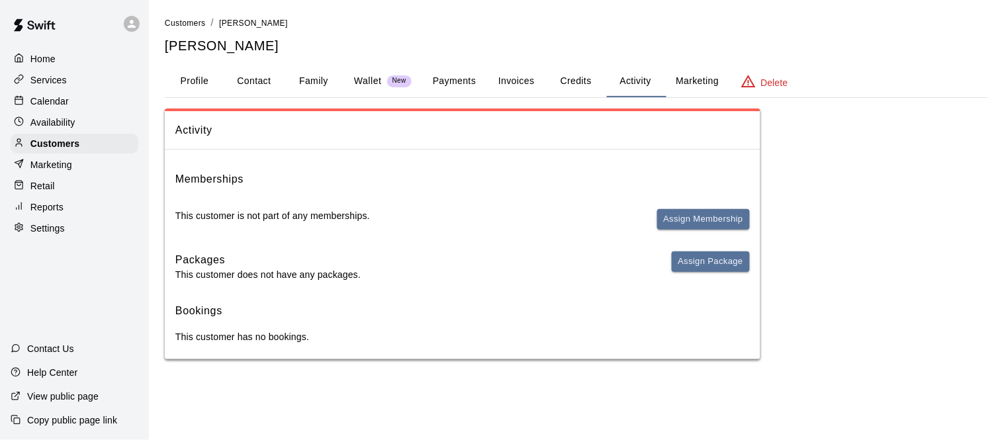
click at [459, 77] on button "Payments" at bounding box center [454, 82] width 64 height 32
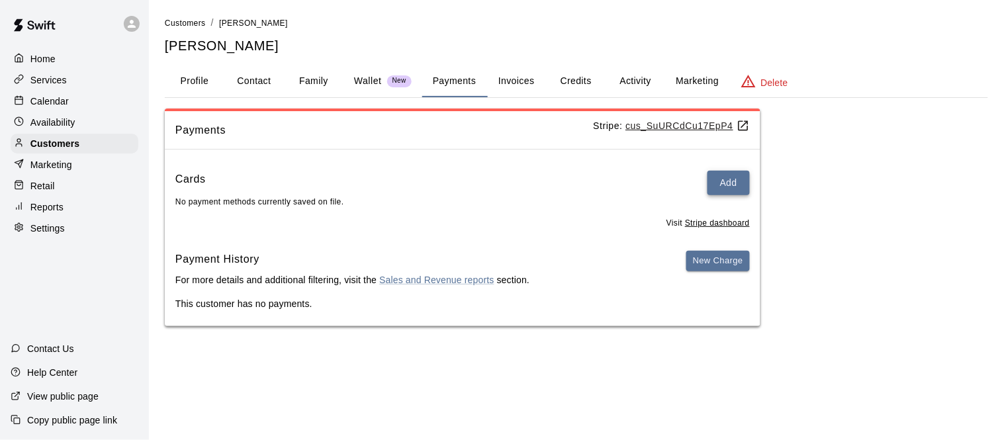
click at [743, 185] on button "Add" at bounding box center [729, 183] width 42 height 24
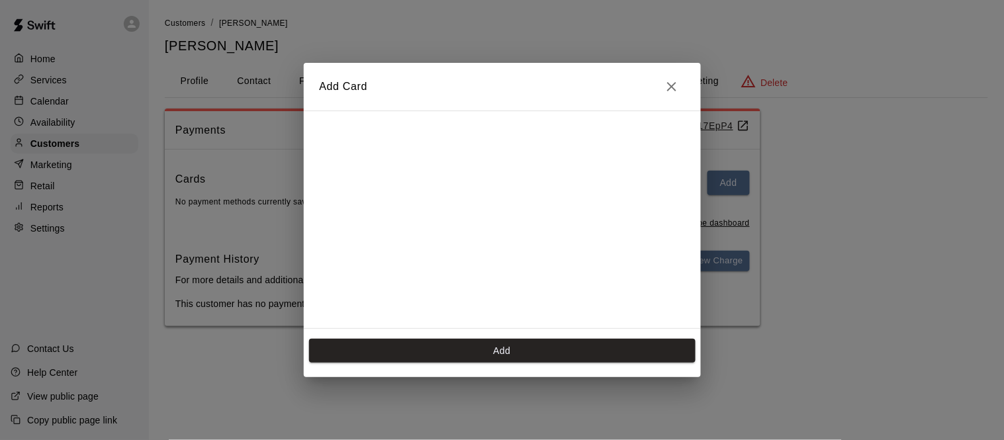
scroll to position [237, 0]
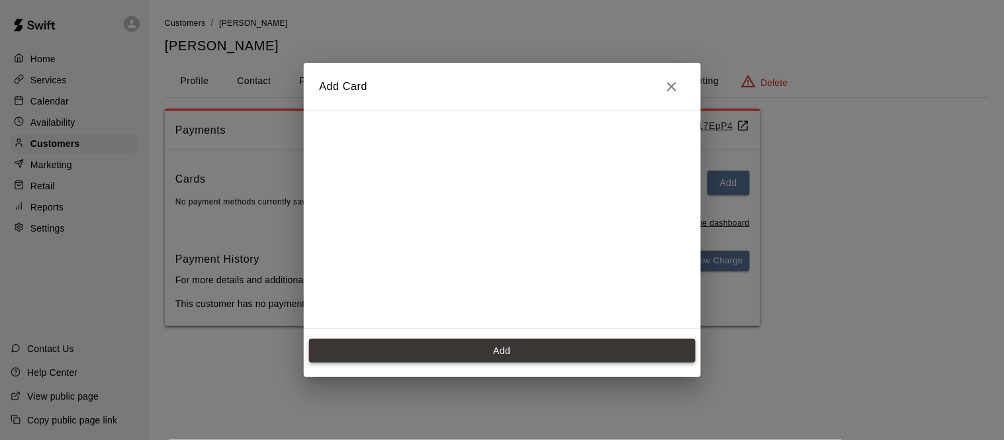
click at [471, 350] on button "Add" at bounding box center [502, 351] width 387 height 24
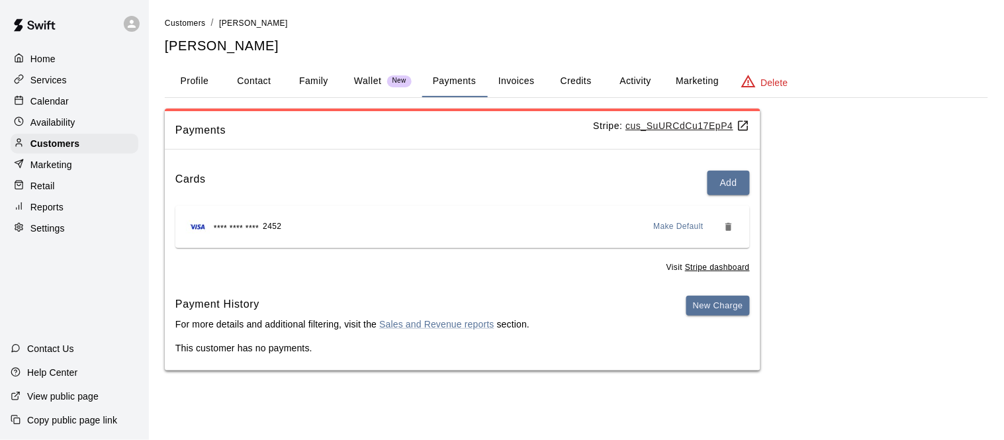
click at [641, 83] on button "Activity" at bounding box center [636, 82] width 60 height 32
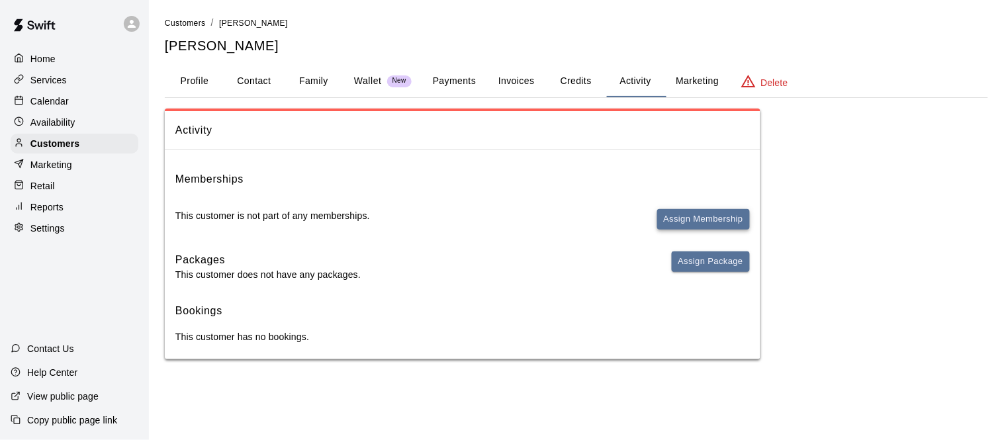
click at [716, 222] on button "Assign Membership" at bounding box center [703, 219] width 93 height 21
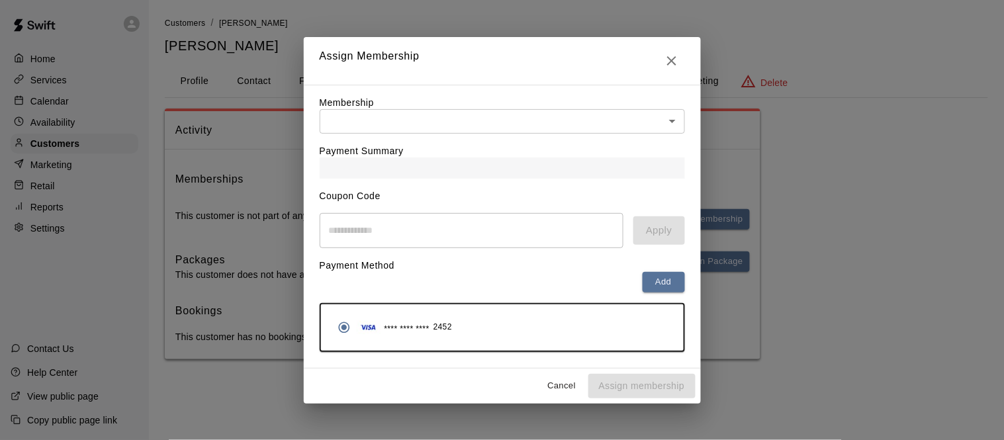
click at [396, 120] on body "Home Services Calendar Availability Customers Marketing Retail Reports Settings…" at bounding box center [502, 193] width 1004 height 386
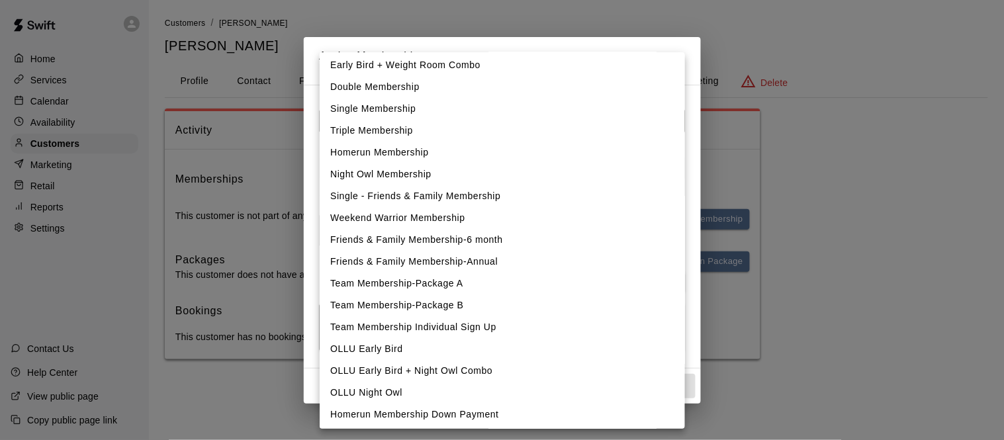
scroll to position [23, 0]
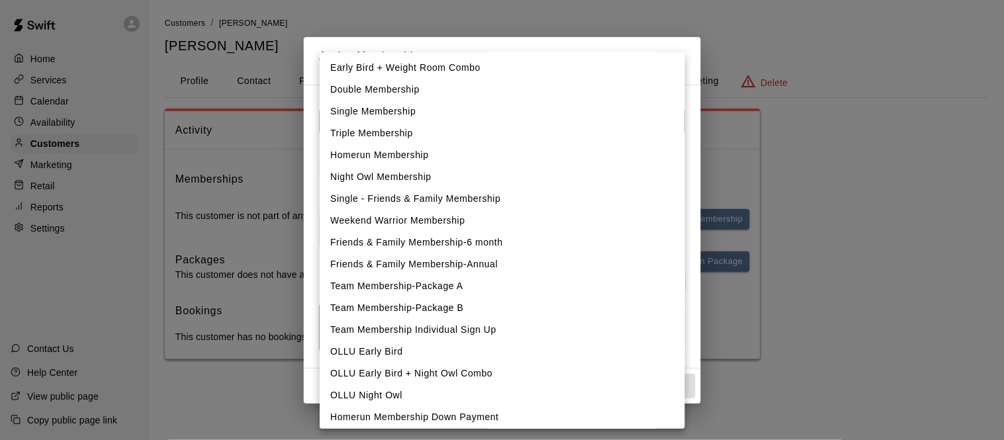
click at [386, 391] on li "OLLU Night Owl" at bounding box center [502, 396] width 365 height 22
type input "**********"
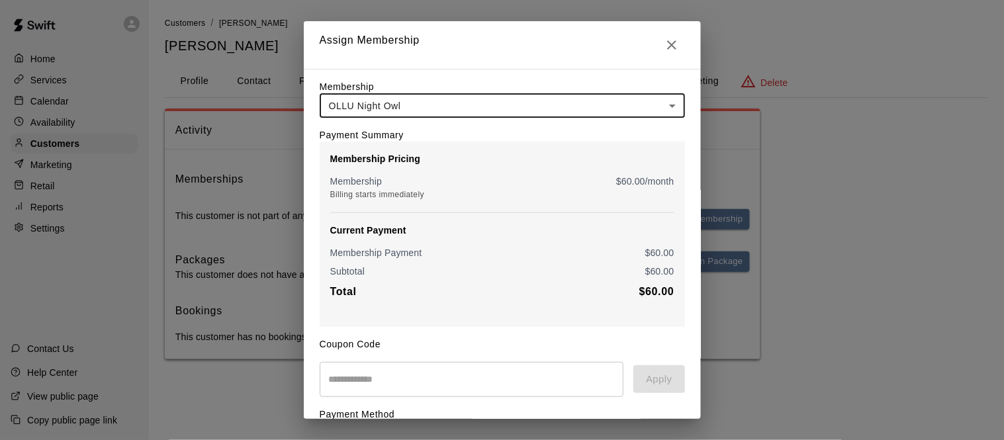
scroll to position [131, 0]
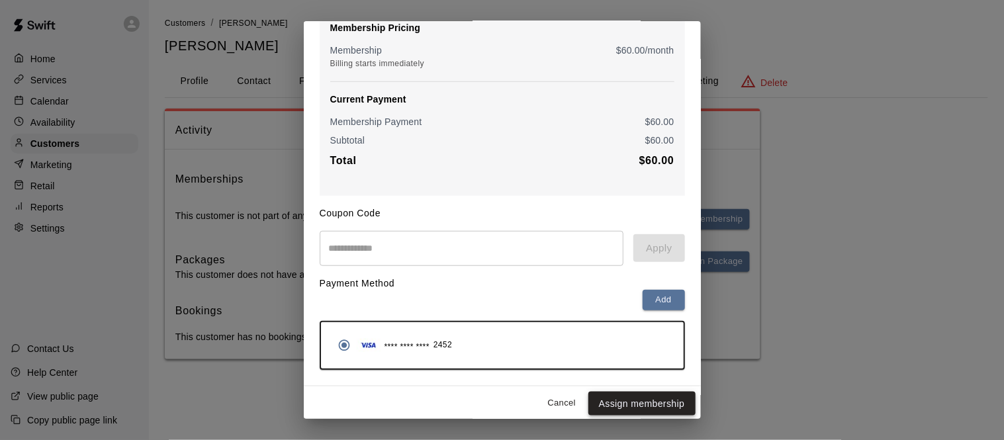
click at [626, 410] on button "Assign membership" at bounding box center [641, 404] width 107 height 24
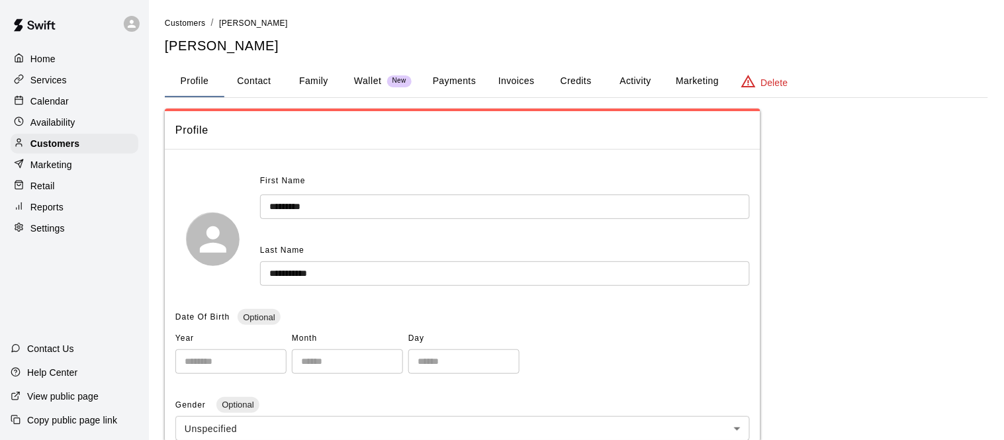
click at [99, 99] on div "Calendar" at bounding box center [75, 101] width 128 height 20
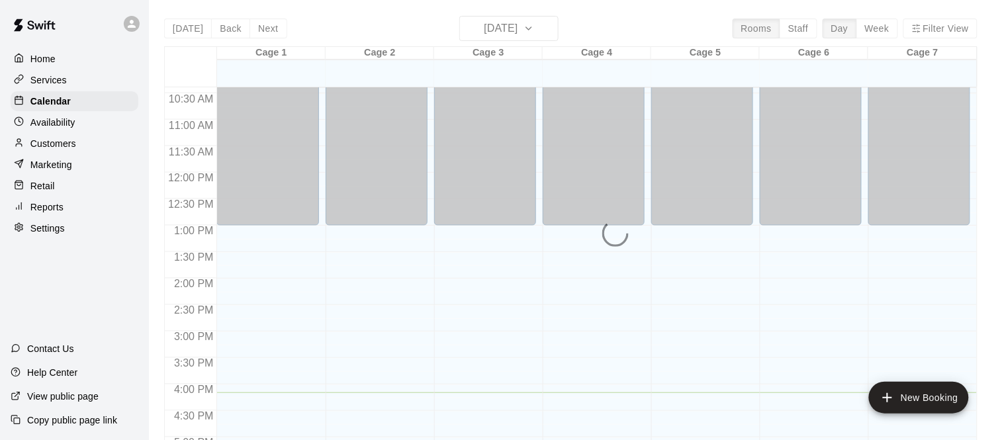
scroll to position [598, 0]
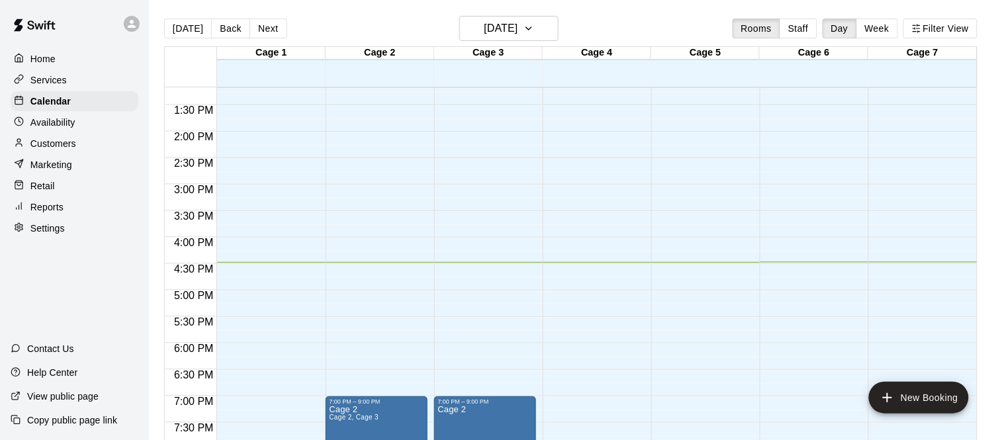
scroll to position [697, 0]
click at [37, 105] on p "Calendar" at bounding box center [50, 101] width 40 height 13
click at [916, 399] on button "New Booking" at bounding box center [919, 398] width 100 height 32
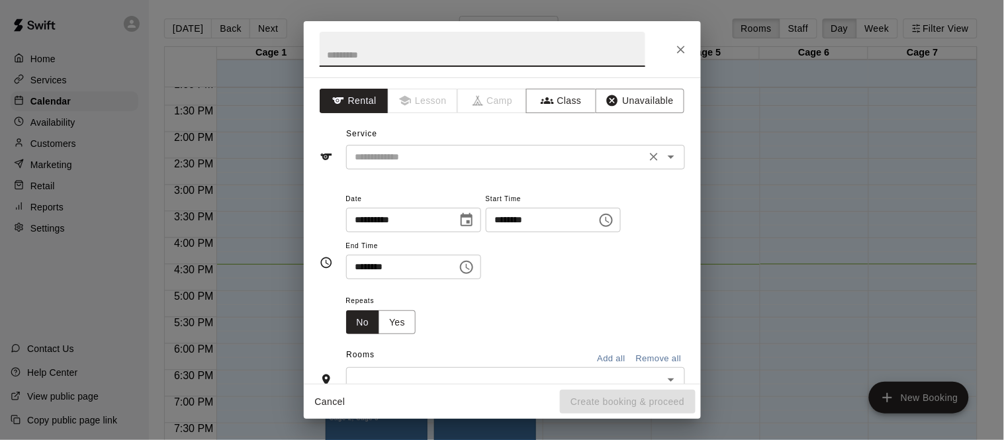
click at [512, 150] on input "text" at bounding box center [496, 157] width 292 height 17
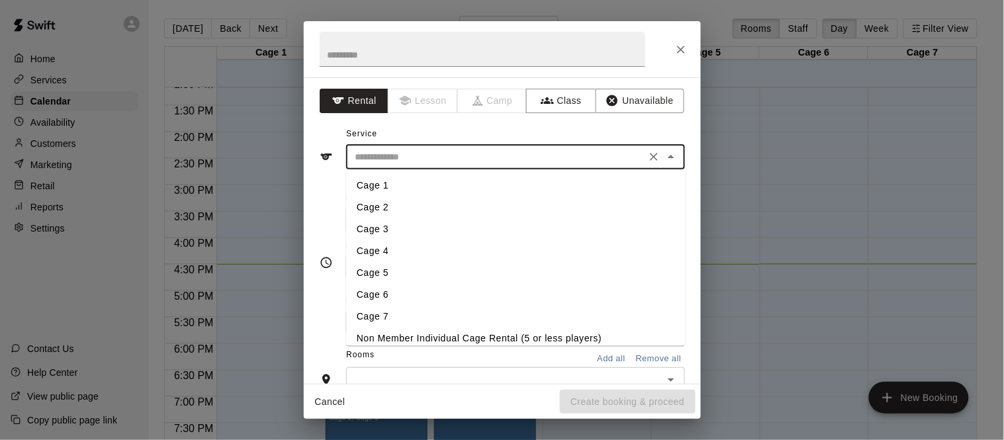
click at [375, 253] on li "Cage 4" at bounding box center [515, 251] width 339 height 22
type input "******"
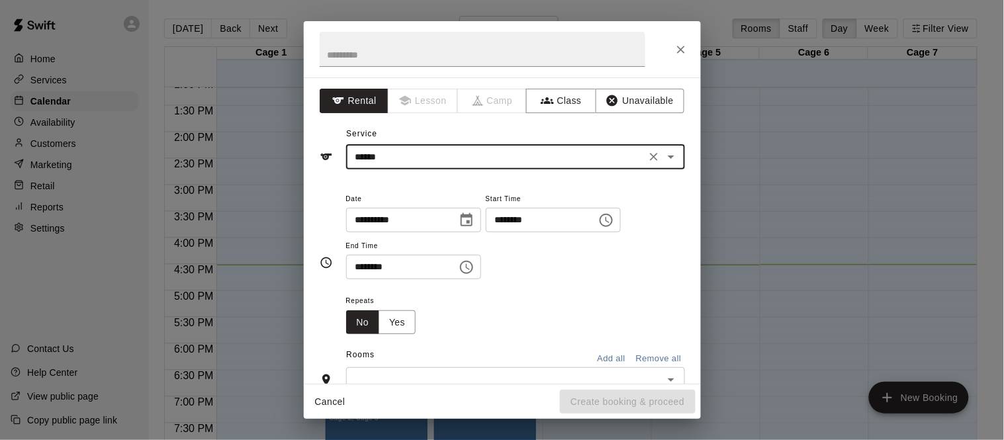
scroll to position [7, 0]
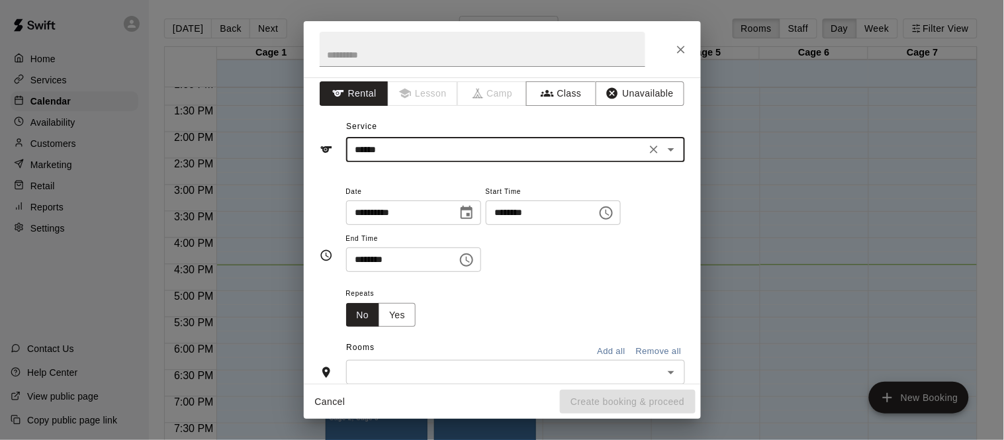
click at [486, 225] on input "********" at bounding box center [537, 213] width 102 height 24
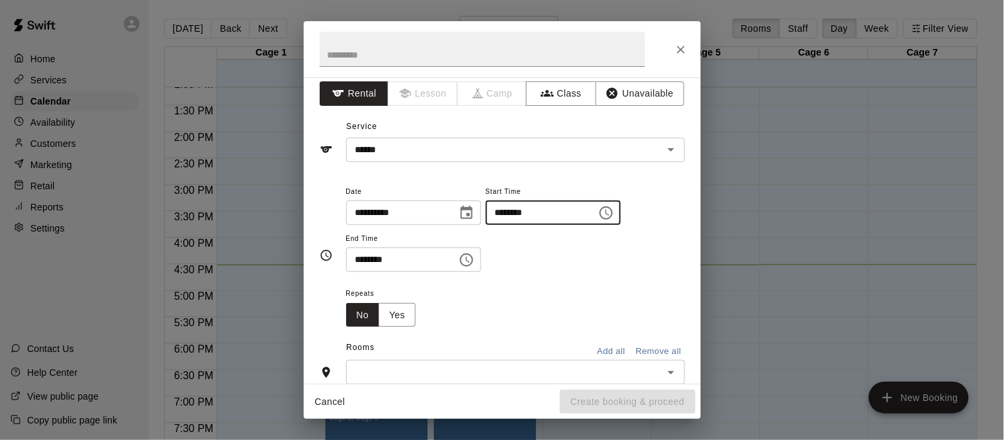
type input "********"
click at [357, 272] on input "********" at bounding box center [397, 260] width 102 height 24
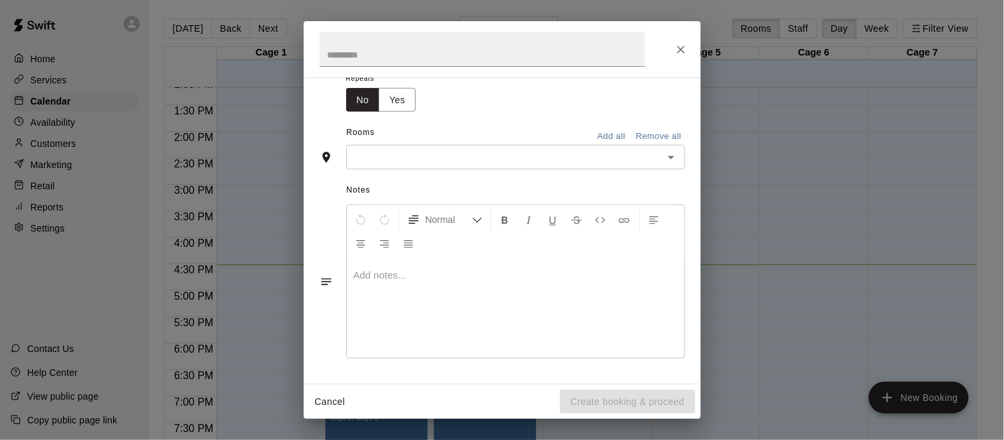
scroll to position [249, 0]
type input "********"
click at [443, 165] on input "text" at bounding box center [504, 157] width 309 height 17
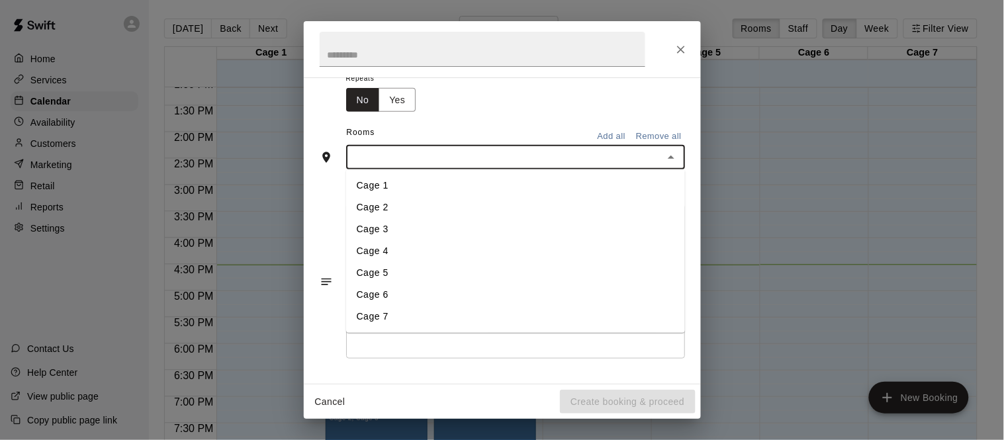
click at [404, 262] on li "Cage 4" at bounding box center [515, 251] width 339 height 22
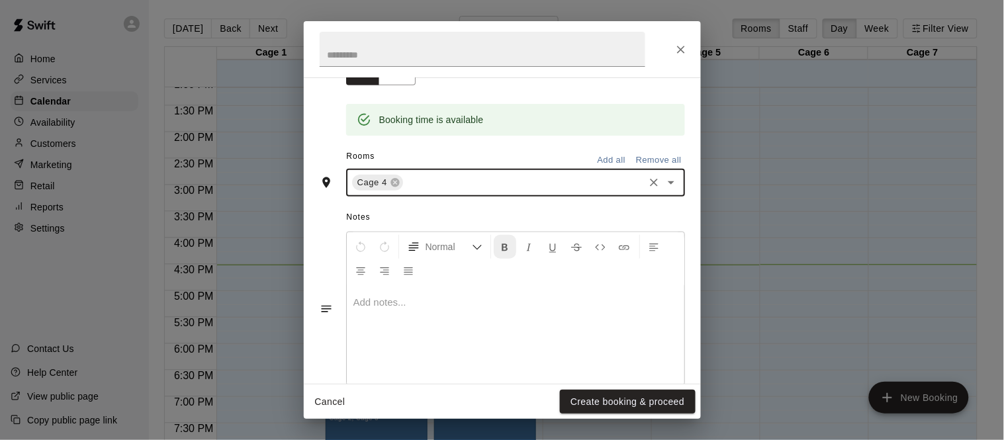
scroll to position [322, 0]
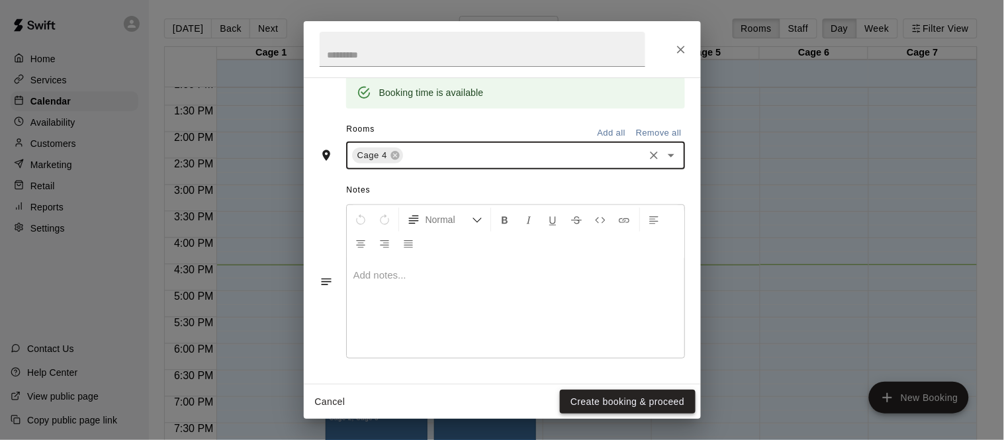
click at [599, 398] on button "Create booking & proceed" at bounding box center [627, 402] width 135 height 24
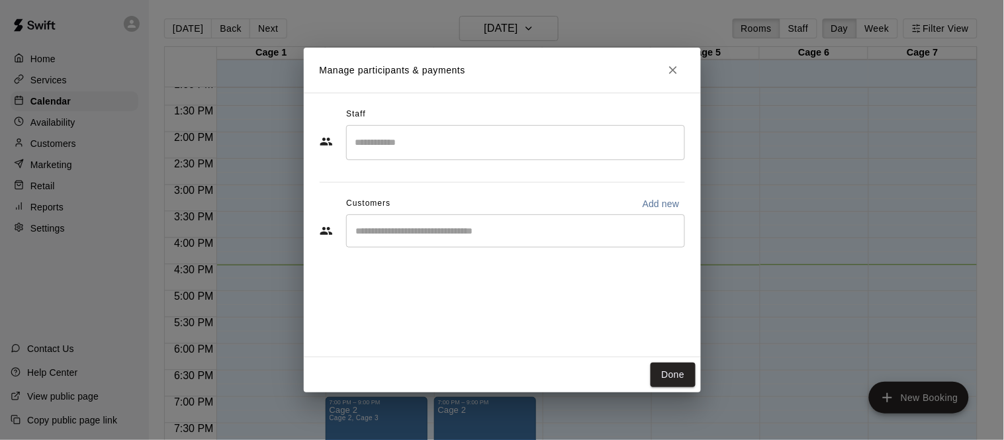
click at [648, 205] on p "Add new" at bounding box center [661, 203] width 37 height 13
select select "**"
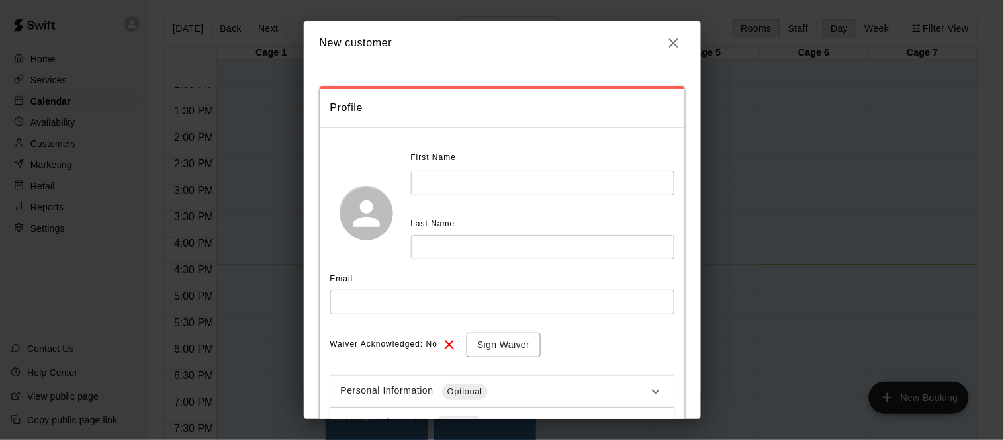
click at [518, 180] on input "text" at bounding box center [542, 183] width 263 height 24
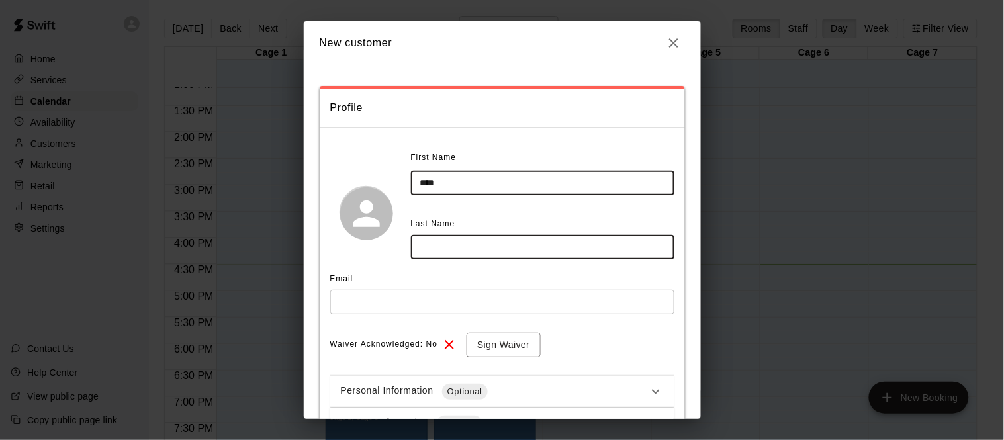
type input "****"
type input "*******"
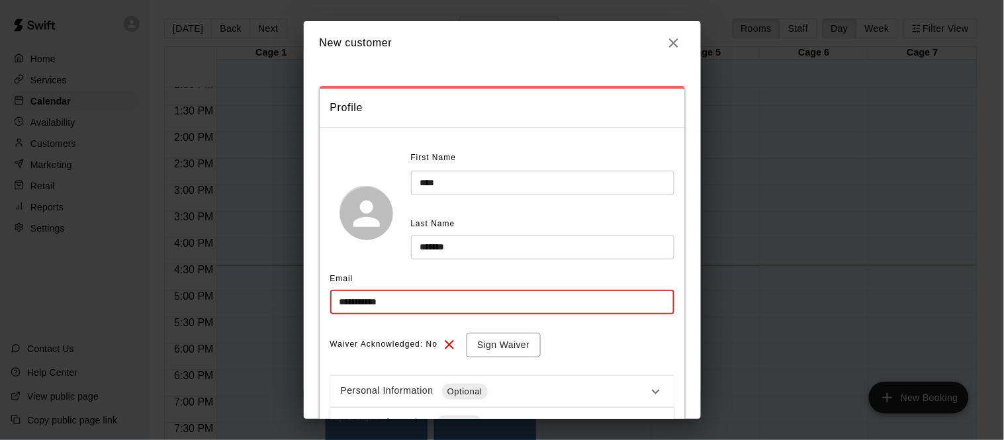
click at [463, 297] on input "**********" at bounding box center [502, 302] width 344 height 24
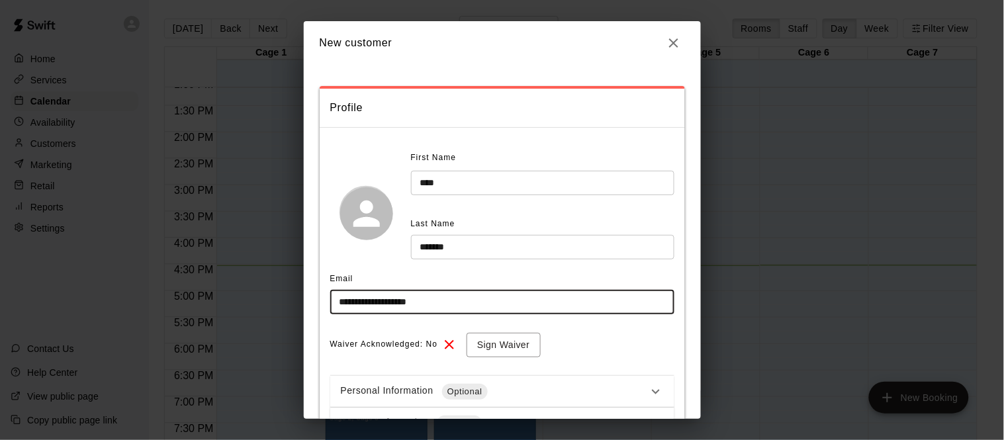
type input "**********"
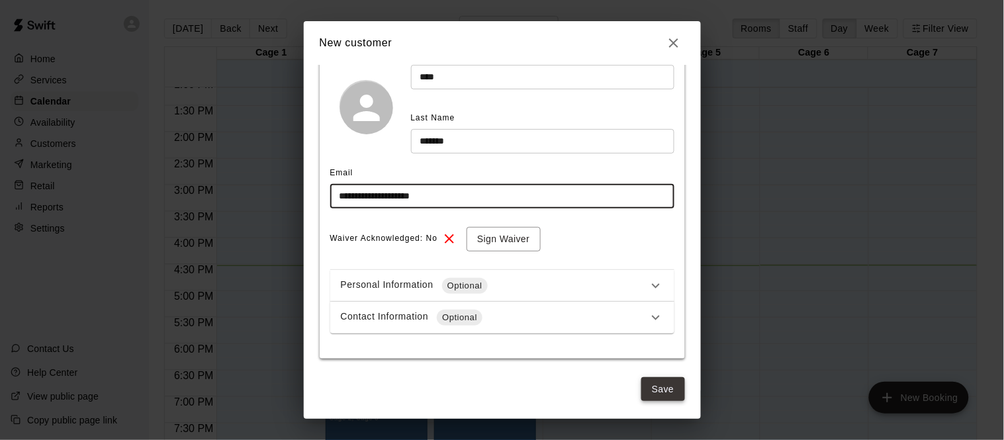
click at [658, 395] on button "Save" at bounding box center [663, 389] width 44 height 24
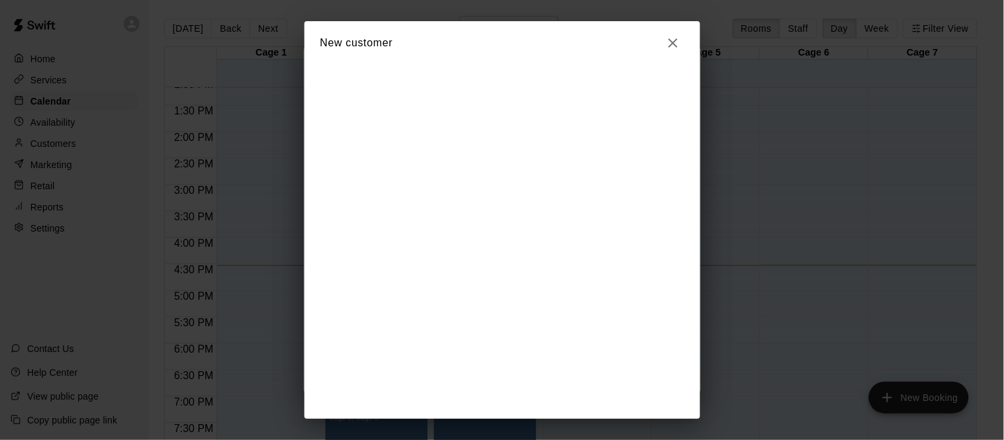
scroll to position [0, 0]
select select "**"
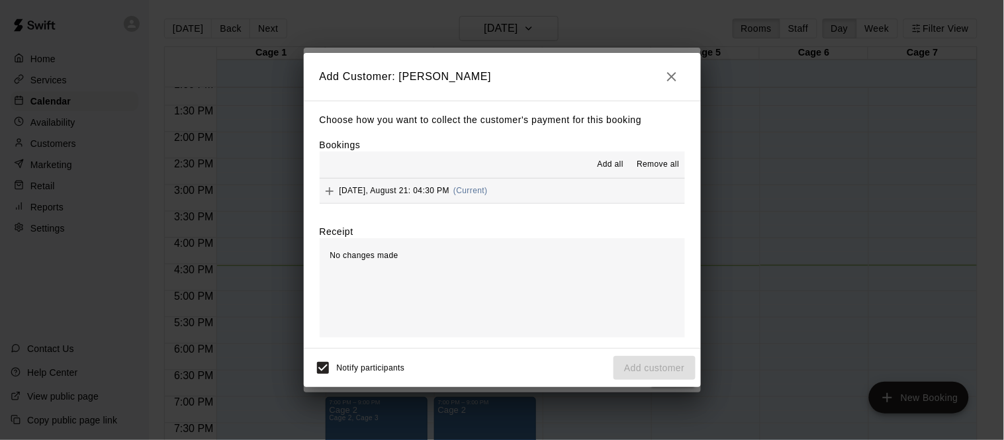
click at [414, 183] on div "Thursday, August 21: 04:30 PM (Current)" at bounding box center [404, 191] width 168 height 20
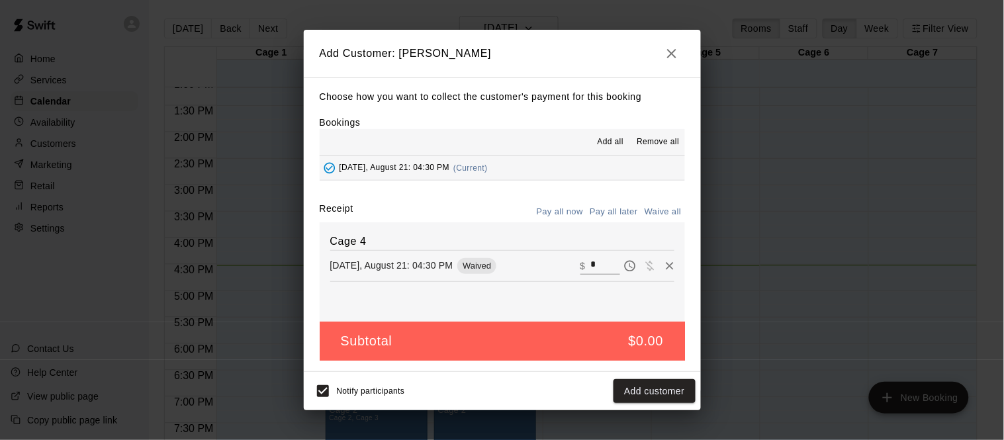
click at [586, 263] on div "​ $ *" at bounding box center [601, 265] width 40 height 17
type input "**"
click at [649, 392] on button "Checkout" at bounding box center [664, 391] width 62 height 24
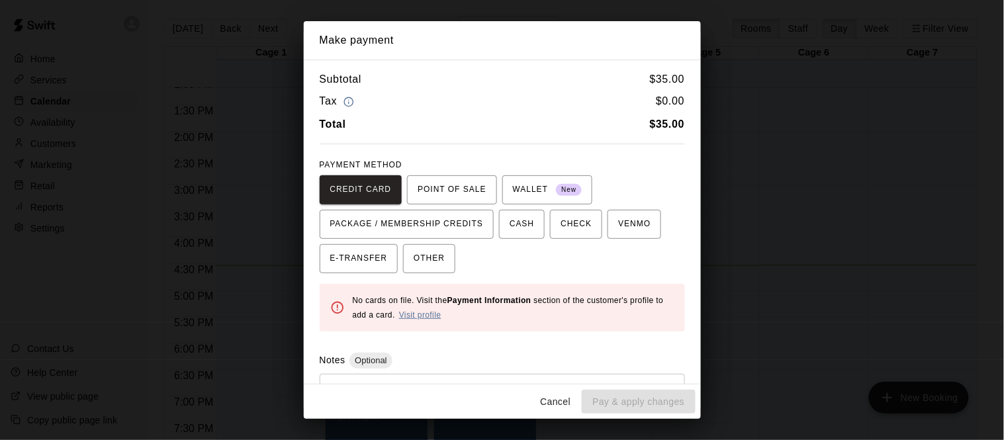
click at [437, 316] on link "Visit profile" at bounding box center [420, 314] width 42 height 9
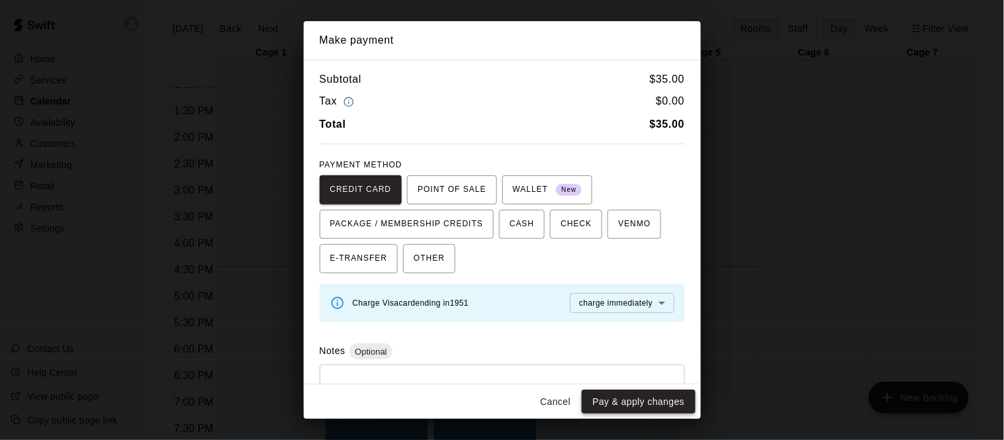
click at [620, 401] on button "Pay & apply changes" at bounding box center [638, 402] width 113 height 24
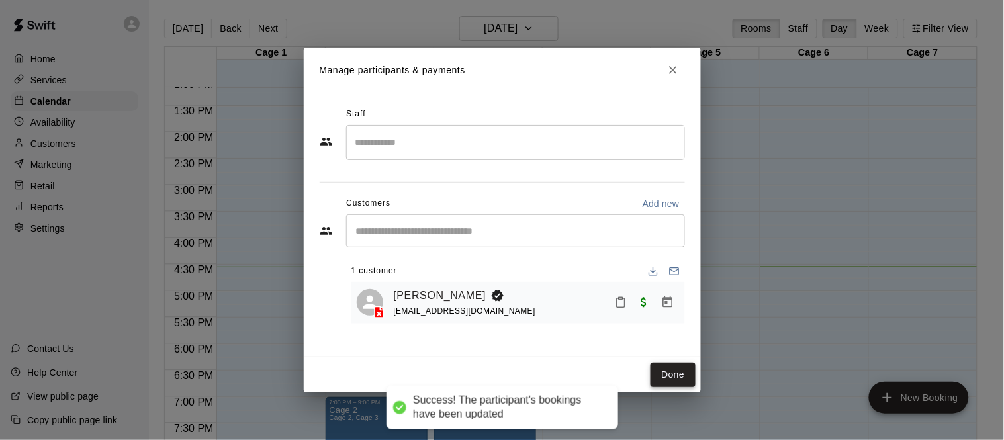
click at [667, 382] on button "Done" at bounding box center [673, 375] width 44 height 24
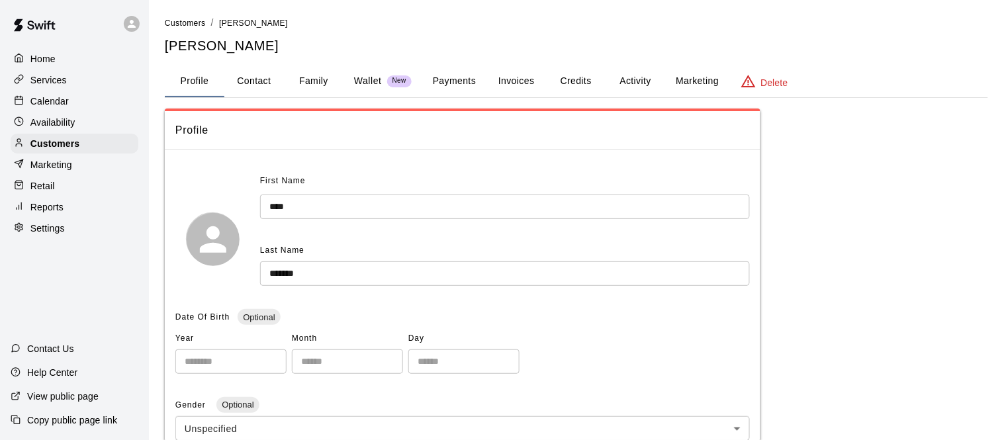
click at [458, 79] on button "Payments" at bounding box center [454, 82] width 64 height 32
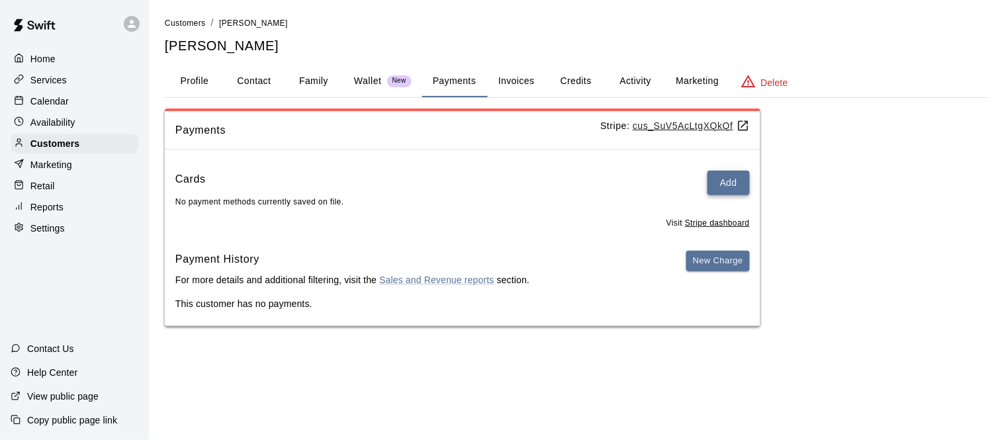
click at [737, 185] on button "Add" at bounding box center [729, 183] width 42 height 24
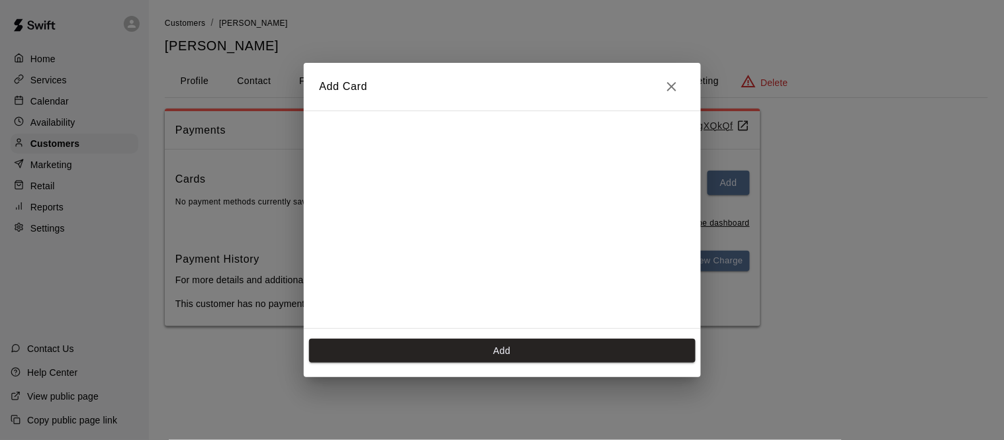
scroll to position [237, 0]
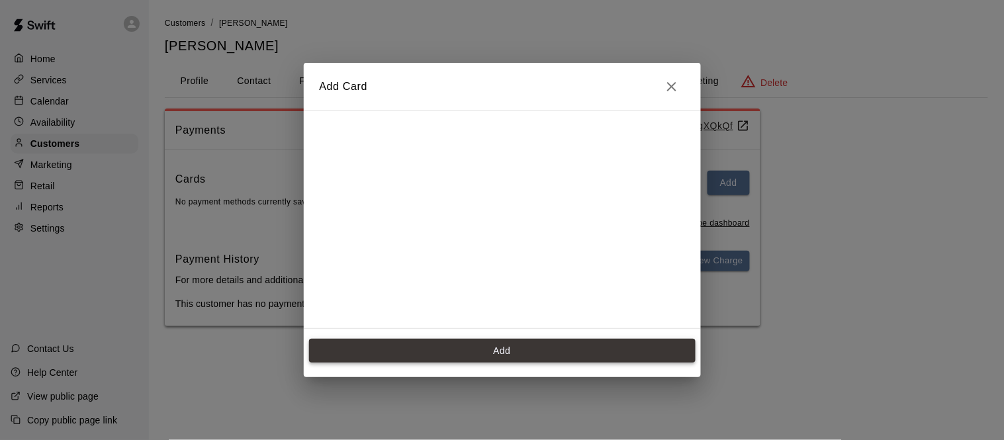
click at [465, 347] on button "Add" at bounding box center [502, 351] width 387 height 24
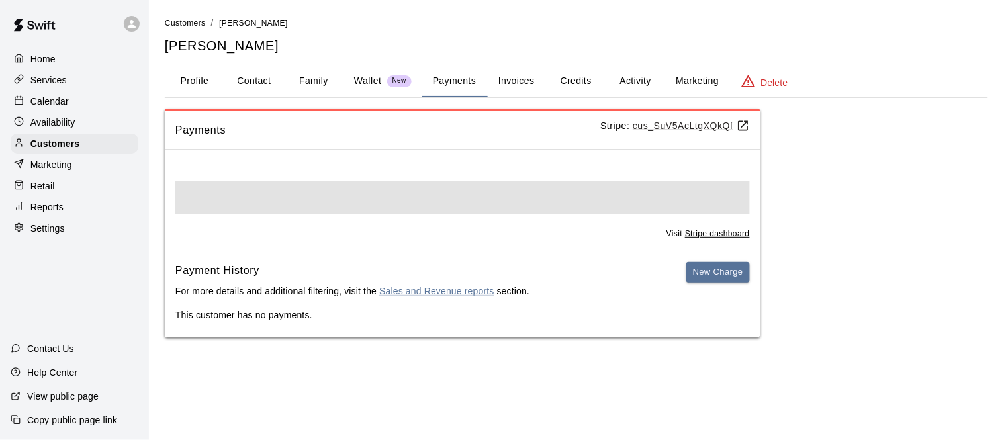
scroll to position [0, 0]
